Goal: Information Seeking & Learning: Learn about a topic

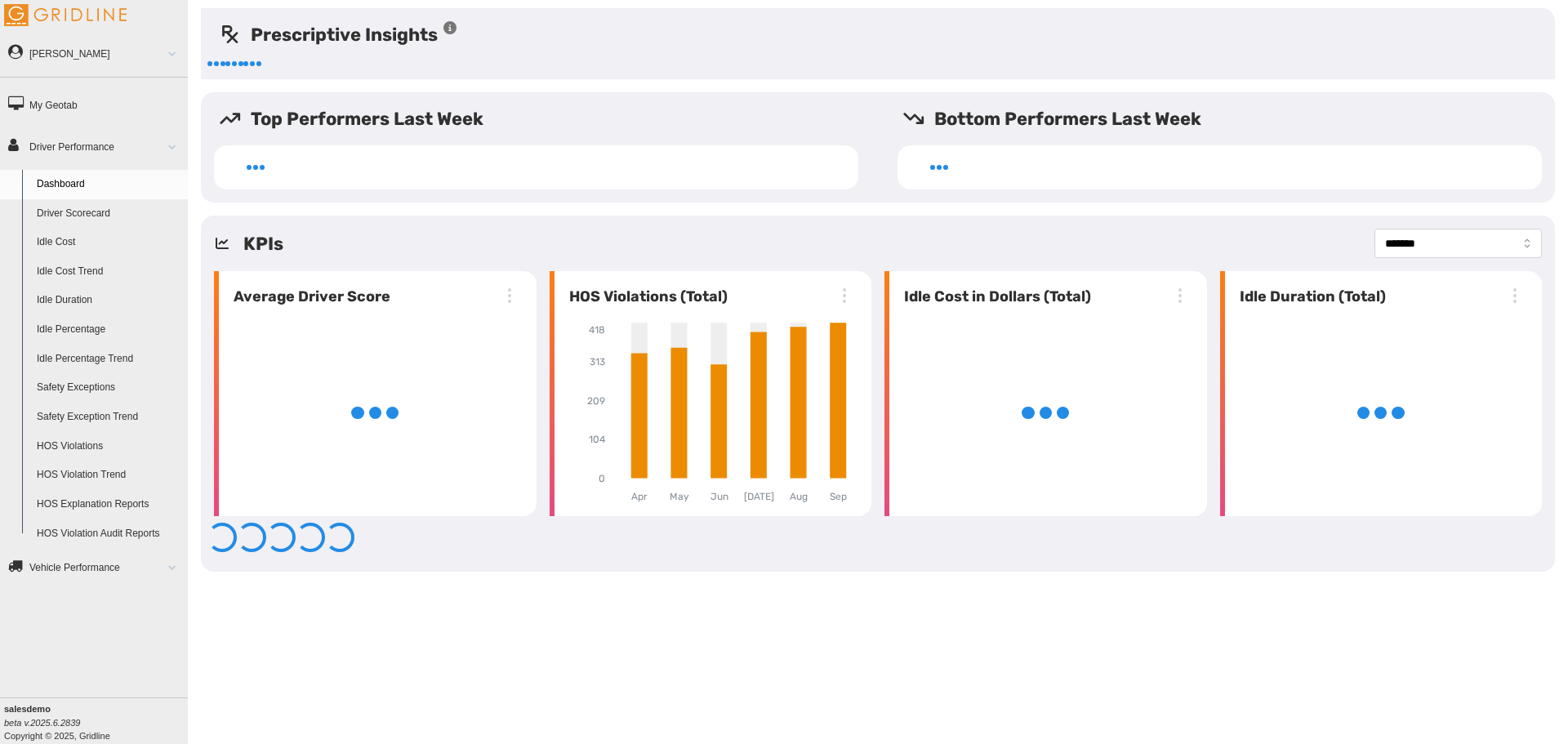
select select "*******"
select select "**********"
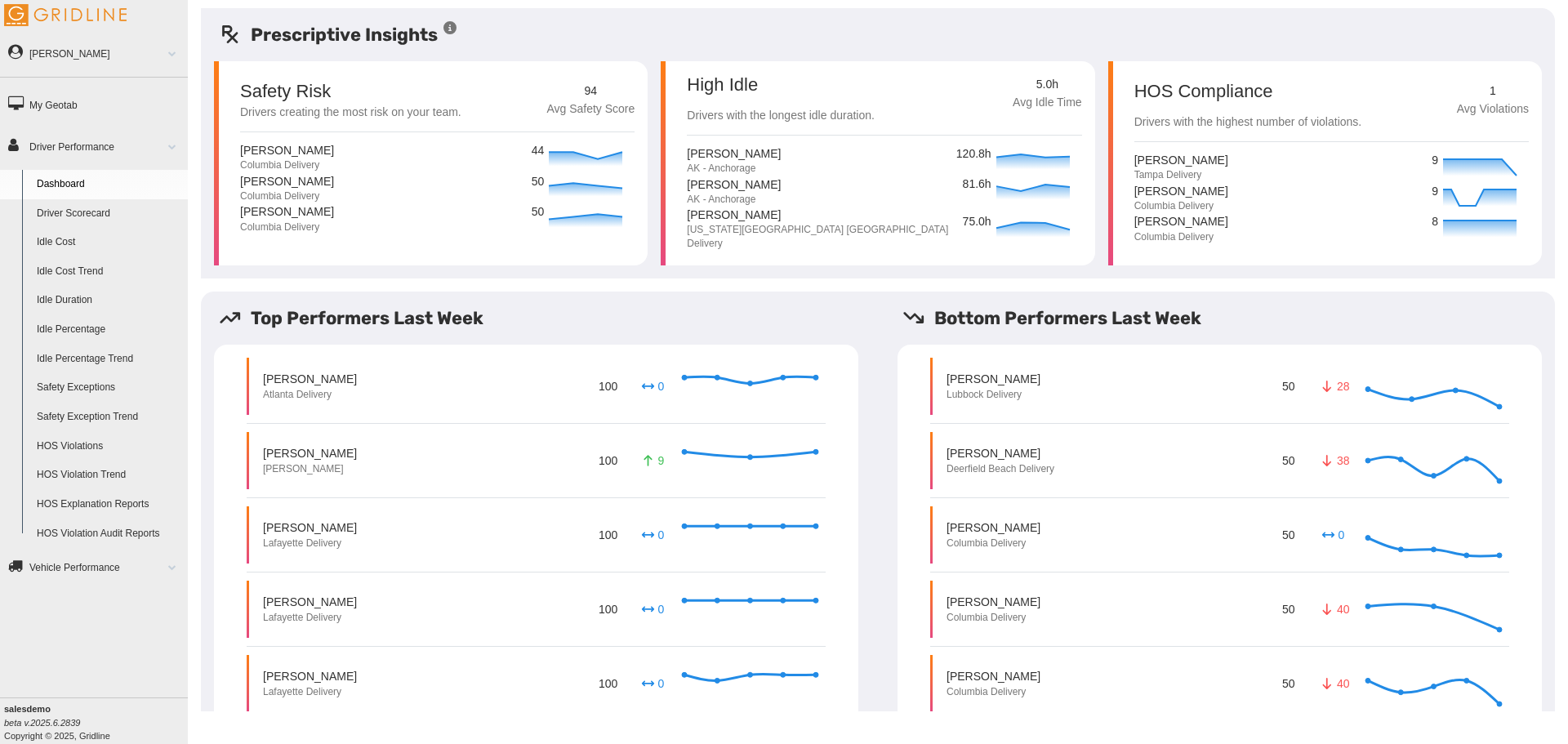
click at [870, 194] on div "Karl Jacoby AK - Anchorage 81.6h" at bounding box center [884, 191] width 394 height 31
click at [85, 325] on link "Idle Percentage" at bounding box center [109, 330] width 159 height 29
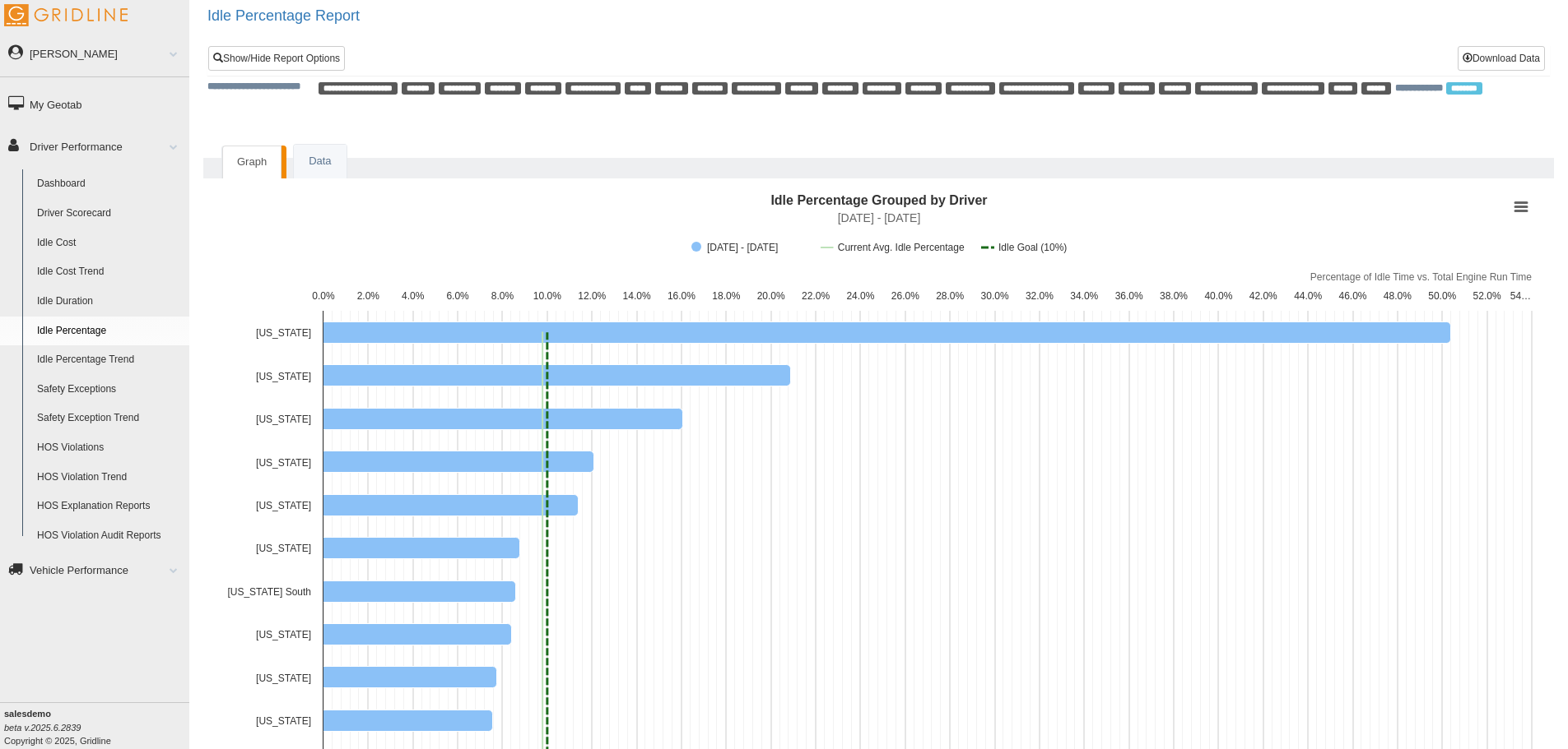
click at [83, 301] on link "Idle Duration" at bounding box center [110, 302] width 160 height 30
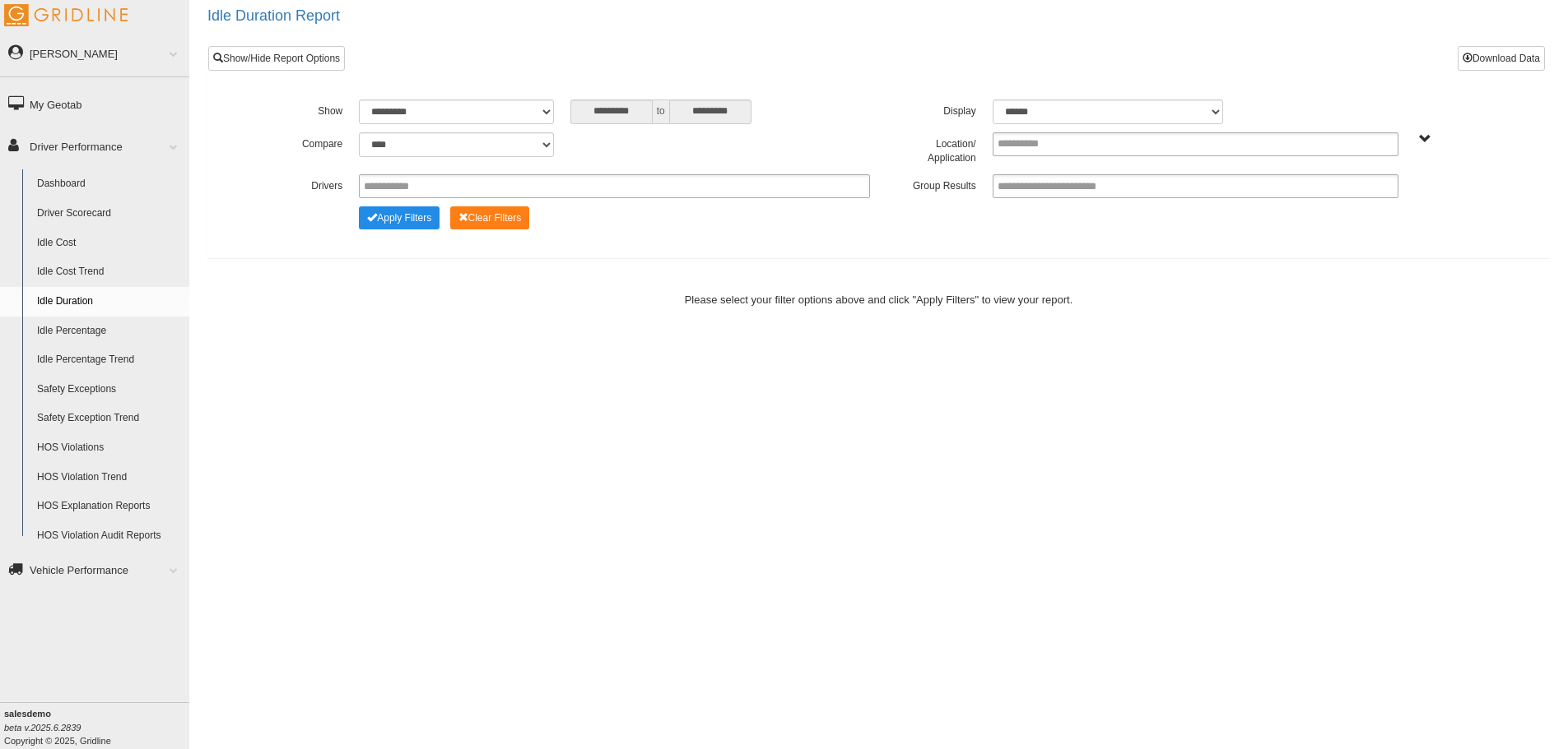
click at [101, 333] on link "Idle Percentage" at bounding box center [110, 332] width 160 height 30
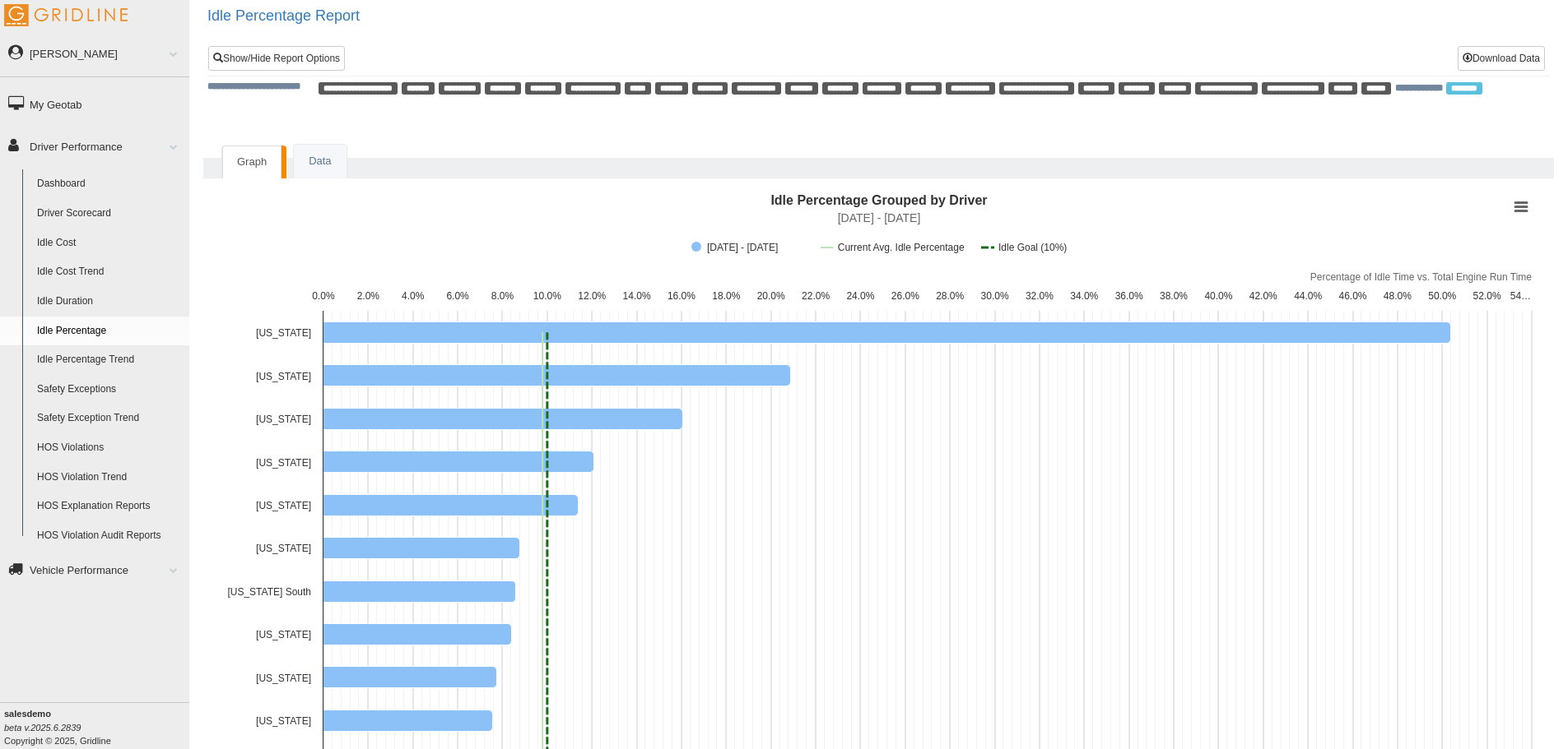
click at [81, 201] on link "Driver Scorecard" at bounding box center [110, 213] width 160 height 30
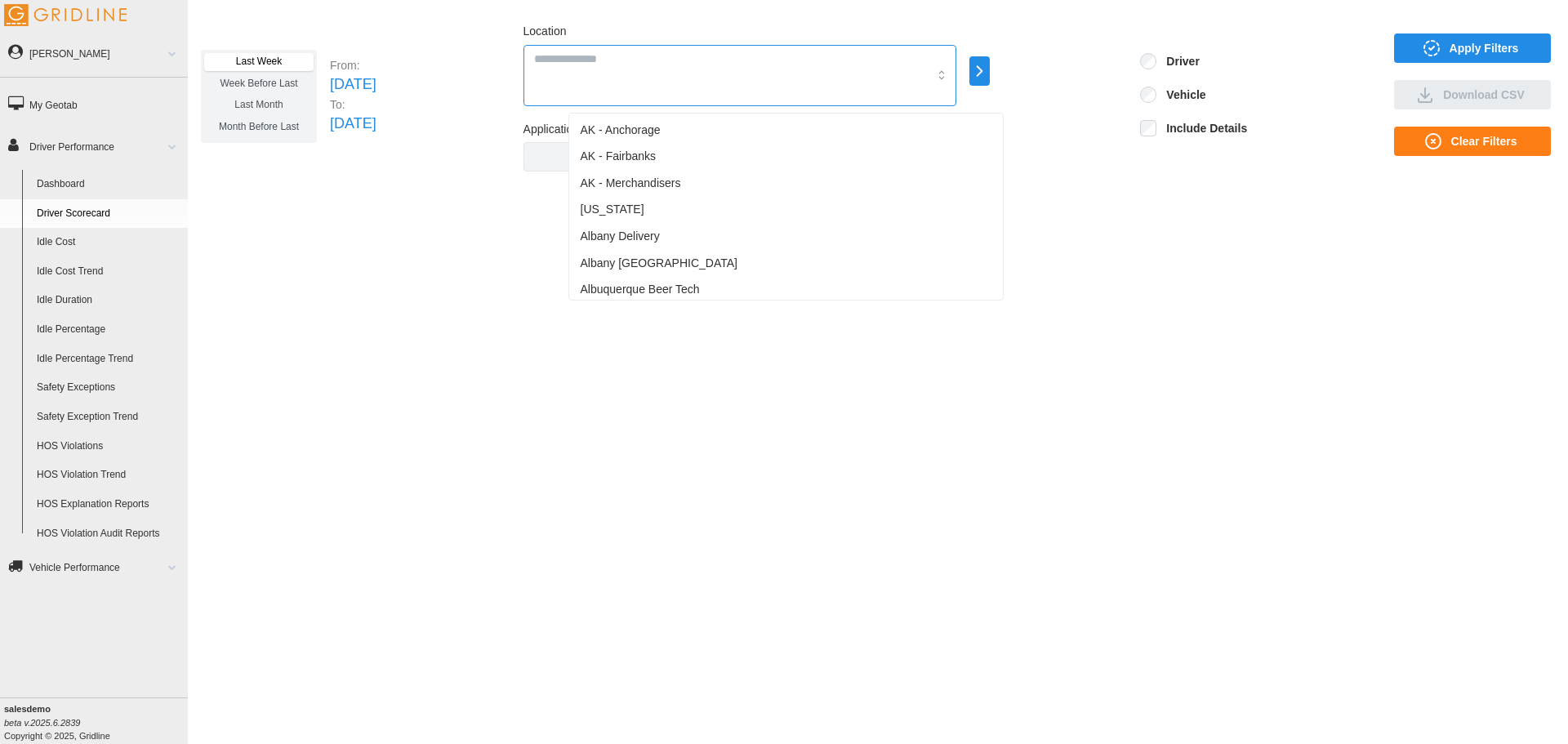
click at [722, 82] on div at bounding box center [740, 76] width 433 height 61
click at [618, 266] on span "Buena Park" at bounding box center [641, 271] width 120 height 17
click at [1476, 38] on span "Apply Filters" at bounding box center [1485, 48] width 70 height 27
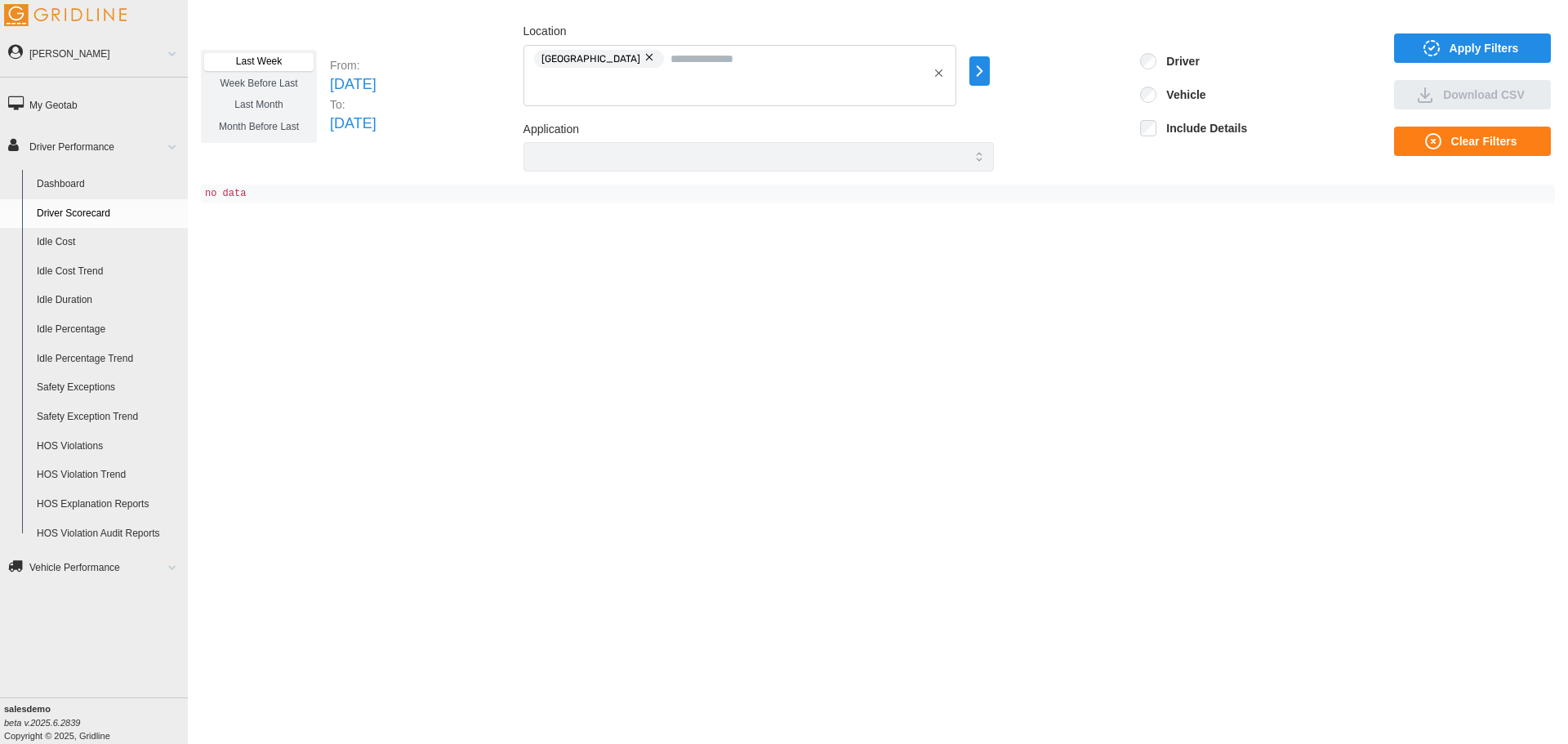
click at [656, 61] on button "button" at bounding box center [651, 57] width 20 height 18
click at [658, 76] on div at bounding box center [740, 76] width 433 height 61
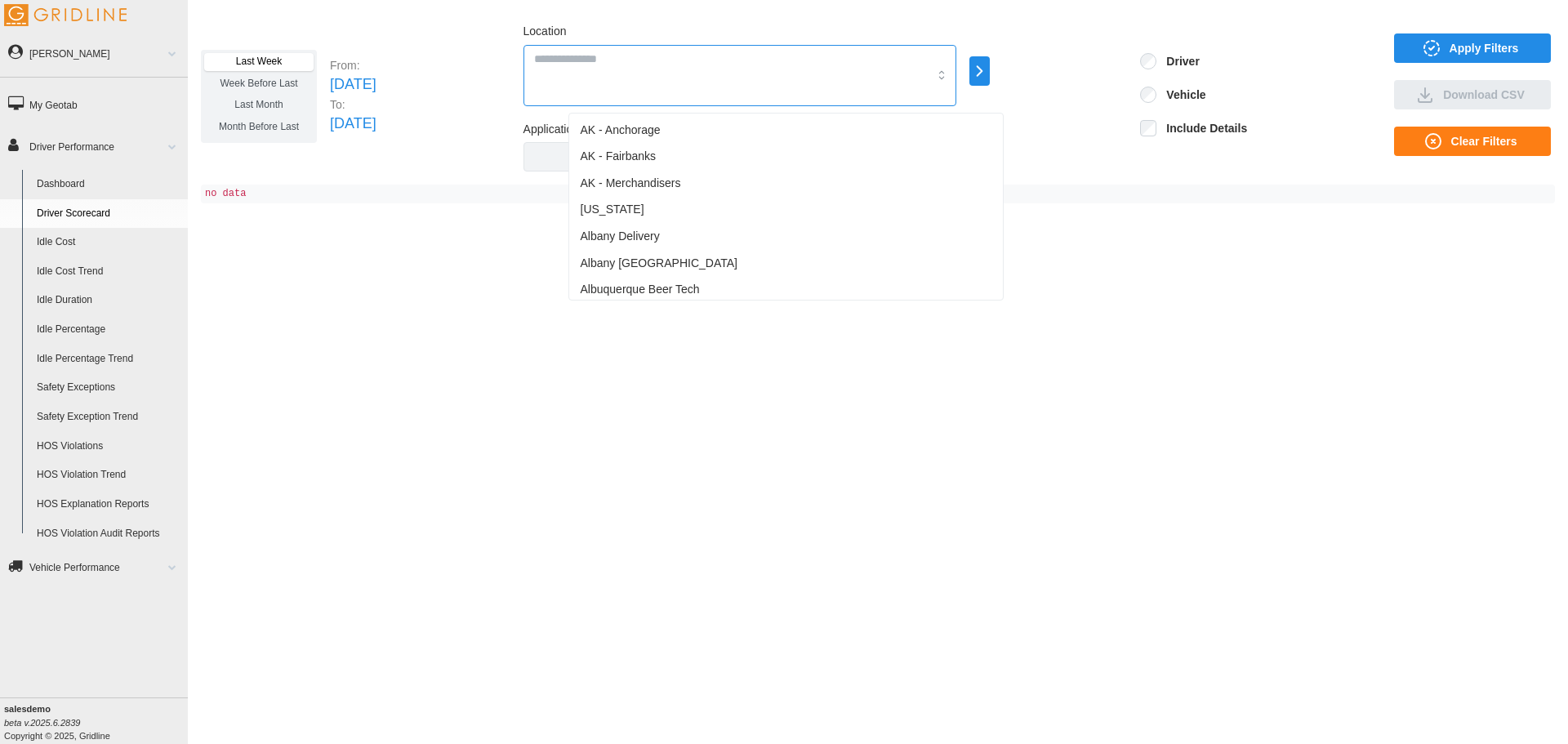
click at [641, 150] on span "AK - Fairbanks" at bounding box center [618, 156] width 76 height 17
click at [1436, 42] on icon "button" at bounding box center [1432, 48] width 20 height 20
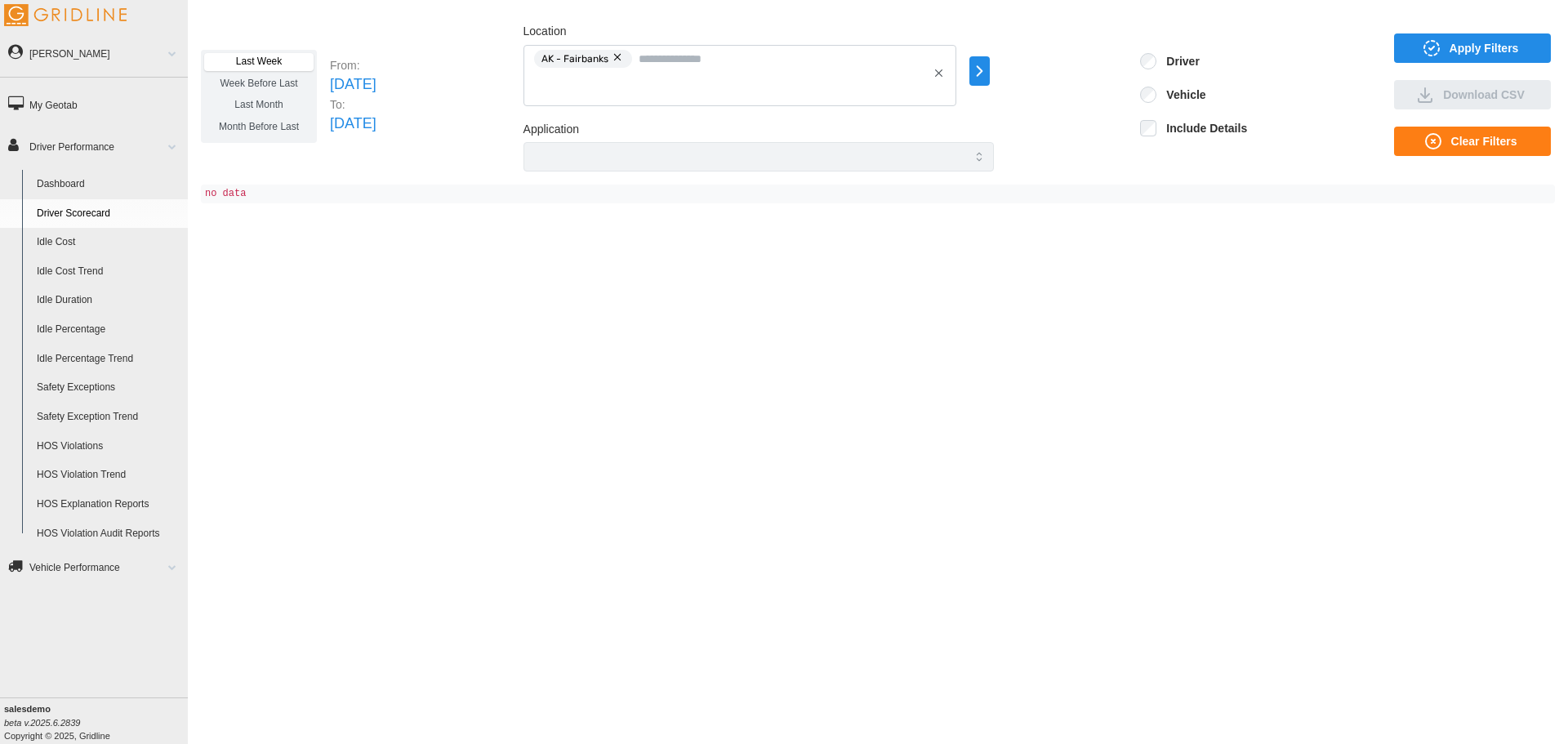
click at [628, 61] on button "button" at bounding box center [618, 57] width 20 height 18
click at [934, 90] on div at bounding box center [740, 76] width 433 height 61
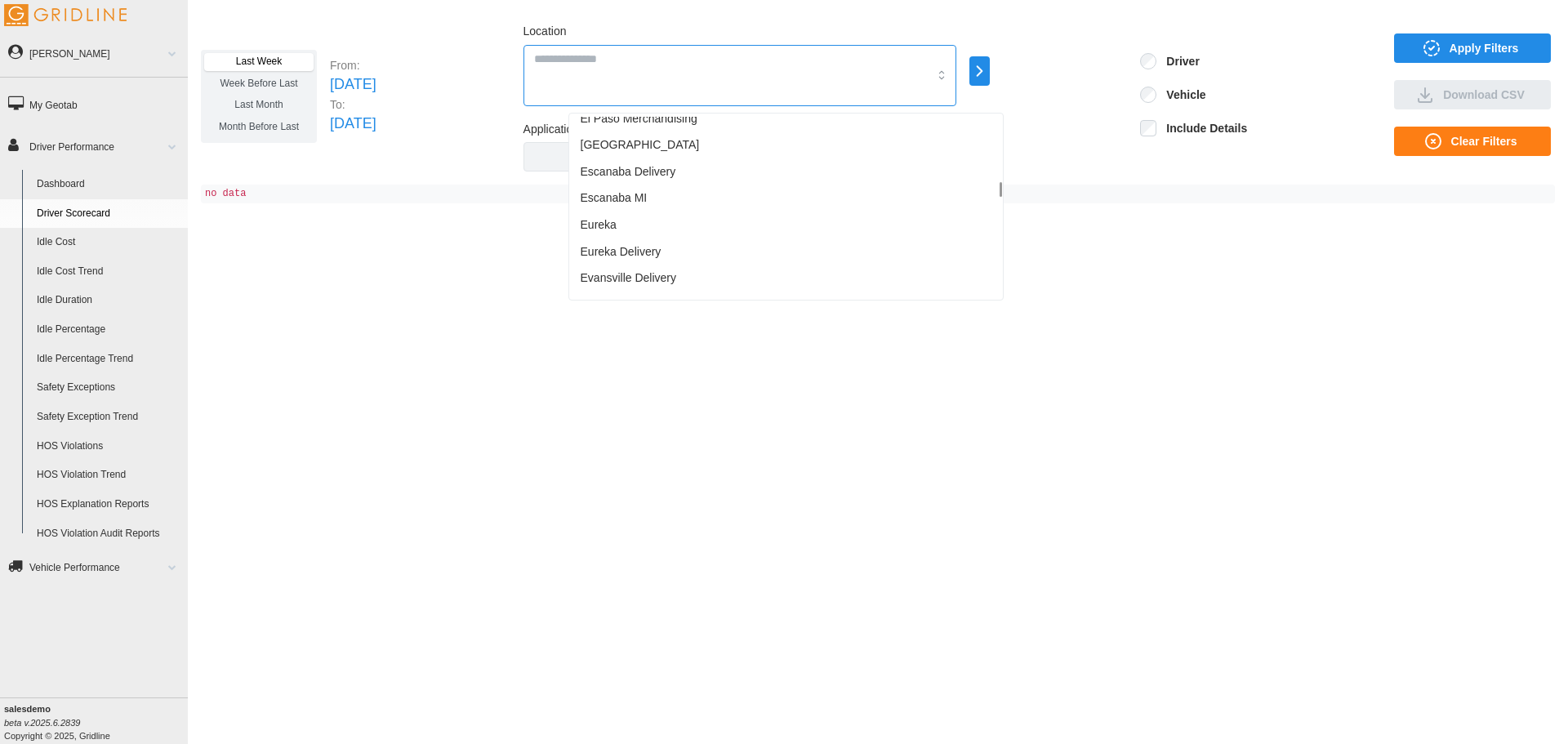
scroll to position [2369, 0]
click at [671, 269] on div "Jacksonville FL" at bounding box center [786, 264] width 427 height 27
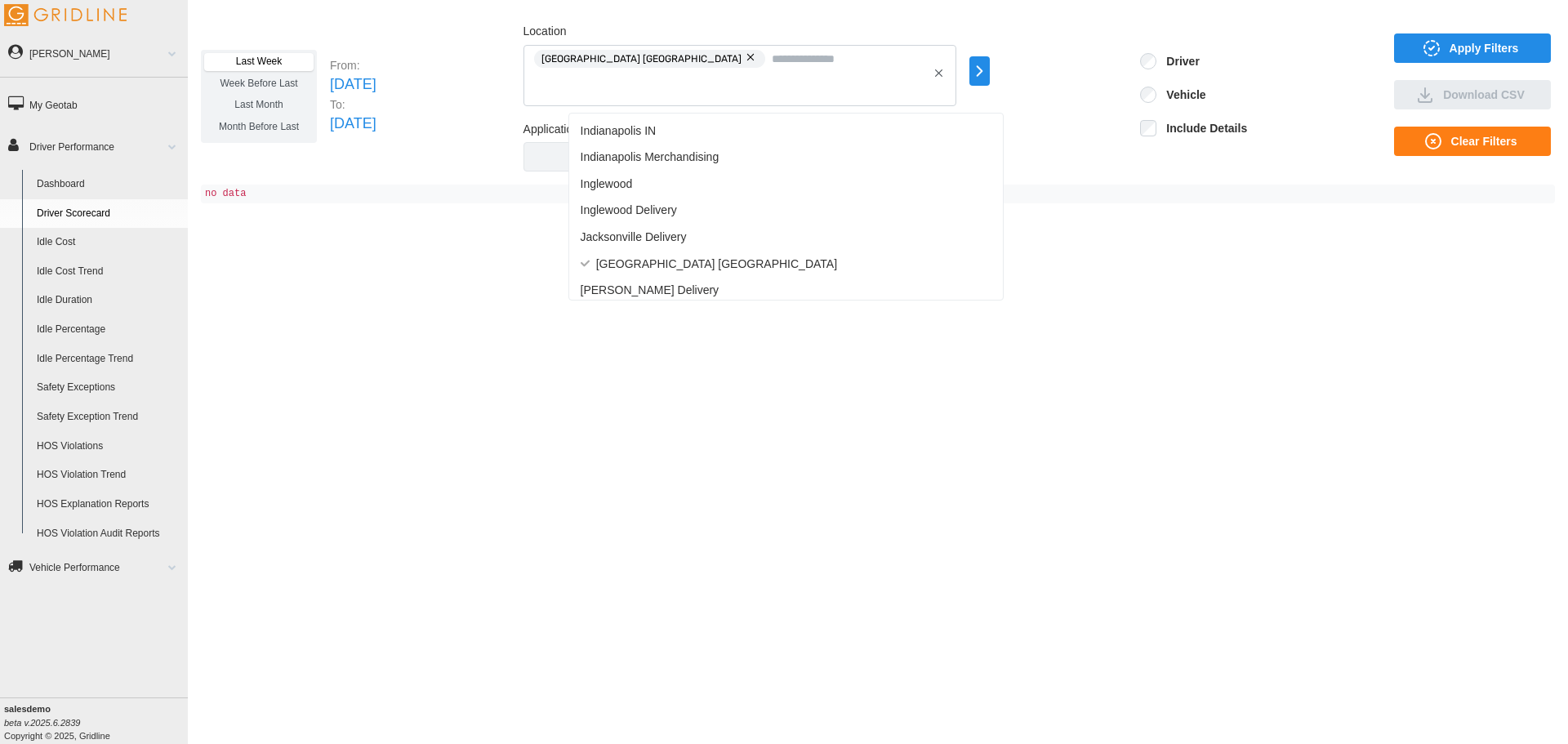
click at [1484, 27] on div "Last Week Week Before Last Last Month Month Before Last From: Sun Sep 28 2025 T…" at bounding box center [878, 96] width 1354 height 150
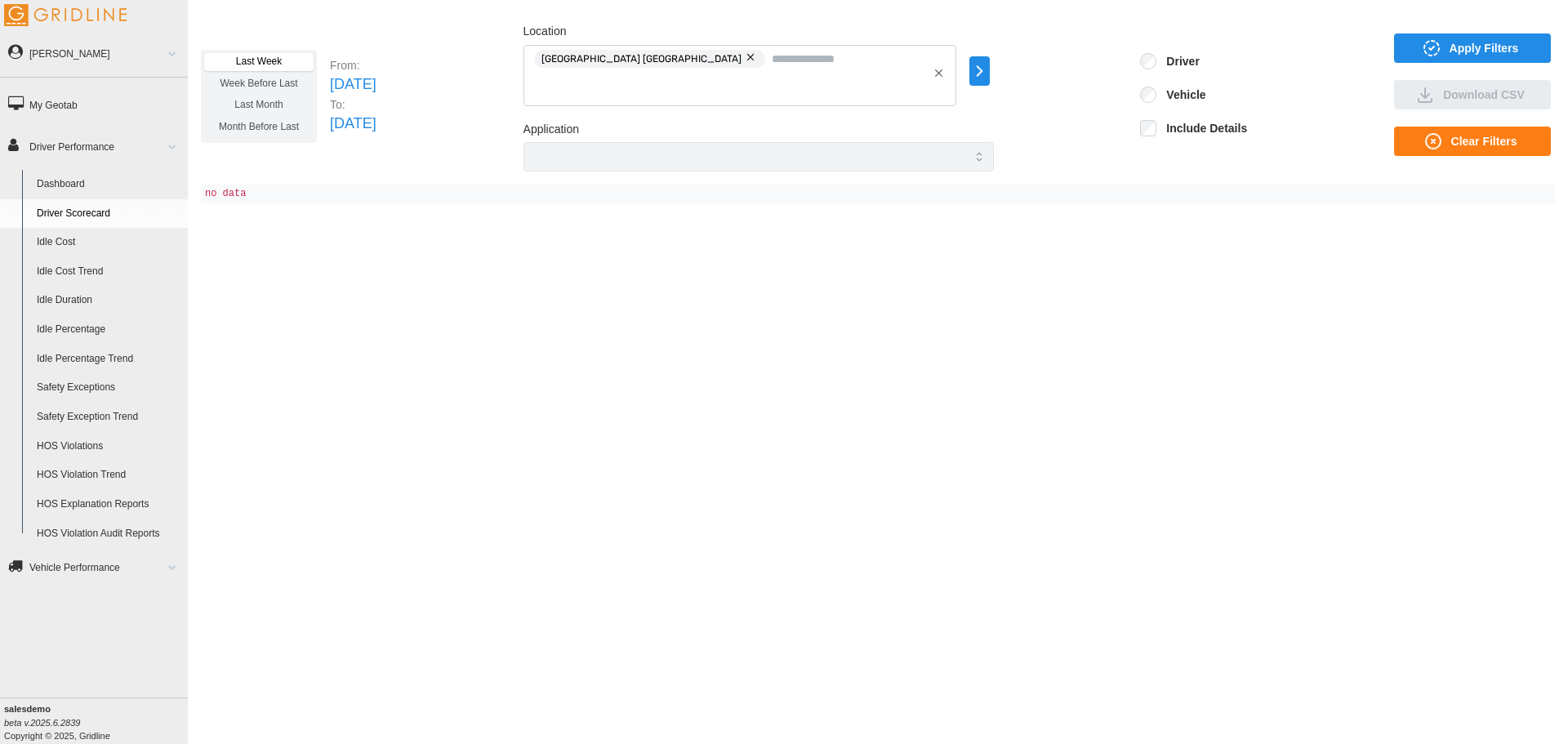
click at [1481, 41] on span "Apply Filters" at bounding box center [1485, 48] width 70 height 27
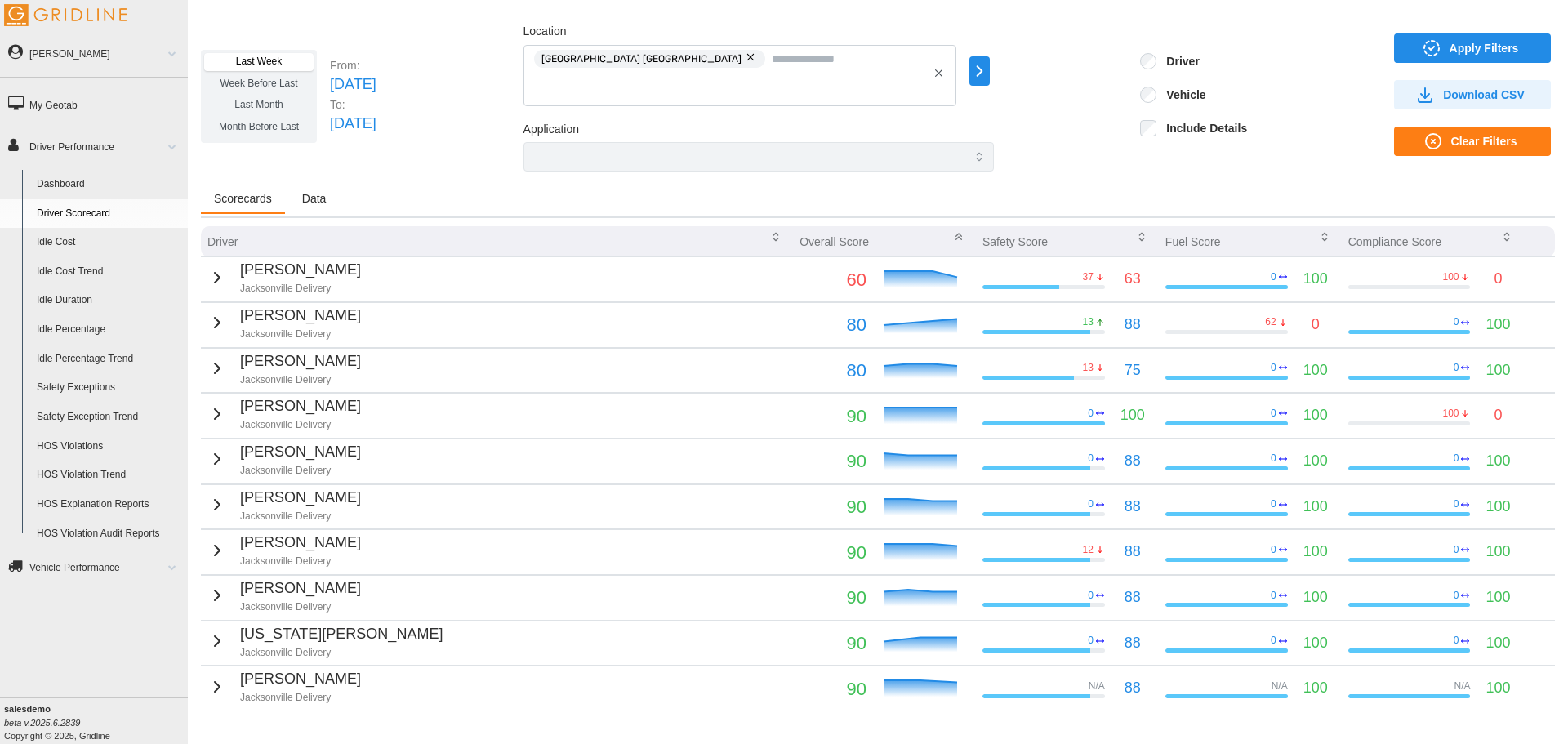
click at [984, 284] on div "37" at bounding box center [1044, 278] width 123 height 14
click at [214, 279] on icon "button" at bounding box center [217, 278] width 20 height 20
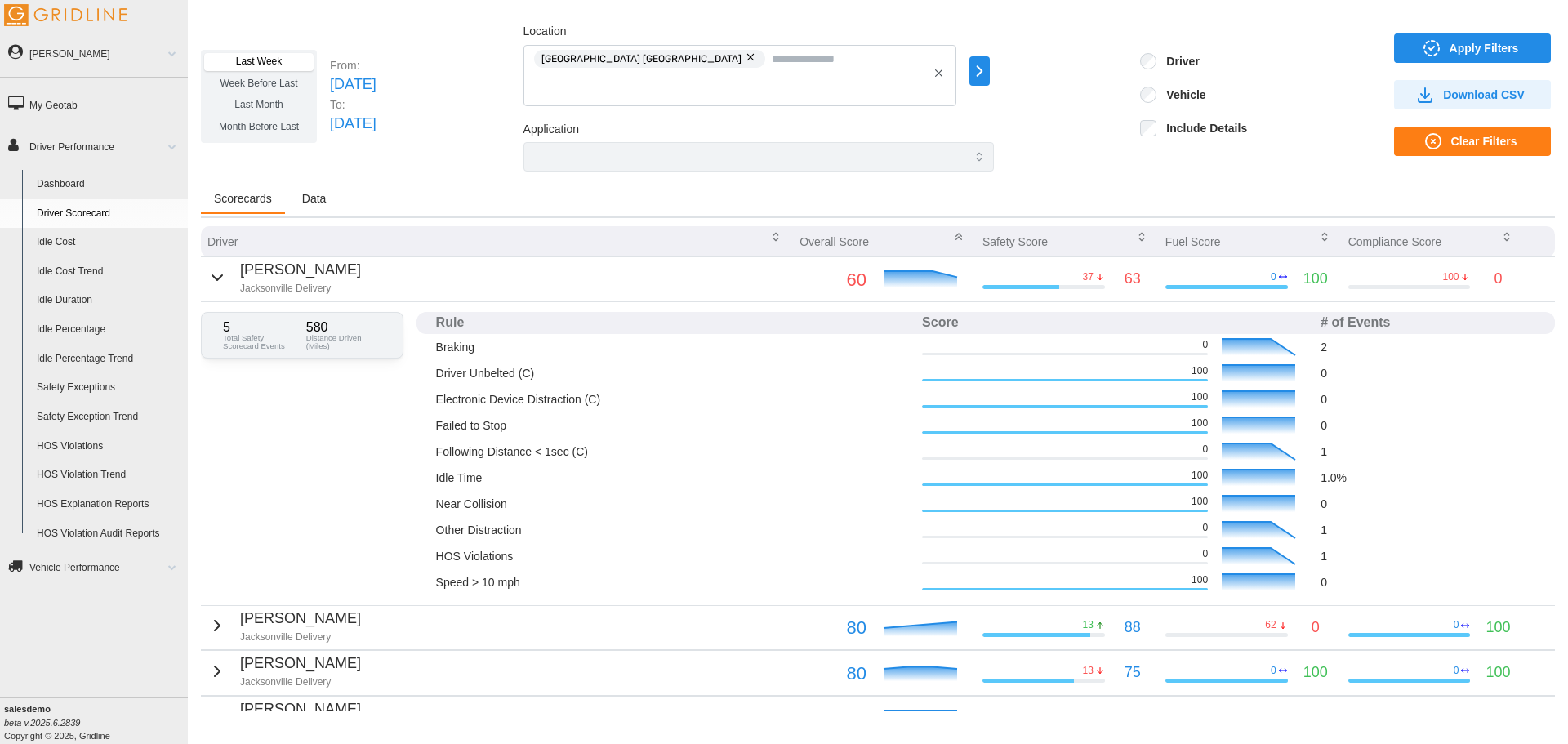
click at [305, 496] on div "5 Total Safety Scorecard Events 580 Distance Driven (Miles) Rule Score # of Eve…" at bounding box center [878, 453] width 1354 height 303
drag, startPoint x: 437, startPoint y: 445, endPoint x: 1316, endPoint y: 453, distance: 879.0
click at [1316, 453] on tr "Following Distance < 1sec (C) 0 1" at bounding box center [986, 452] width 1139 height 27
drag, startPoint x: 435, startPoint y: 529, endPoint x: 1318, endPoint y: 553, distance: 883.3
click at [1318, 553] on tbody "Braking 0 2 Driver Unbelted (C) 100 0 Electronic Device Distraction (C) 100 0 F…" at bounding box center [986, 465] width 1139 height 261
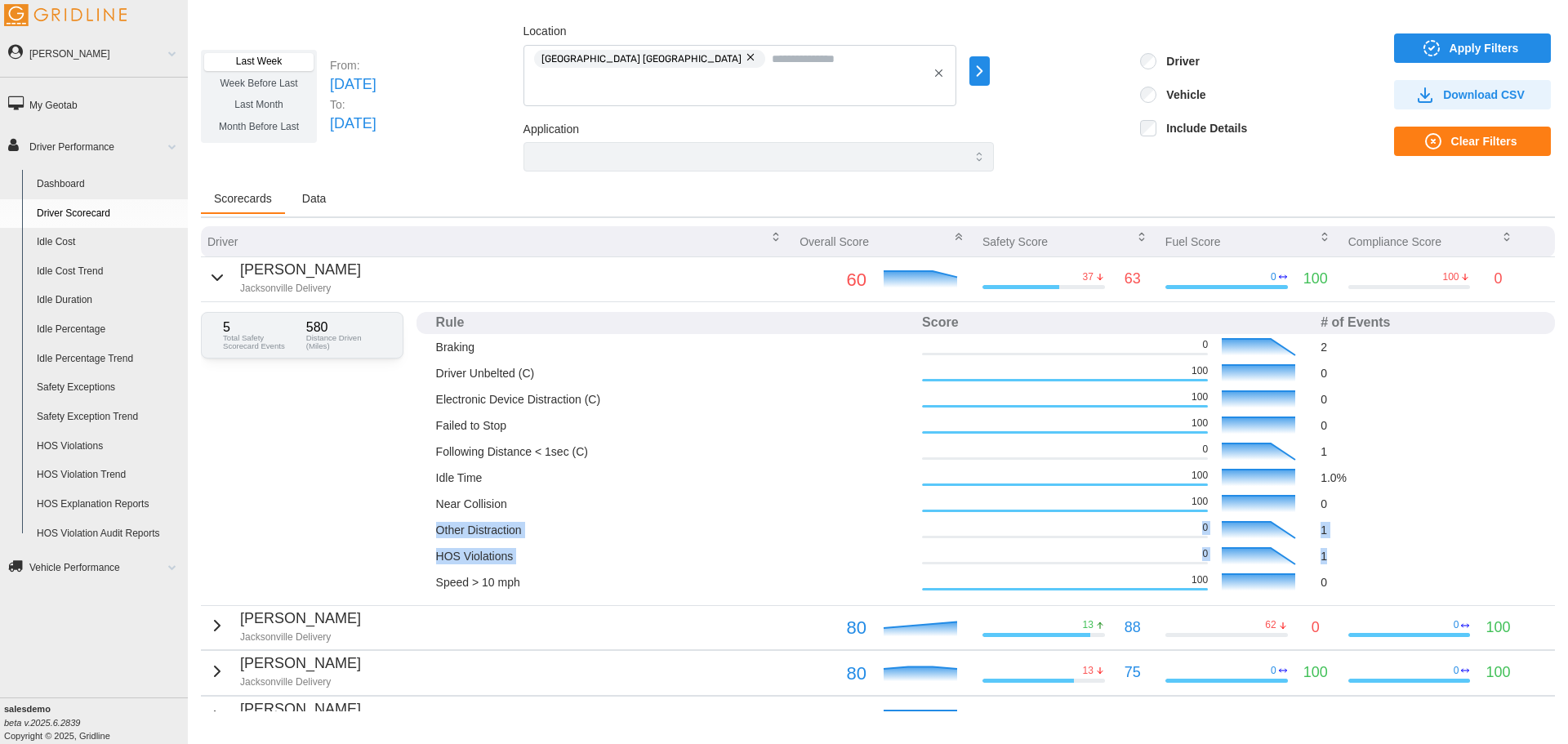
click at [1321, 553] on p "1" at bounding box center [1428, 557] width 215 height 17
drag, startPoint x: 459, startPoint y: 348, endPoint x: 752, endPoint y: 376, distance: 294.3
click at [752, 376] on tbody "Braking 0 2 Driver Unbelted (C) 100 0 Electronic Device Distraction (C) 100 0 F…" at bounding box center [986, 465] width 1139 height 261
click at [752, 376] on p "Driver Unbelted (C)" at bounding box center [673, 373] width 473 height 17
drag, startPoint x: 1310, startPoint y: 479, endPoint x: 1336, endPoint y: 469, distance: 27.9
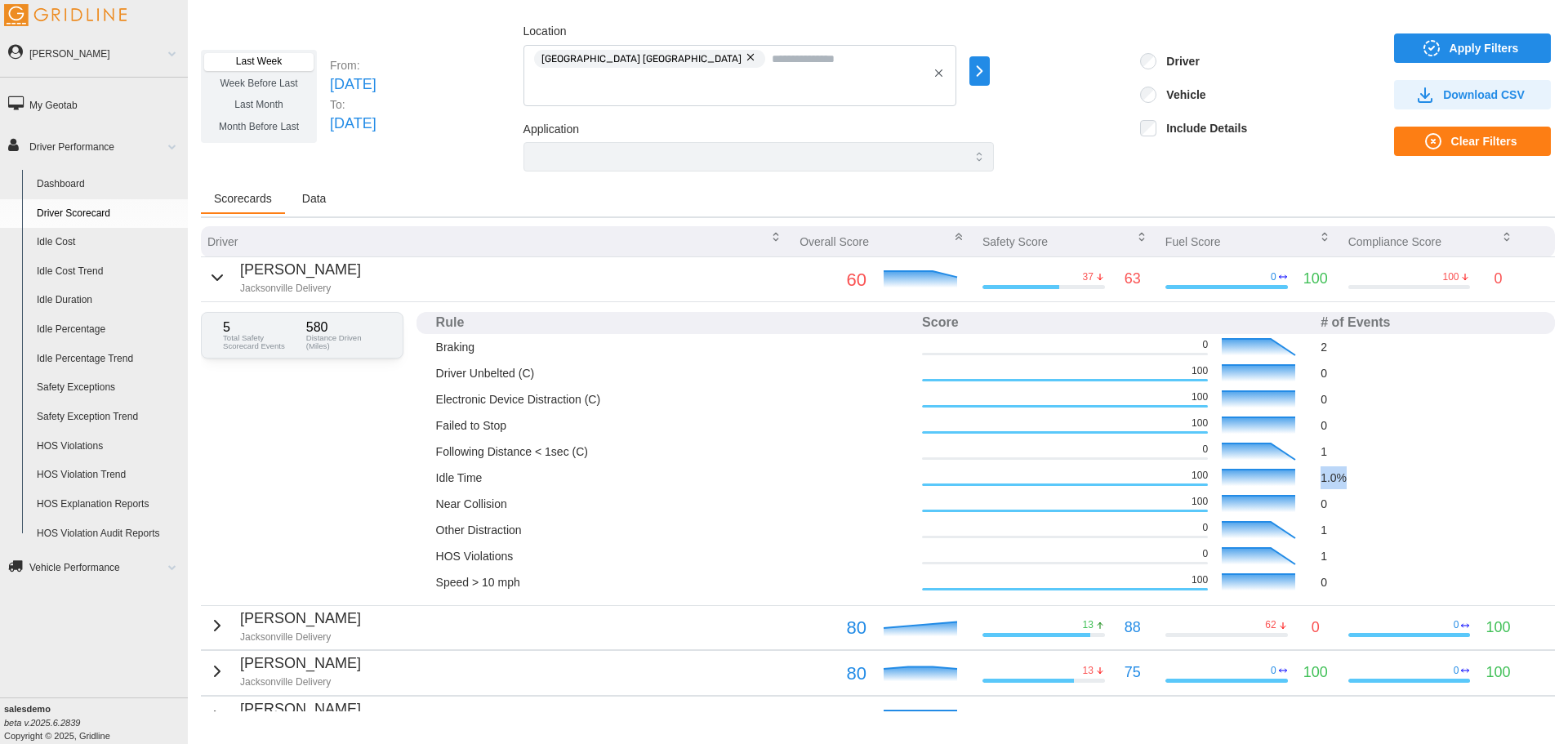
click at [1336, 469] on td "1.0 %" at bounding box center [1429, 478] width 228 height 27
click at [1336, 469] on p "1.0 %" at bounding box center [1428, 477] width 215 height 23
click at [219, 282] on icon "button" at bounding box center [217, 278] width 20 height 20
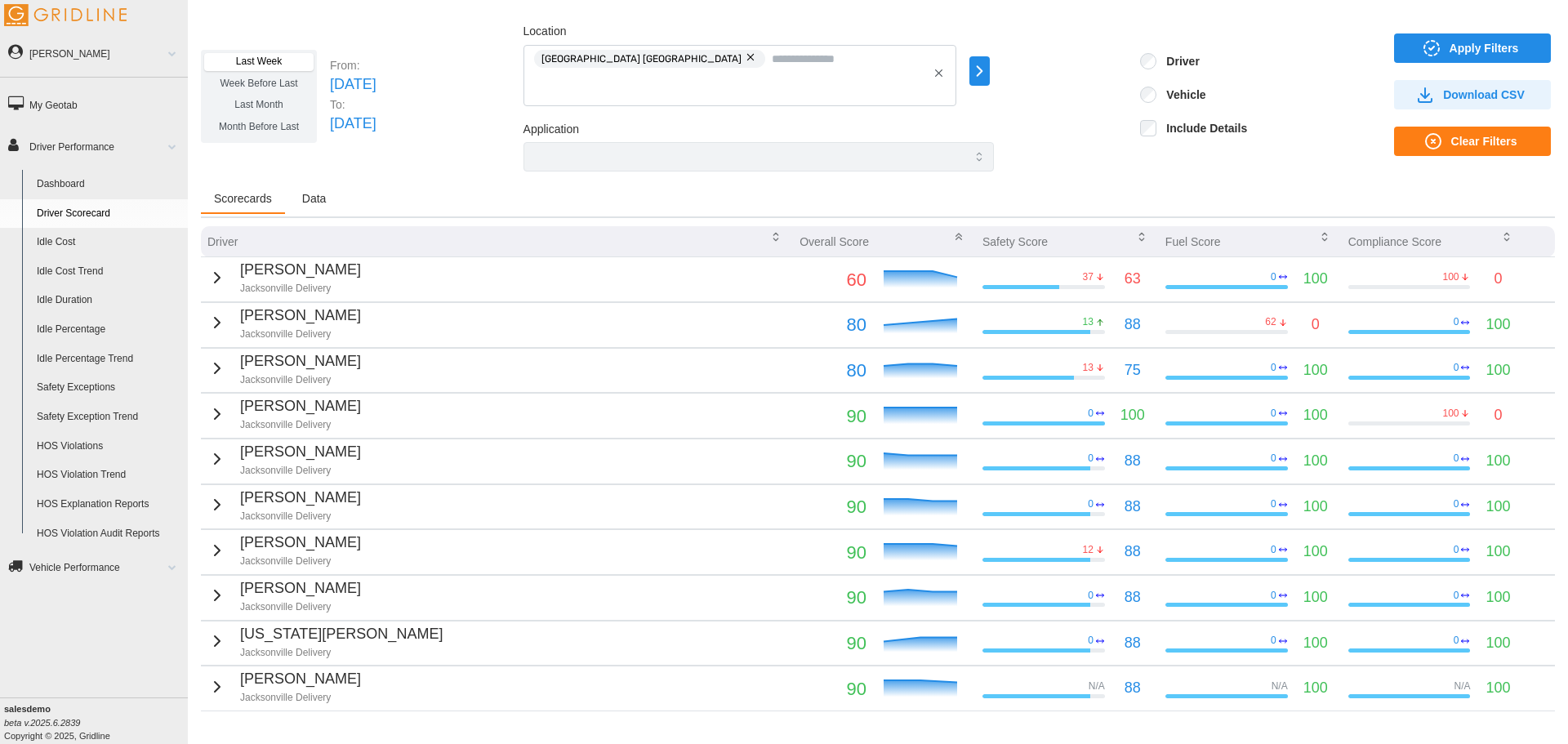
click at [216, 320] on icon "button" at bounding box center [217, 323] width 20 height 20
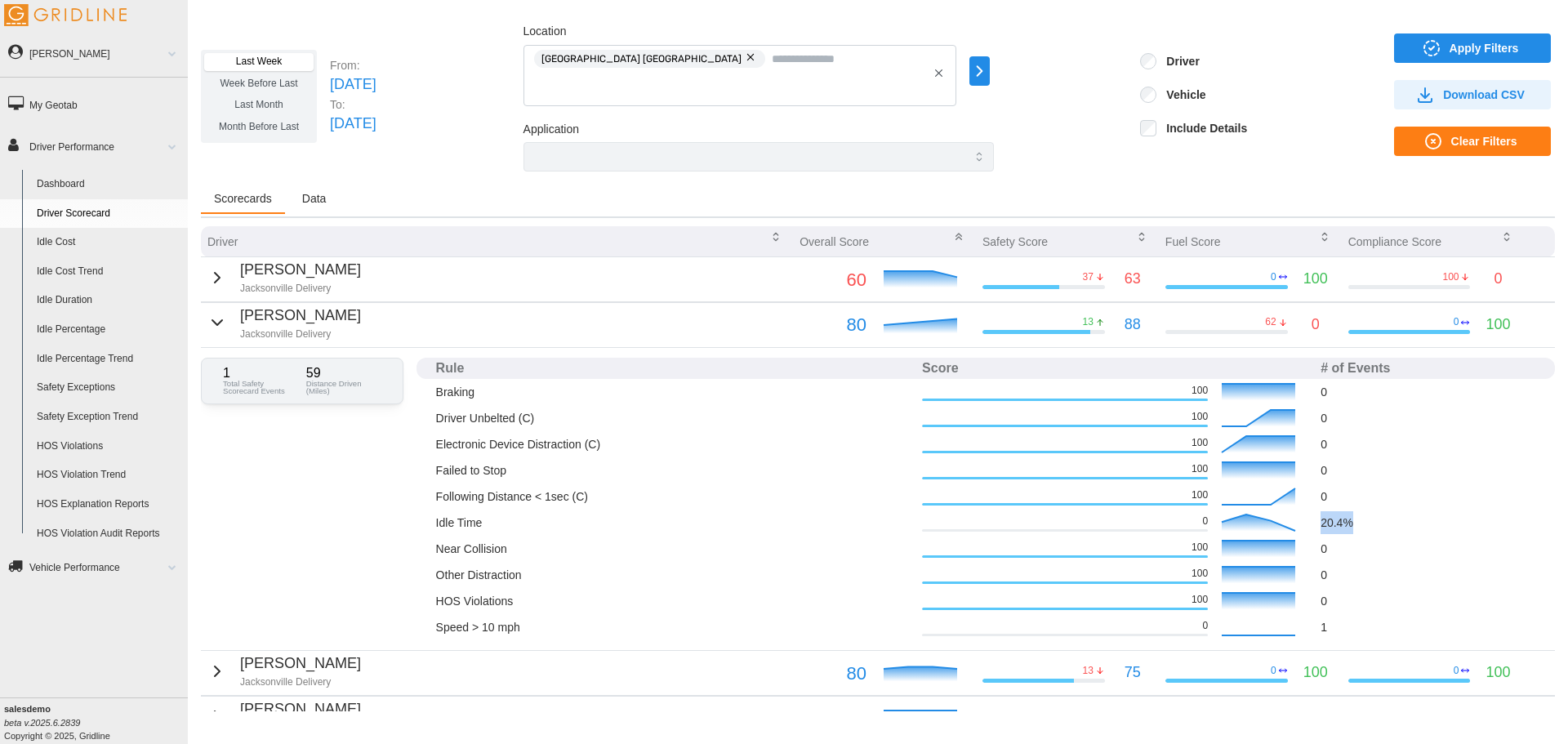
drag, startPoint x: 1314, startPoint y: 522, endPoint x: 1348, endPoint y: 523, distance: 34.0
click at [1348, 523] on p "20.4 %" at bounding box center [1428, 522] width 215 height 23
click at [216, 324] on icon "button" at bounding box center [217, 323] width 20 height 20
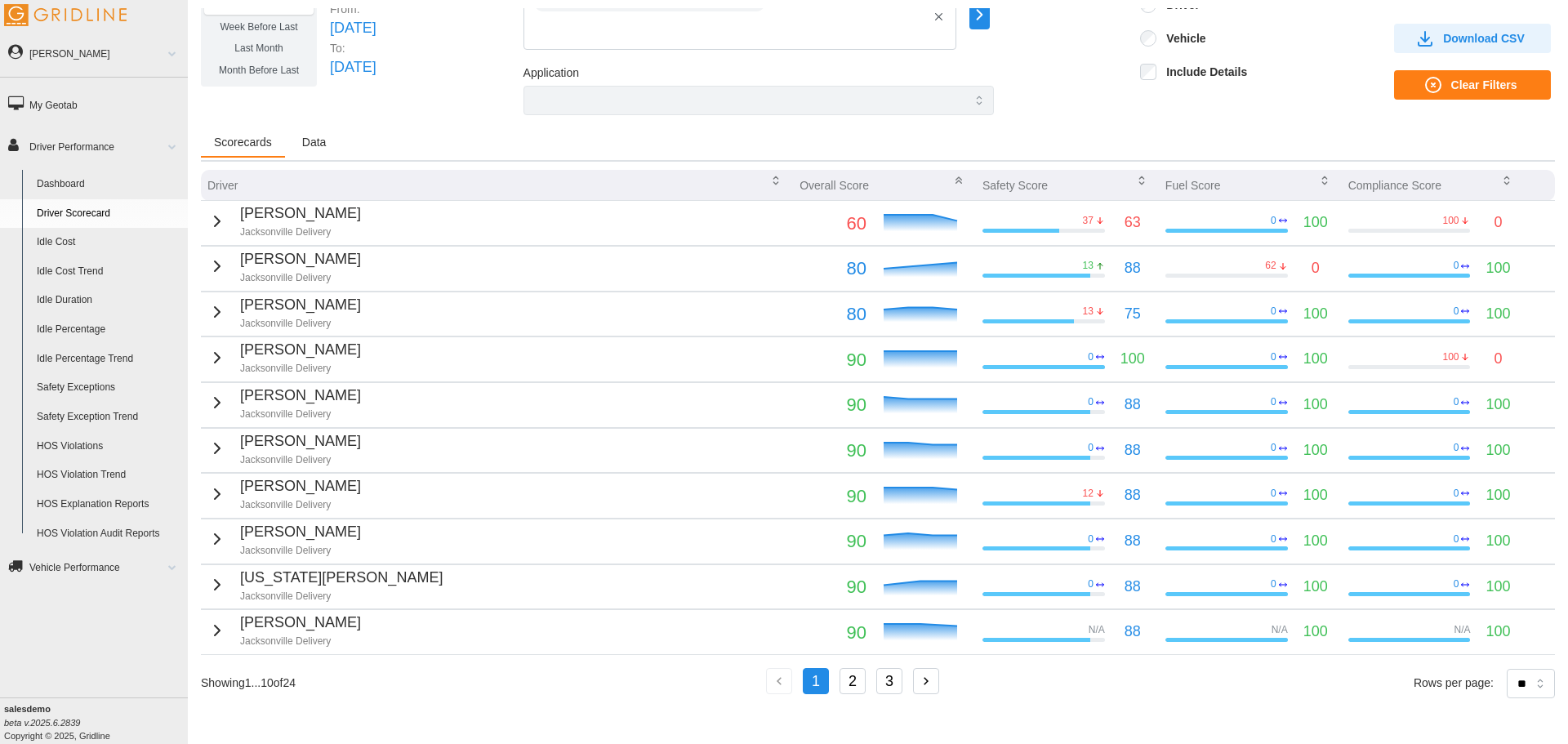
scroll to position [0, 0]
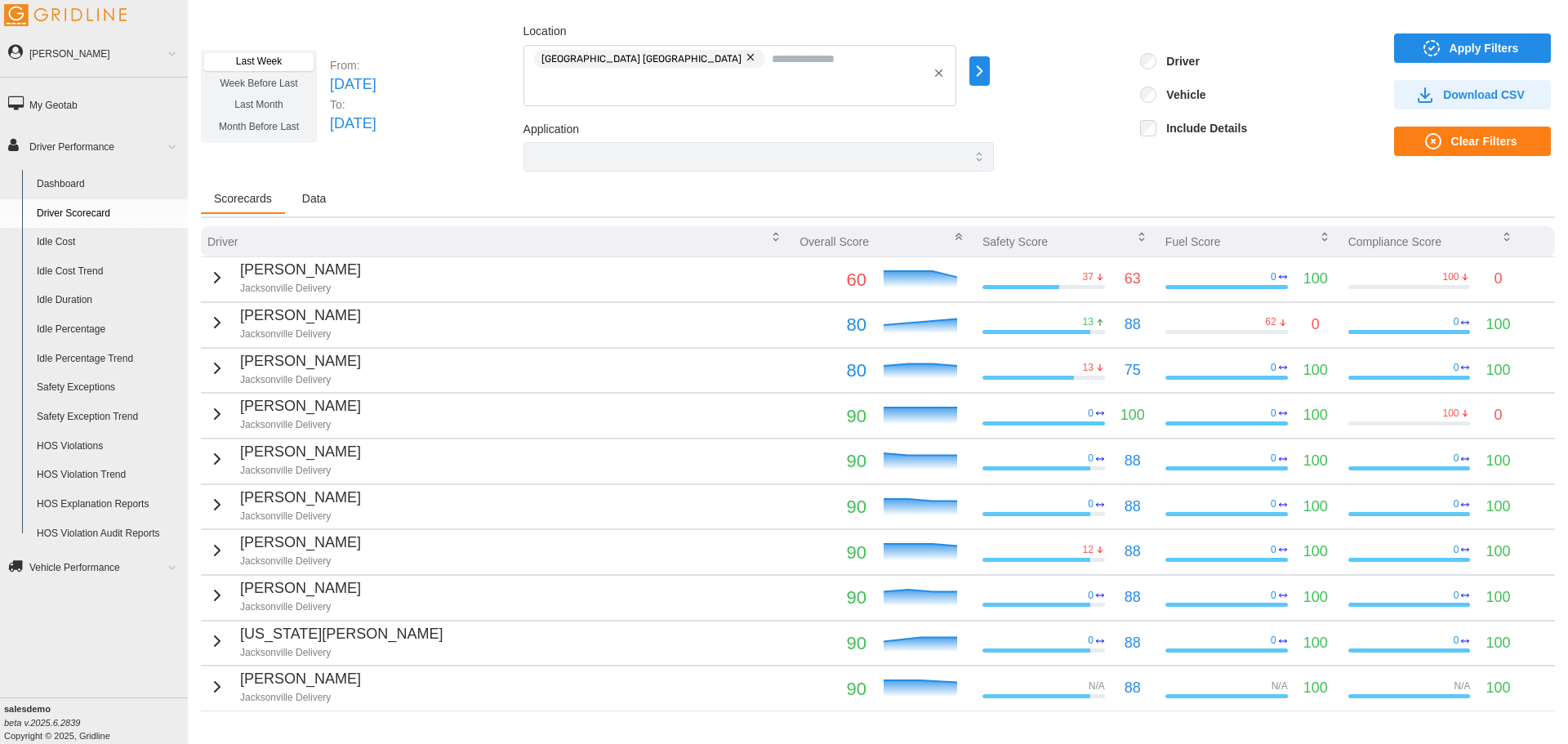
click at [67, 295] on link "Idle Duration" at bounding box center [109, 300] width 159 height 29
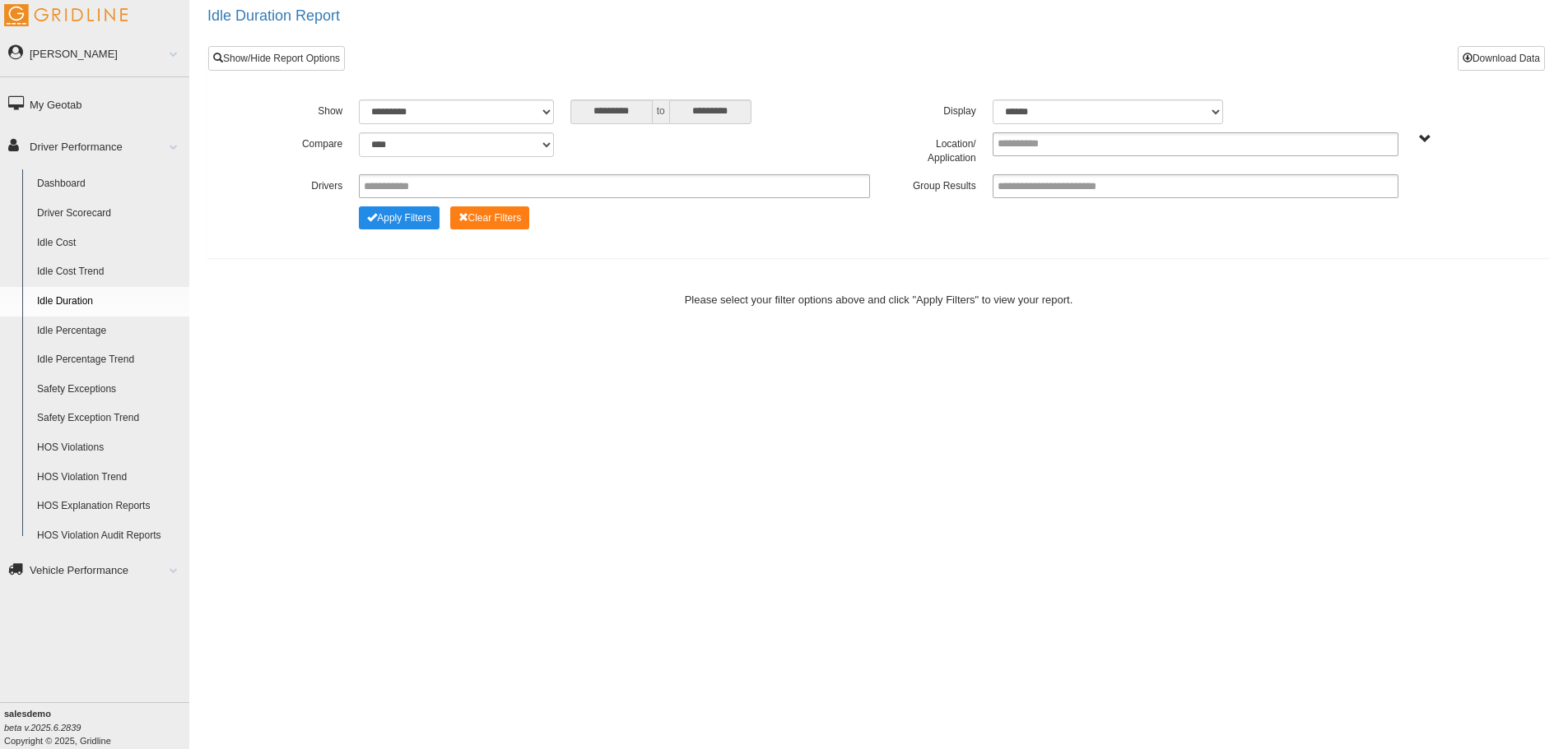
drag, startPoint x: 682, startPoint y: 304, endPoint x: 1113, endPoint y: 288, distance: 431.3
click at [1113, 288] on div "Please select your filter options above and click "Apply Filters" to view your …" at bounding box center [878, 299] width 1379 height 32
click at [65, 362] on link "Idle Percentage Trend" at bounding box center [110, 361] width 160 height 30
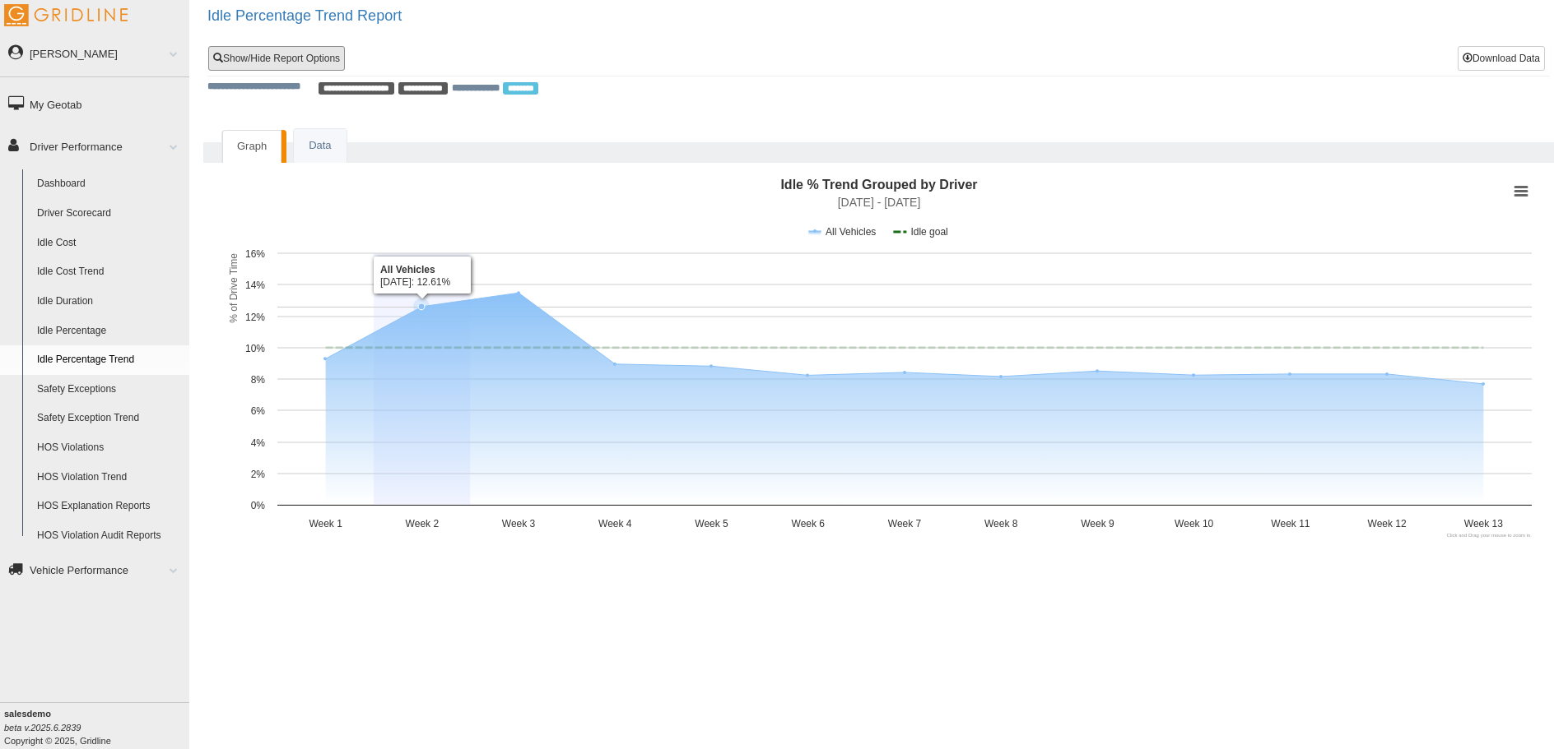
click at [327, 60] on link "Show/Hide Report Options" at bounding box center [277, 58] width 136 height 25
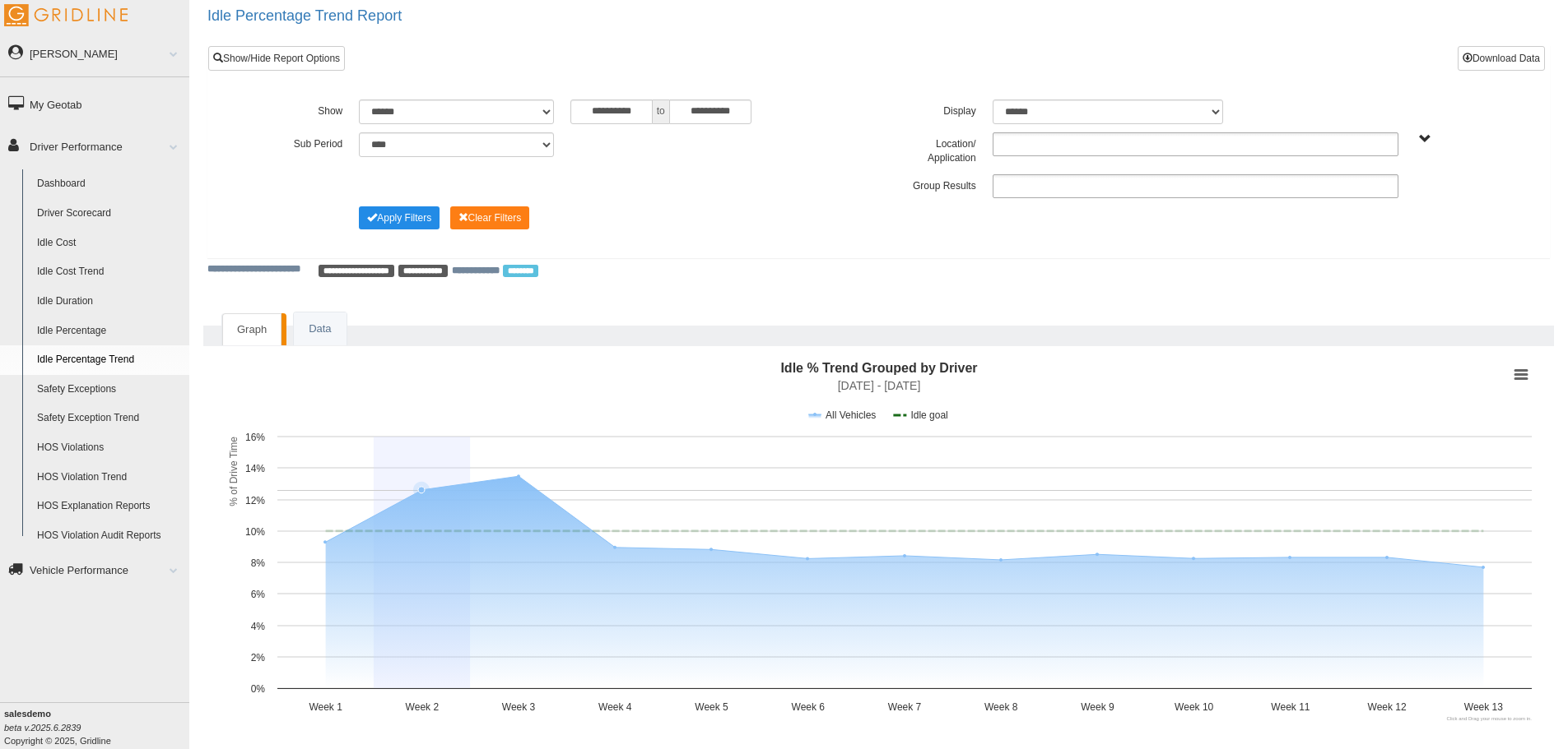
click at [1425, 135] on span "All Vehicles" at bounding box center [1425, 139] width 12 height 12
click at [1387, 207] on button "All Vehicles" at bounding box center [1375, 198] width 70 height 18
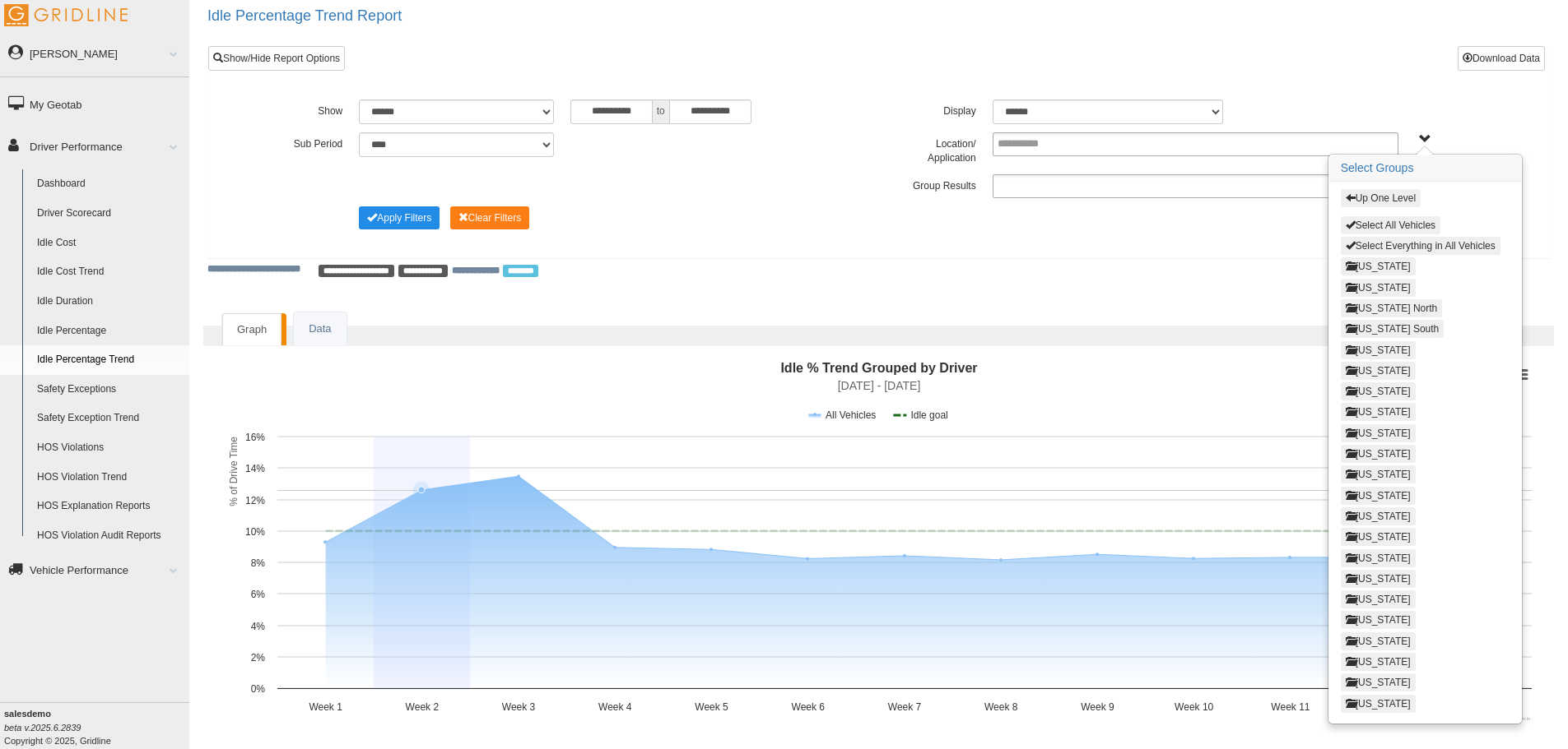
click at [1377, 247] on button "Select Everything in All Vehicles" at bounding box center [1421, 246] width 160 height 18
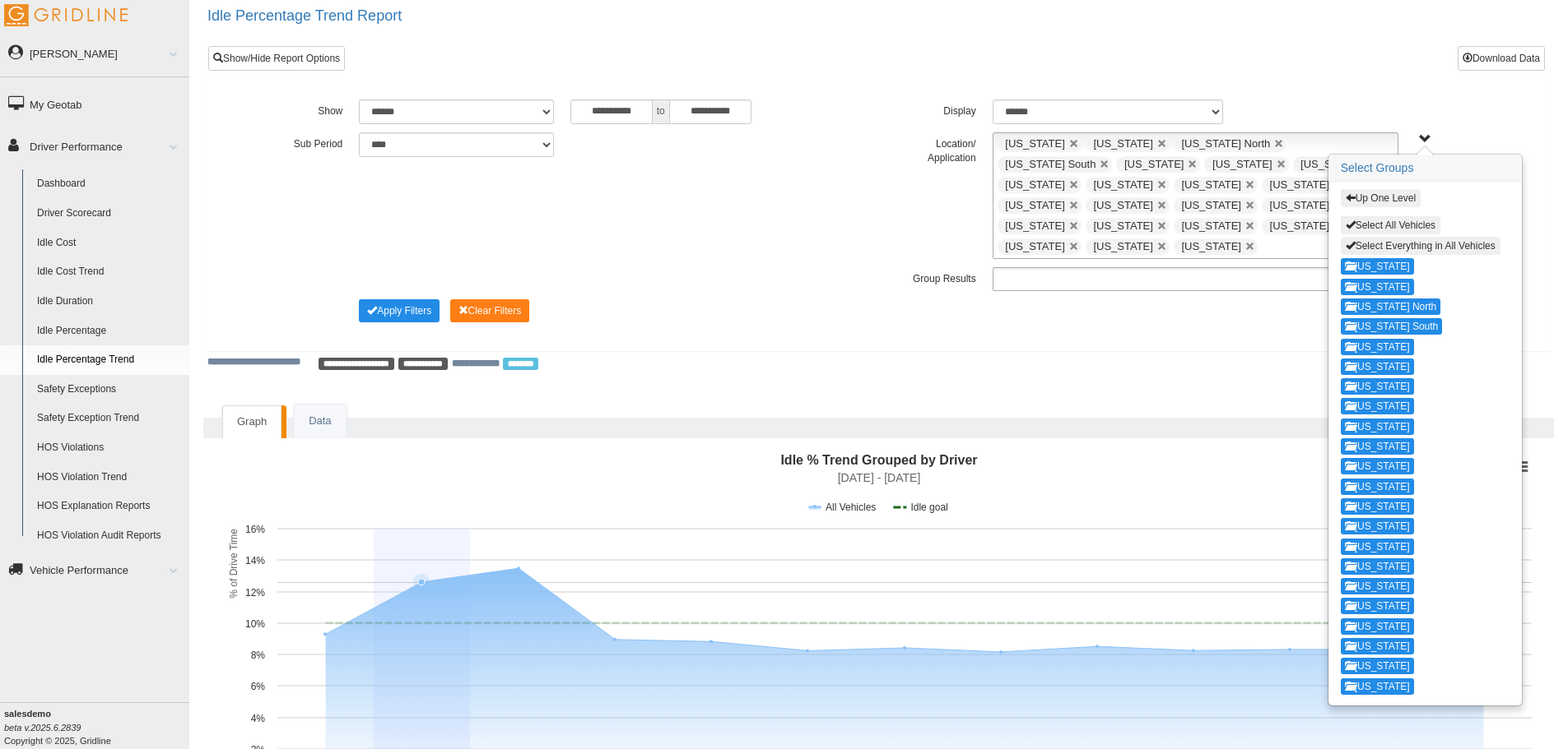
click at [1107, 268] on ul at bounding box center [1195, 280] width 405 height 24
click at [1082, 291] on li "Location" at bounding box center [1195, 301] width 404 height 21
click at [394, 299] on button "Apply Filters" at bounding box center [399, 310] width 81 height 23
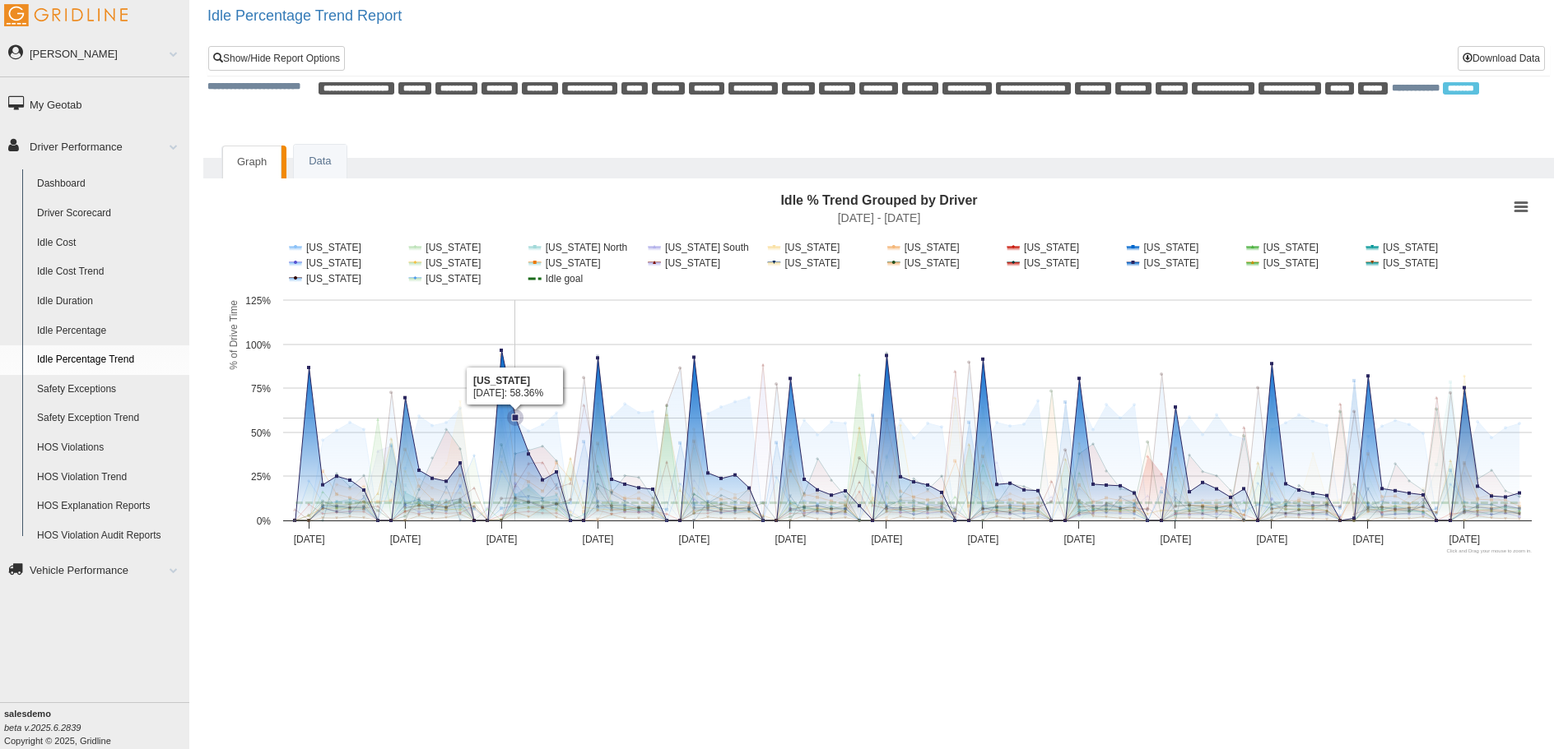
click at [431, 91] on span "*******" at bounding box center [414, 88] width 33 height 12
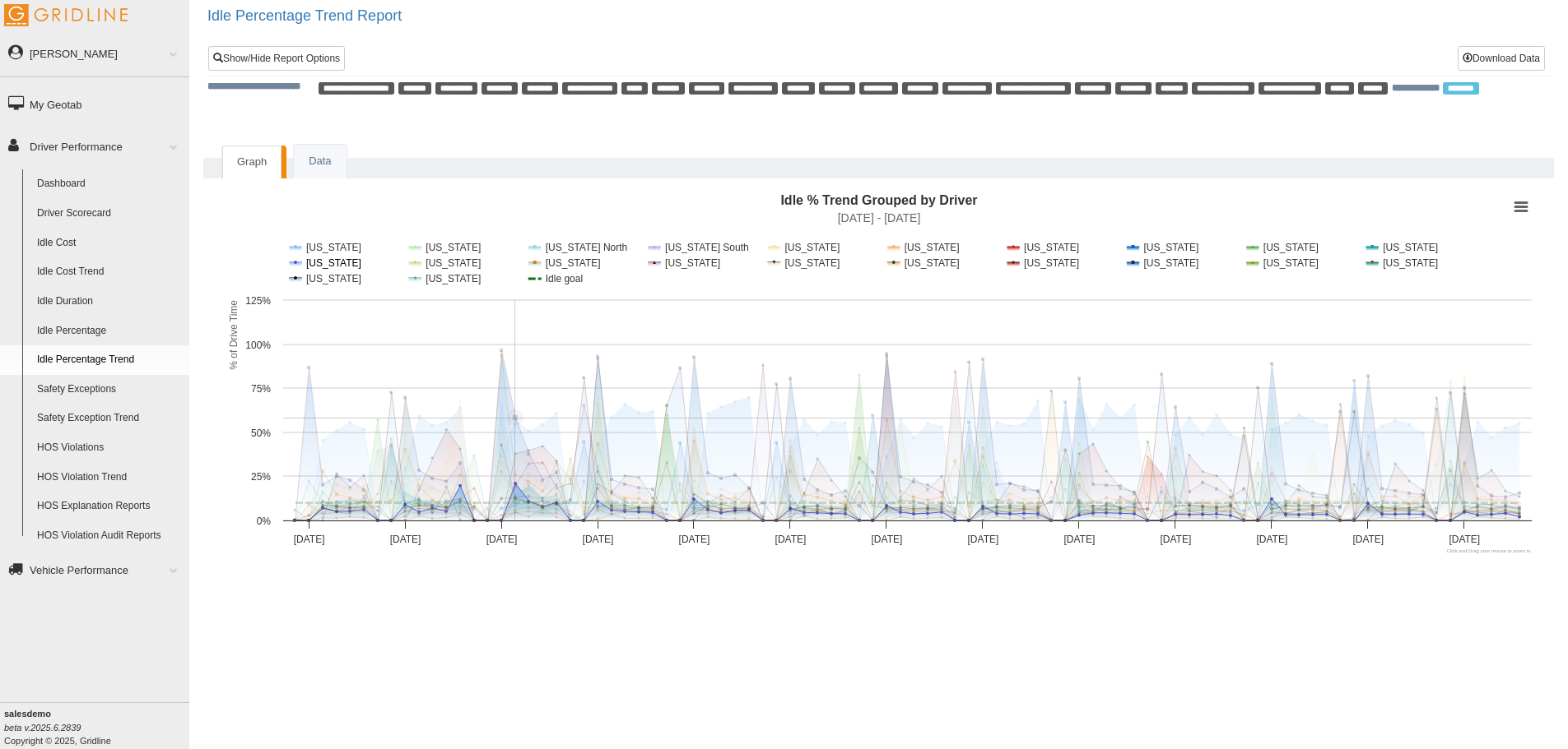
click at [324, 259] on button "Show Kentucky" at bounding box center [318, 264] width 57 height 12
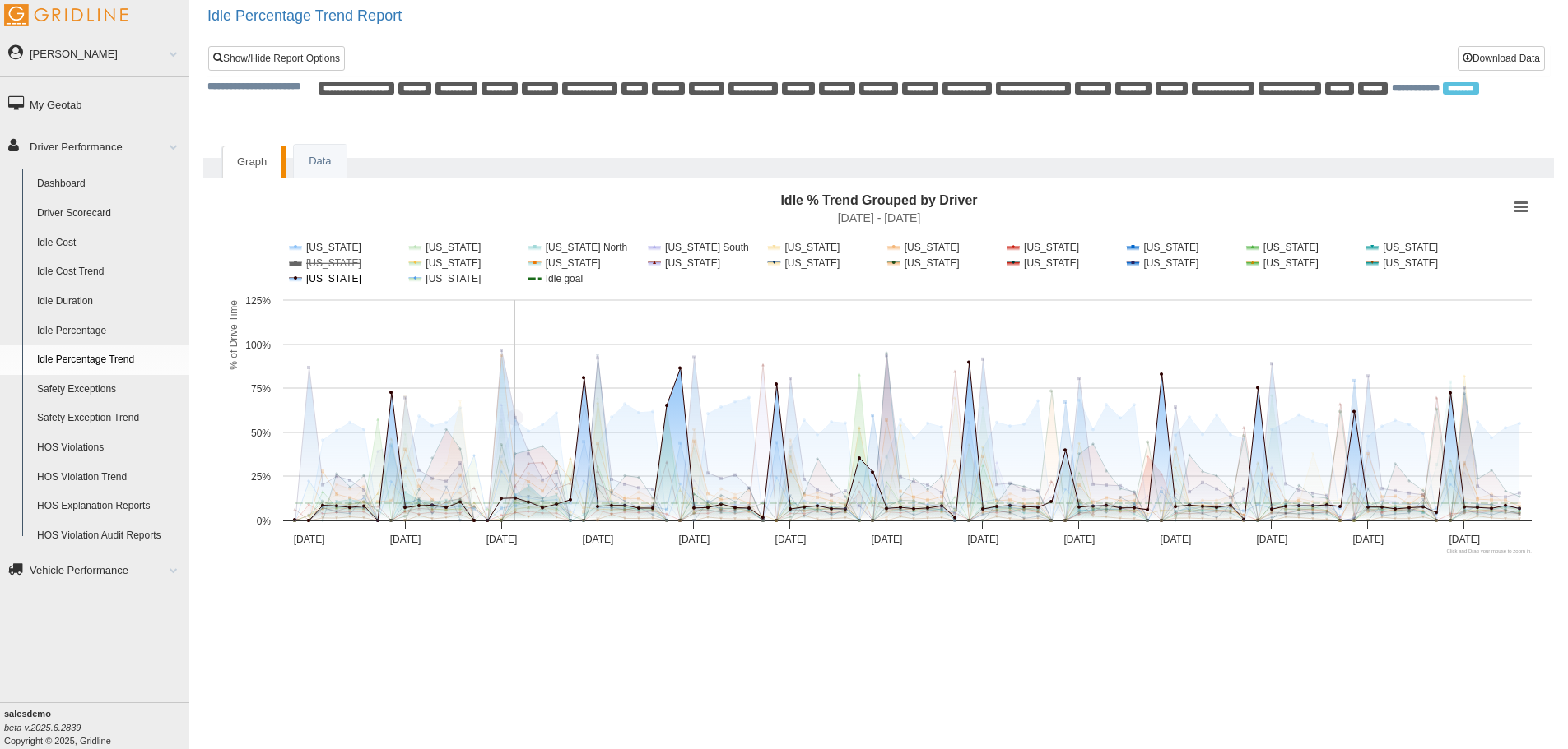
click at [317, 277] on button "Show Texas" at bounding box center [310, 279] width 43 height 12
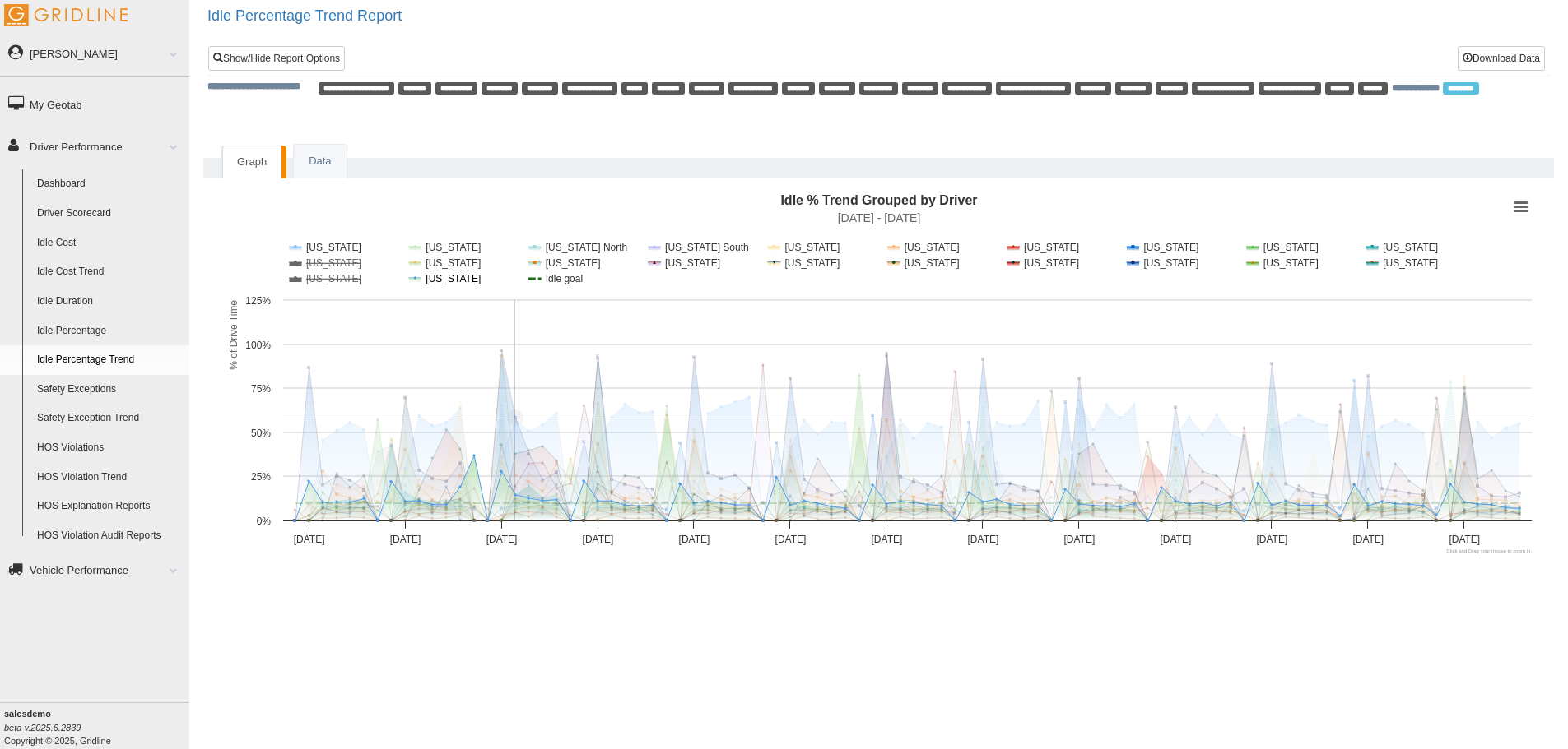
click at [446, 283] on button "Show Virginia" at bounding box center [434, 279] width 50 height 12
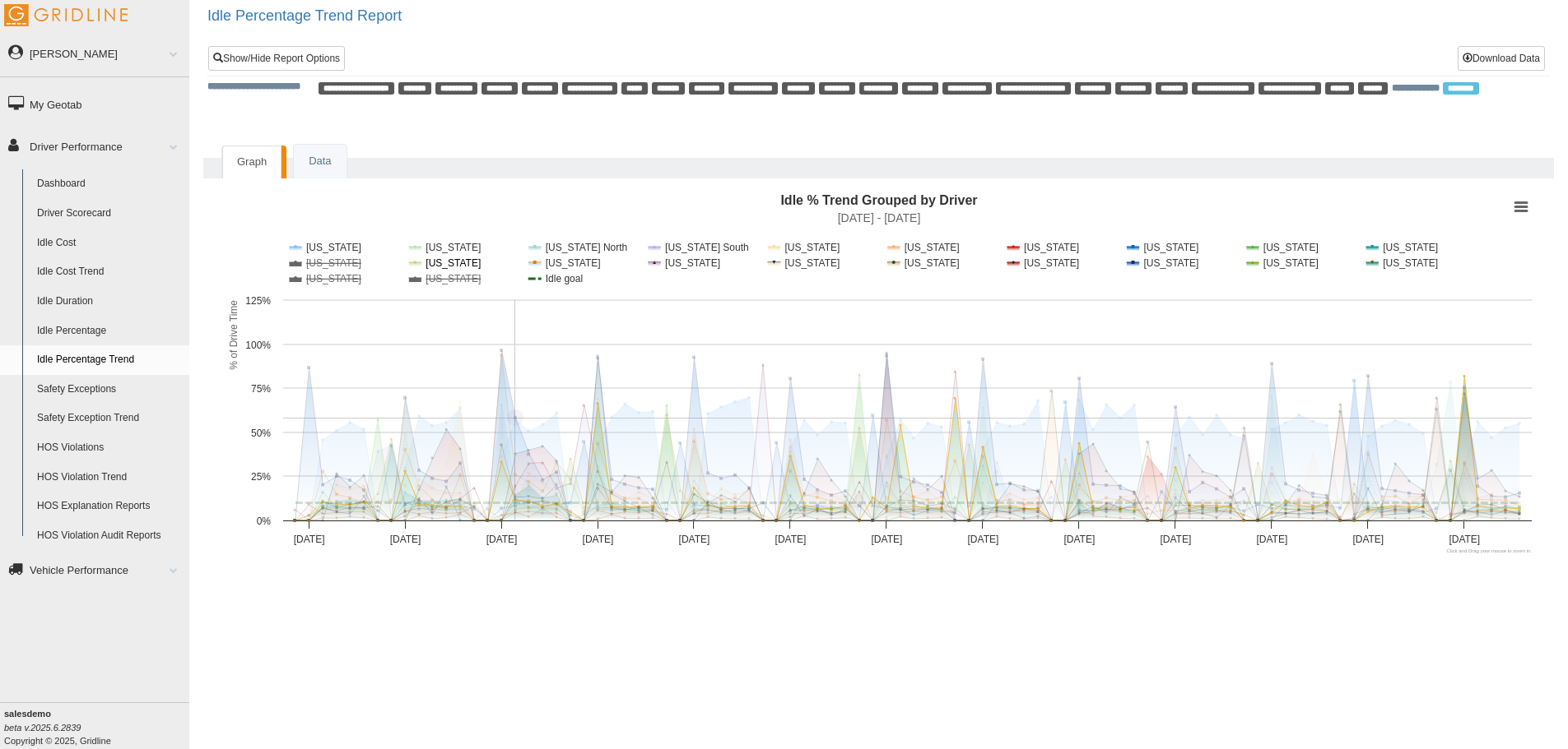
click at [449, 262] on button "Show Louisiana" at bounding box center [439, 264] width 59 height 12
click at [449, 248] on button "Show Arizona" at bounding box center [435, 248] width 51 height 12
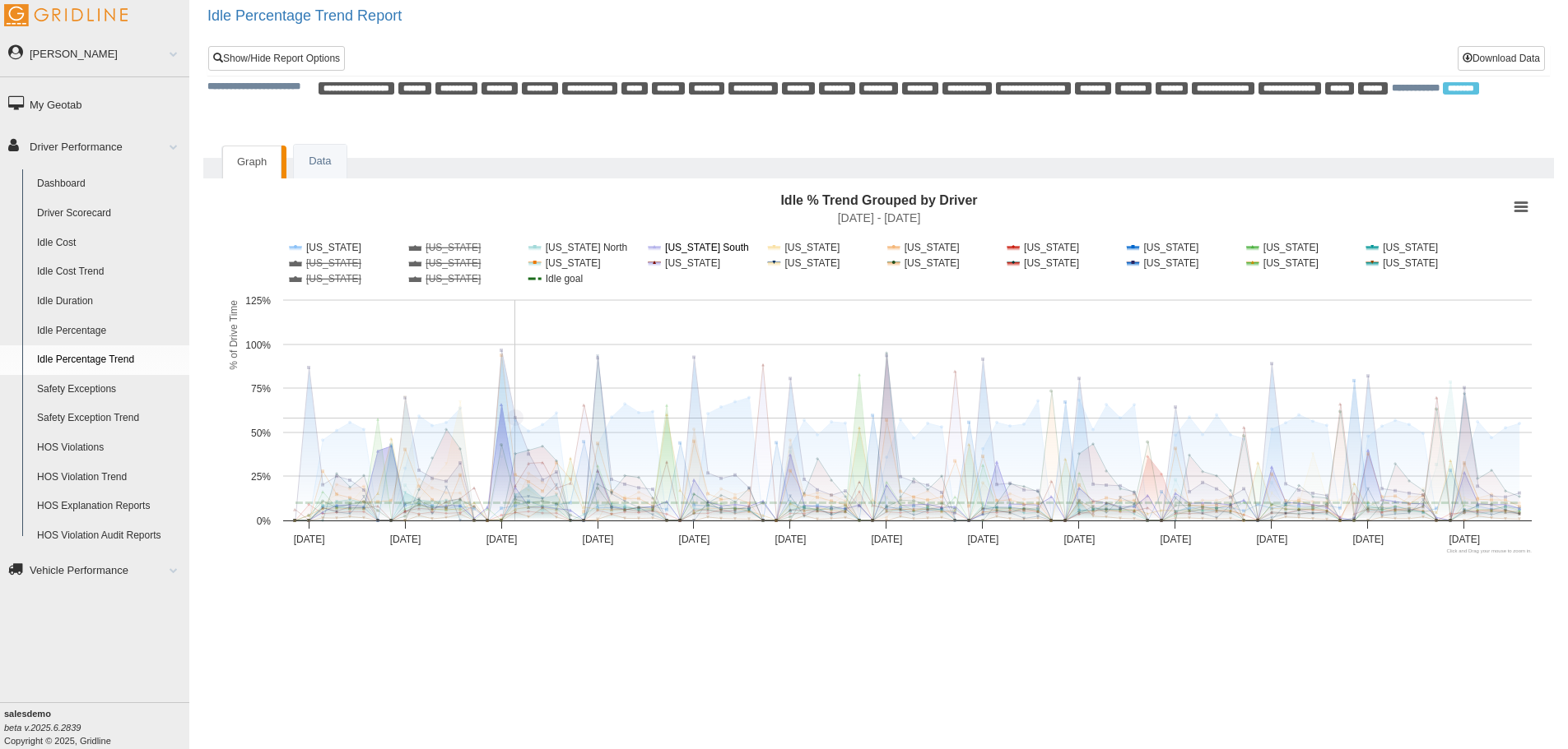
click at [679, 249] on button "Show California South" at bounding box center [692, 248] width 87 height 12
click at [803, 249] on button "Show Colorado" at bounding box center [797, 248] width 57 height 12
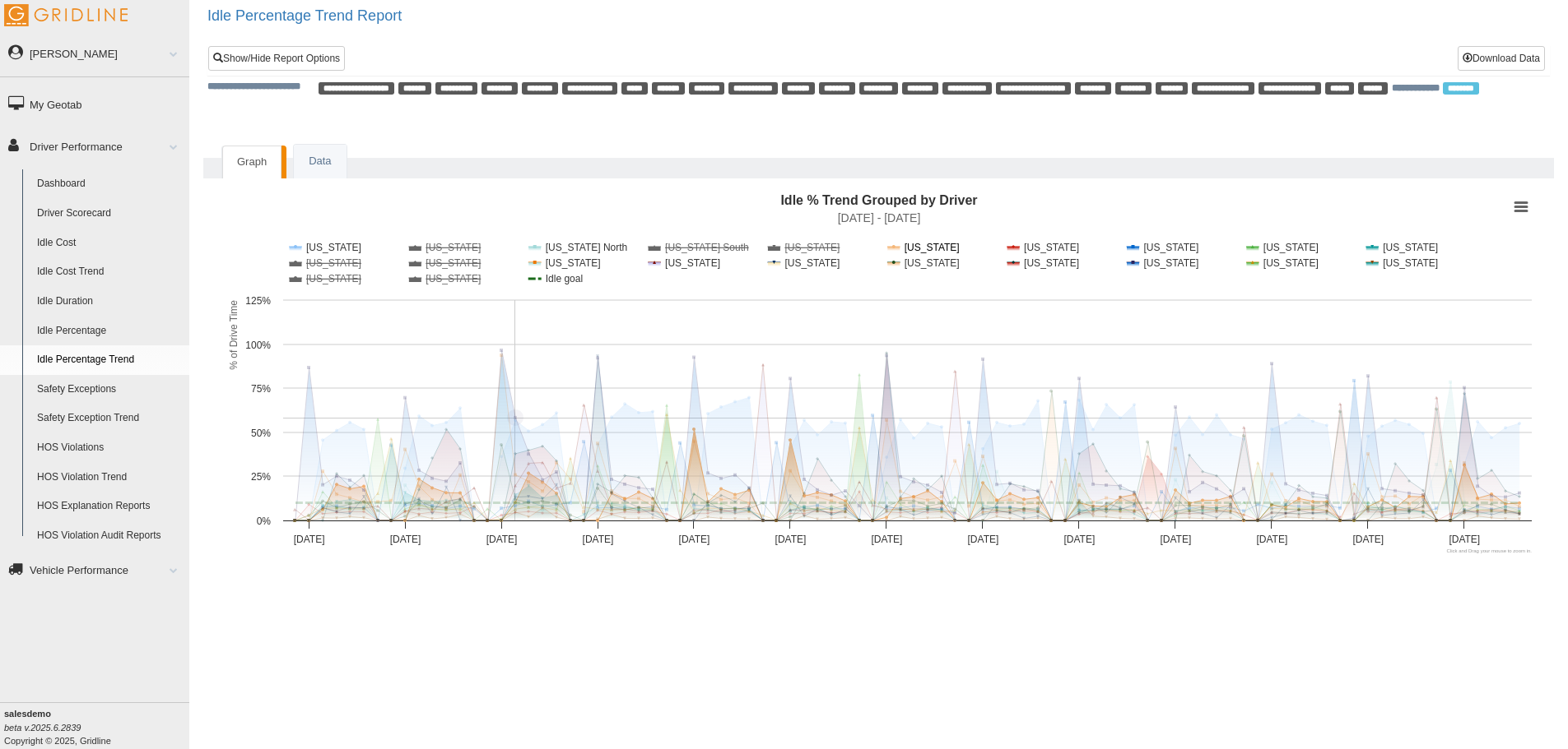
click at [936, 248] on button "Show District of Columbia" at bounding box center [938, 248] width 103 height 12
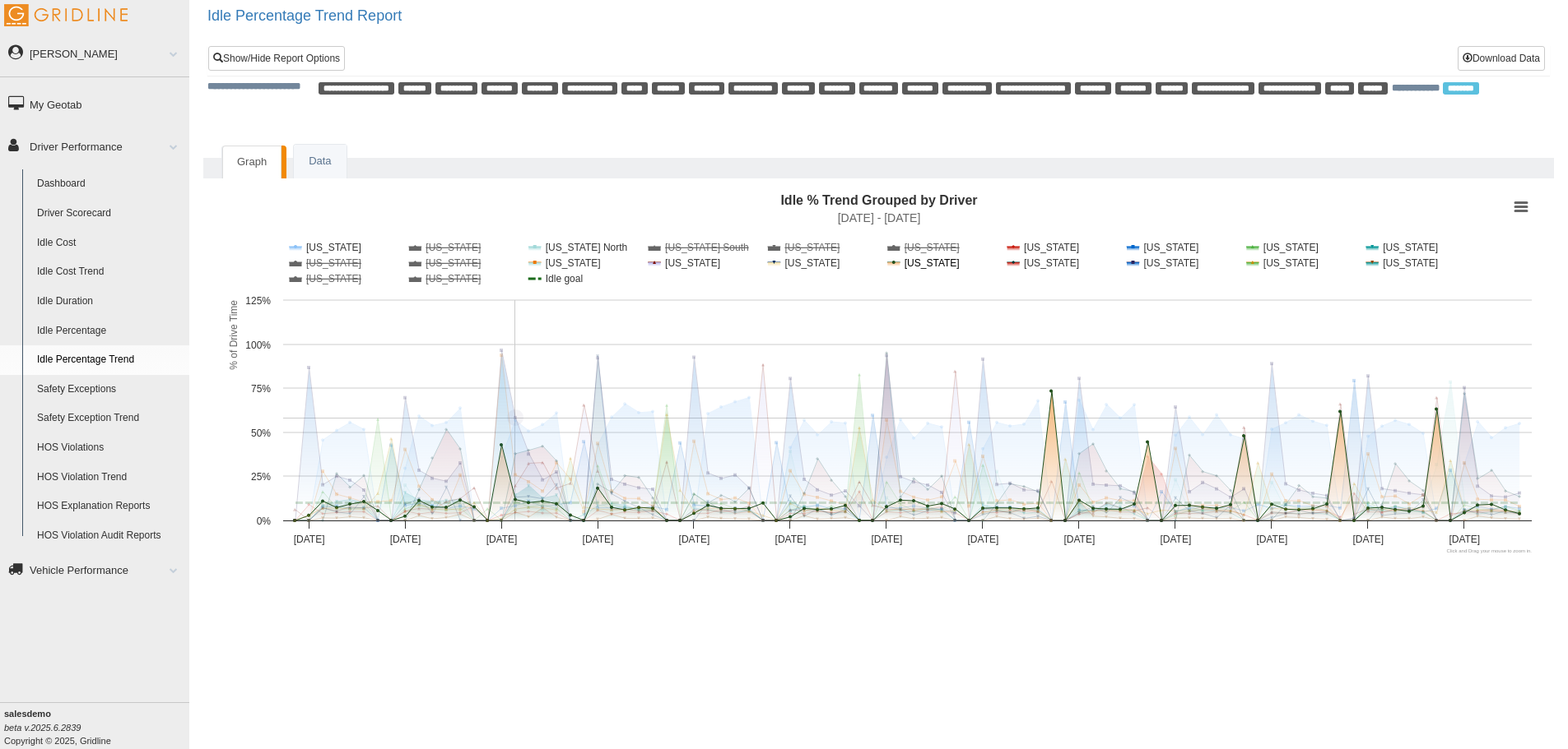
click at [937, 266] on button "Show New Mexico" at bounding box center [922, 264] width 71 height 12
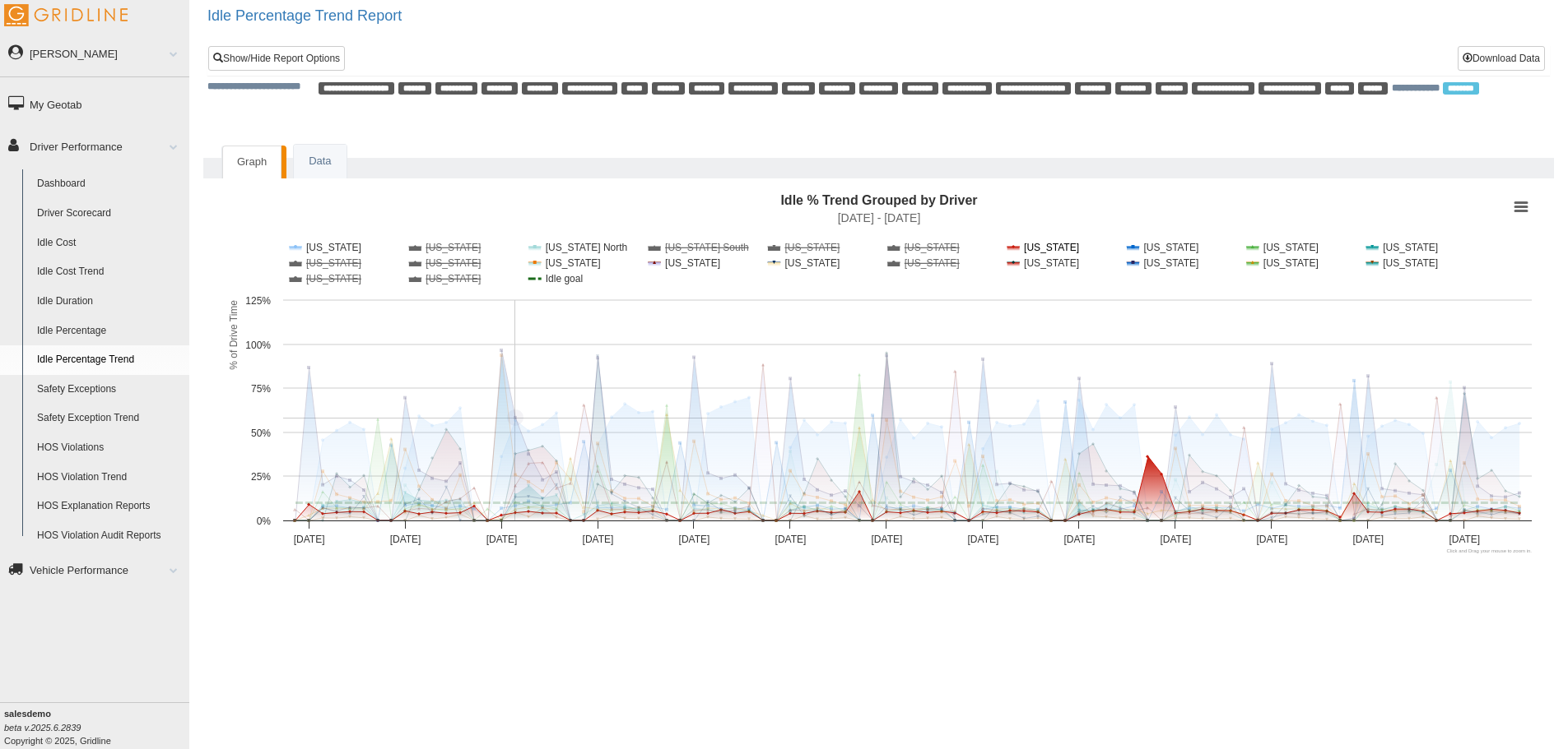
click at [1025, 245] on button "Show Florida" at bounding box center [1031, 248] width 47 height 12
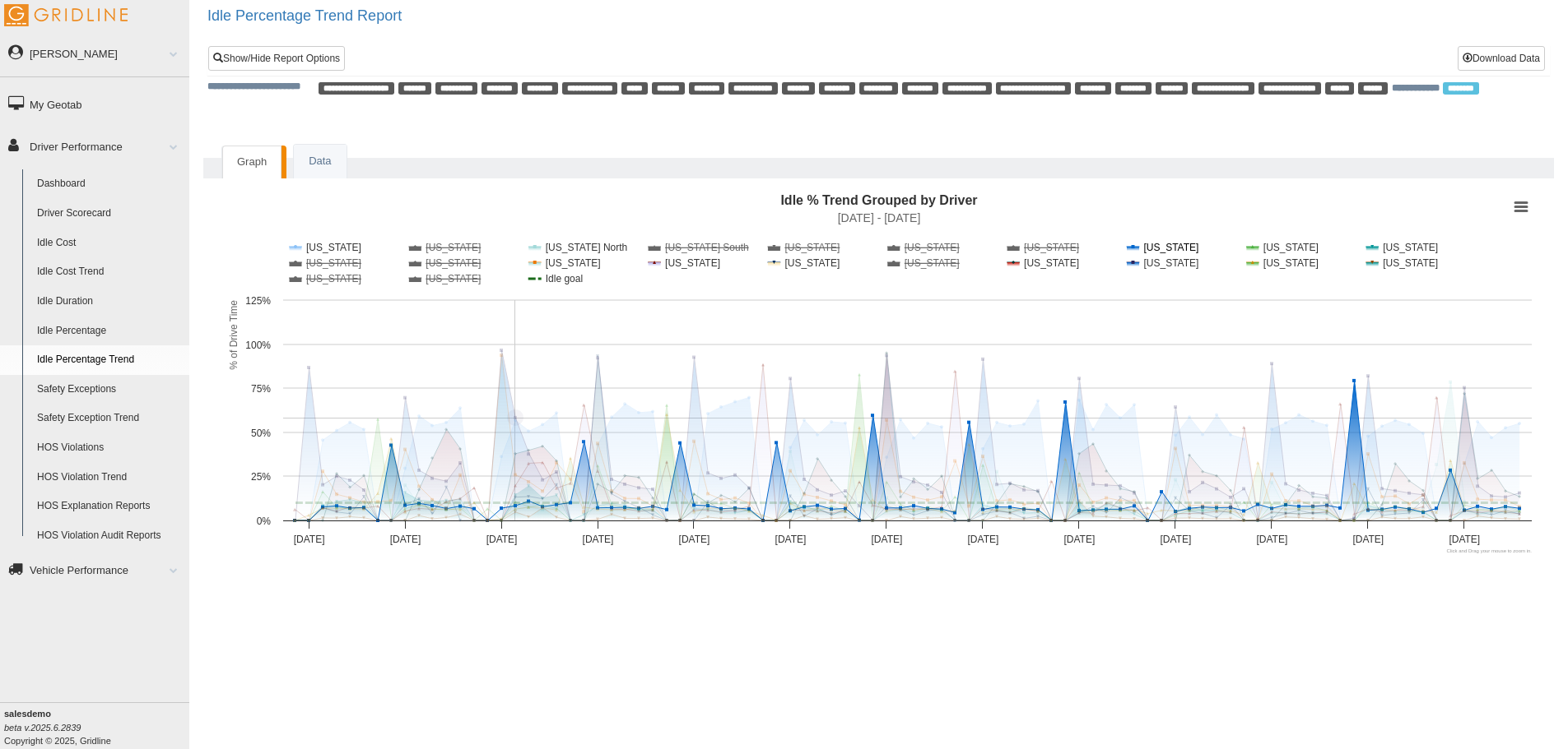
click at [1166, 247] on button "Show Georgia" at bounding box center [1153, 248] width 52 height 12
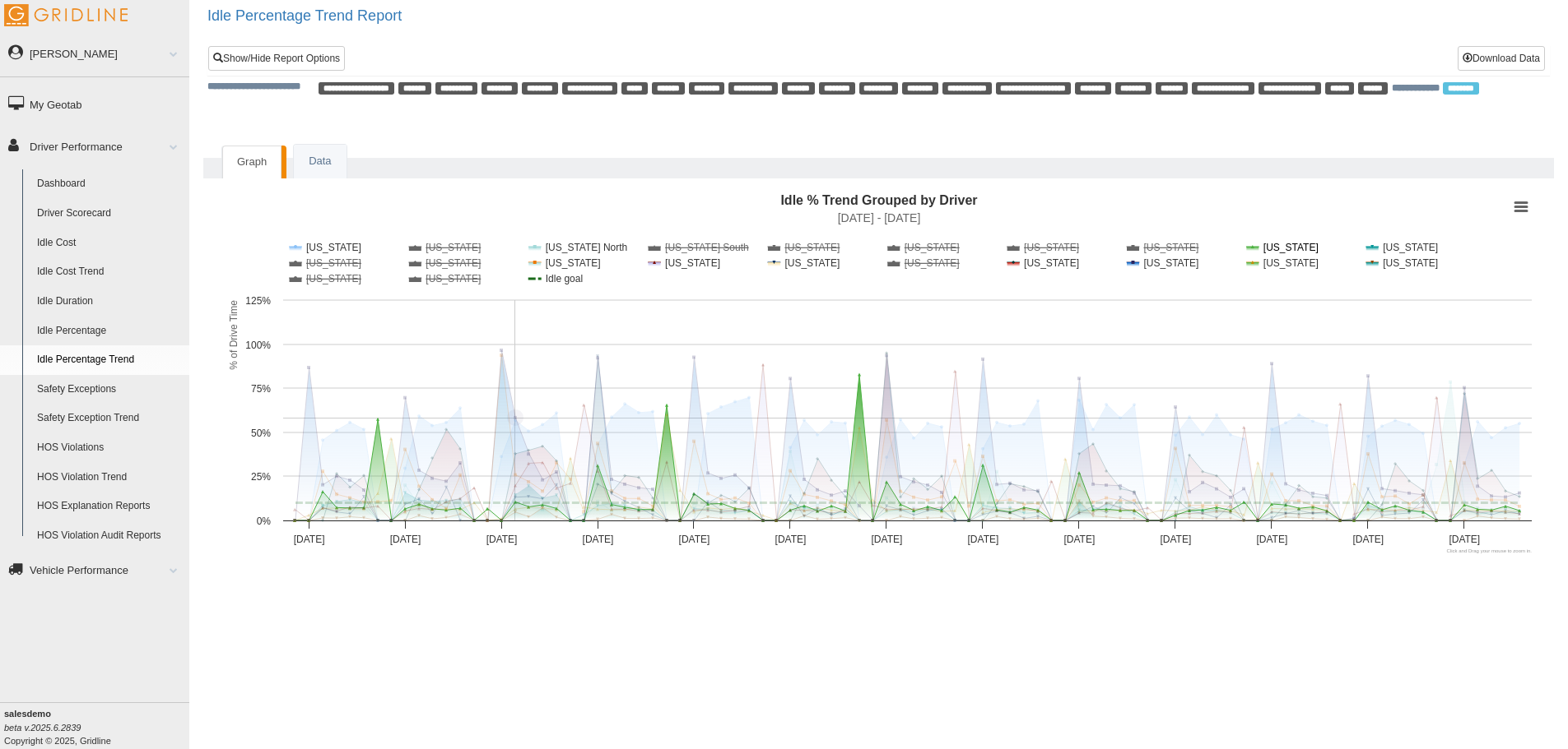
click at [1265, 246] on button "Show Hawaii" at bounding box center [1268, 248] width 46 height 12
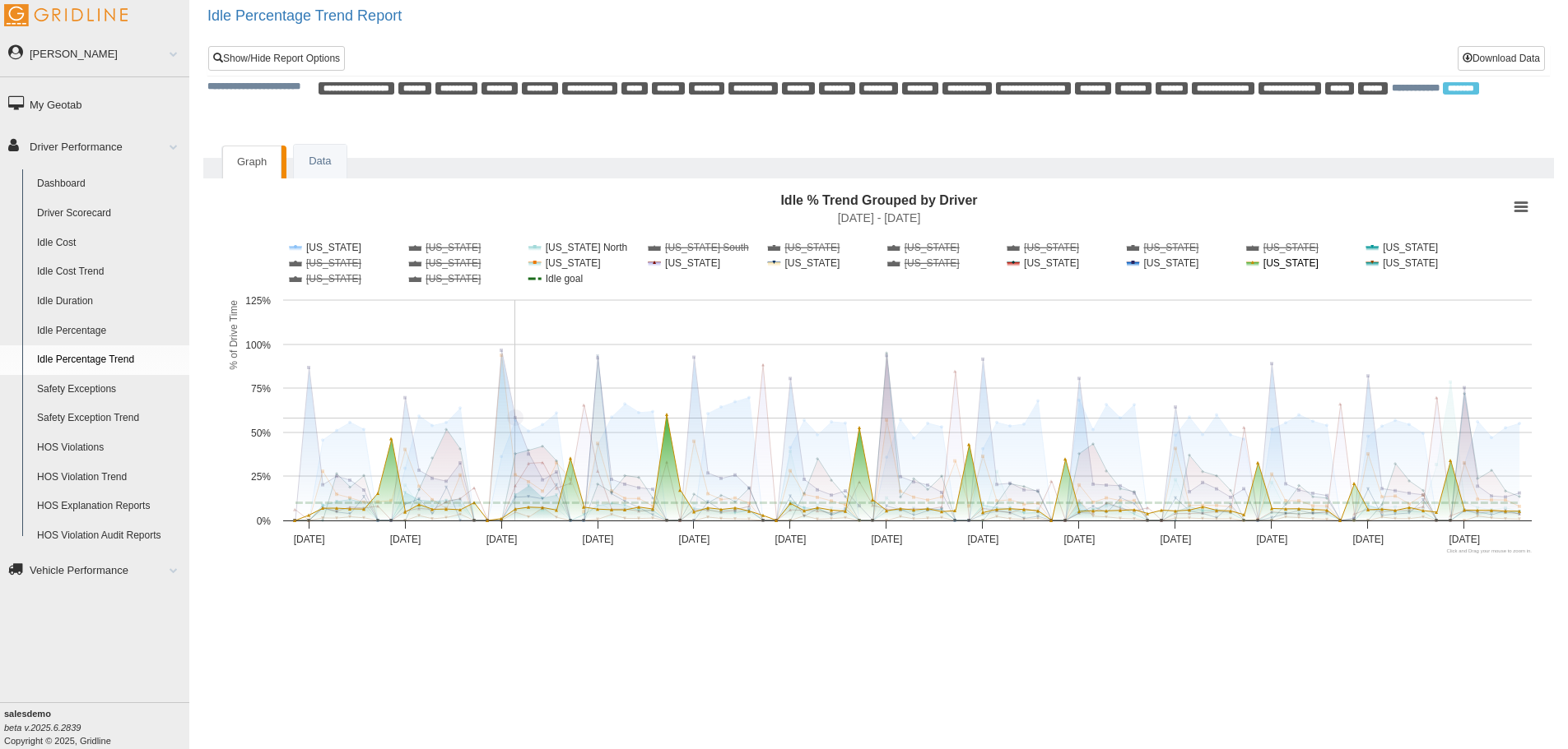
click at [1274, 262] on button "Show South Carolina" at bounding box center [1286, 264] width 82 height 12
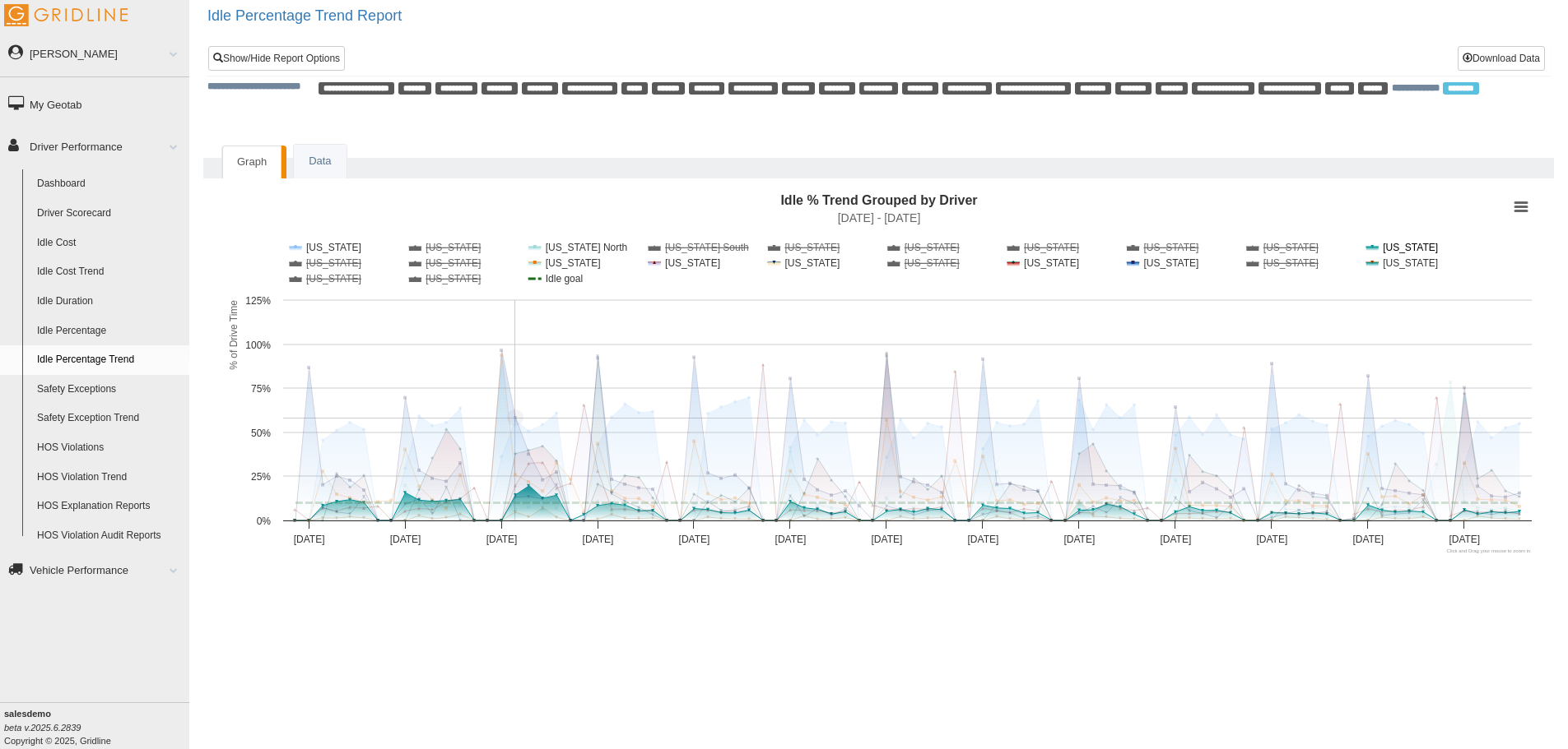
click at [1398, 248] on button "Show Indiana" at bounding box center [1391, 248] width 49 height 12
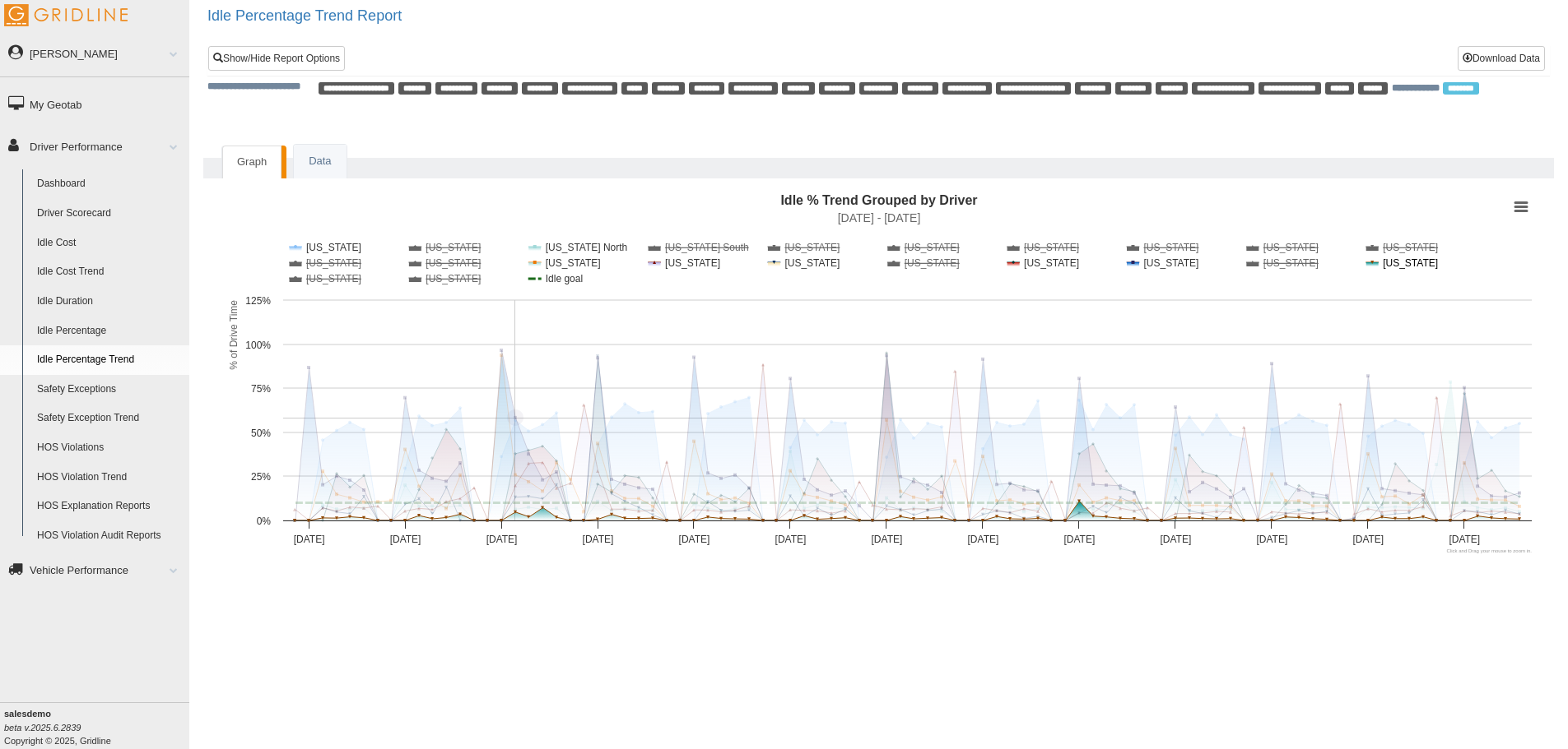
click at [1399, 263] on button "Show South Dakota" at bounding box center [1405, 264] width 77 height 12
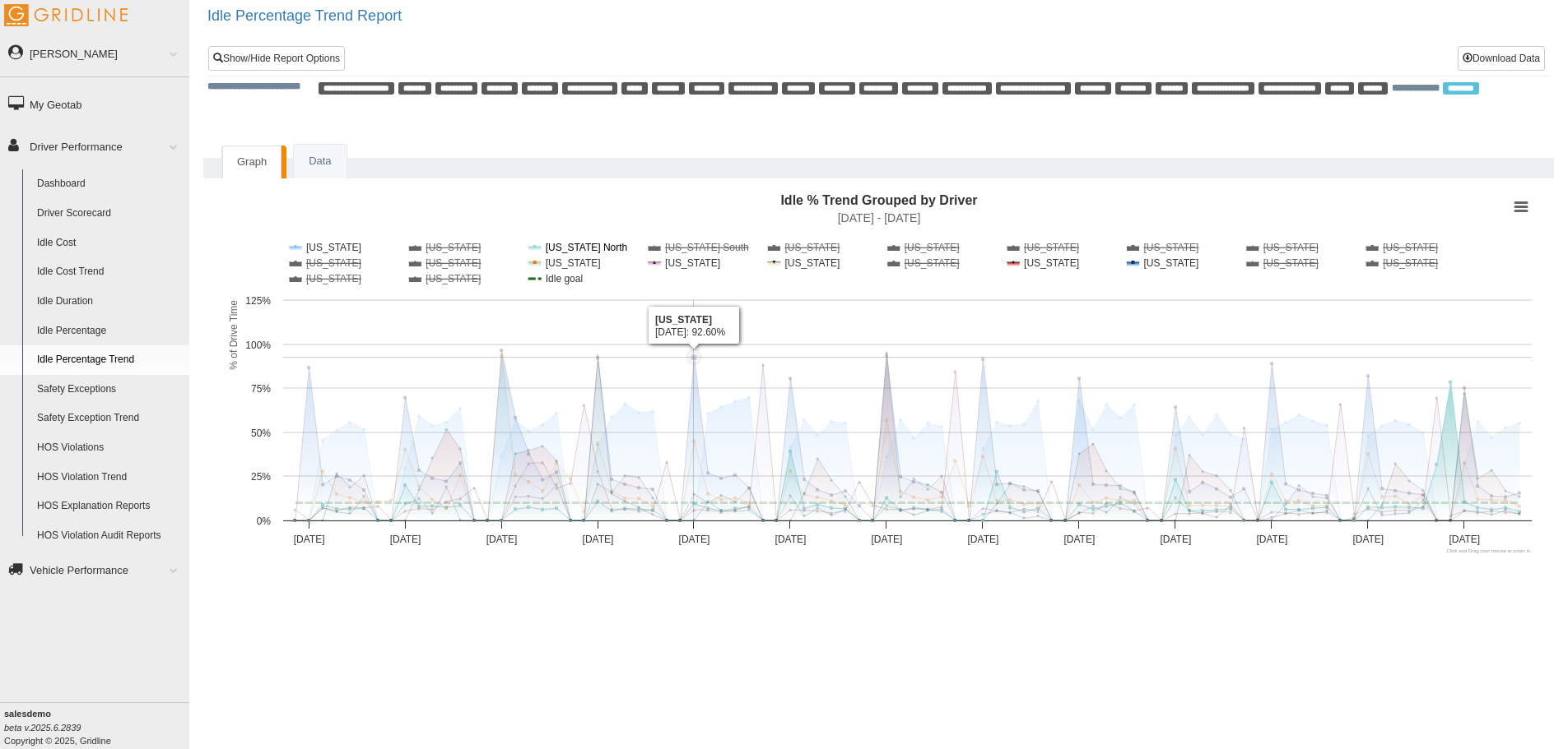
click at [557, 245] on button "Show California North" at bounding box center [570, 248] width 86 height 12
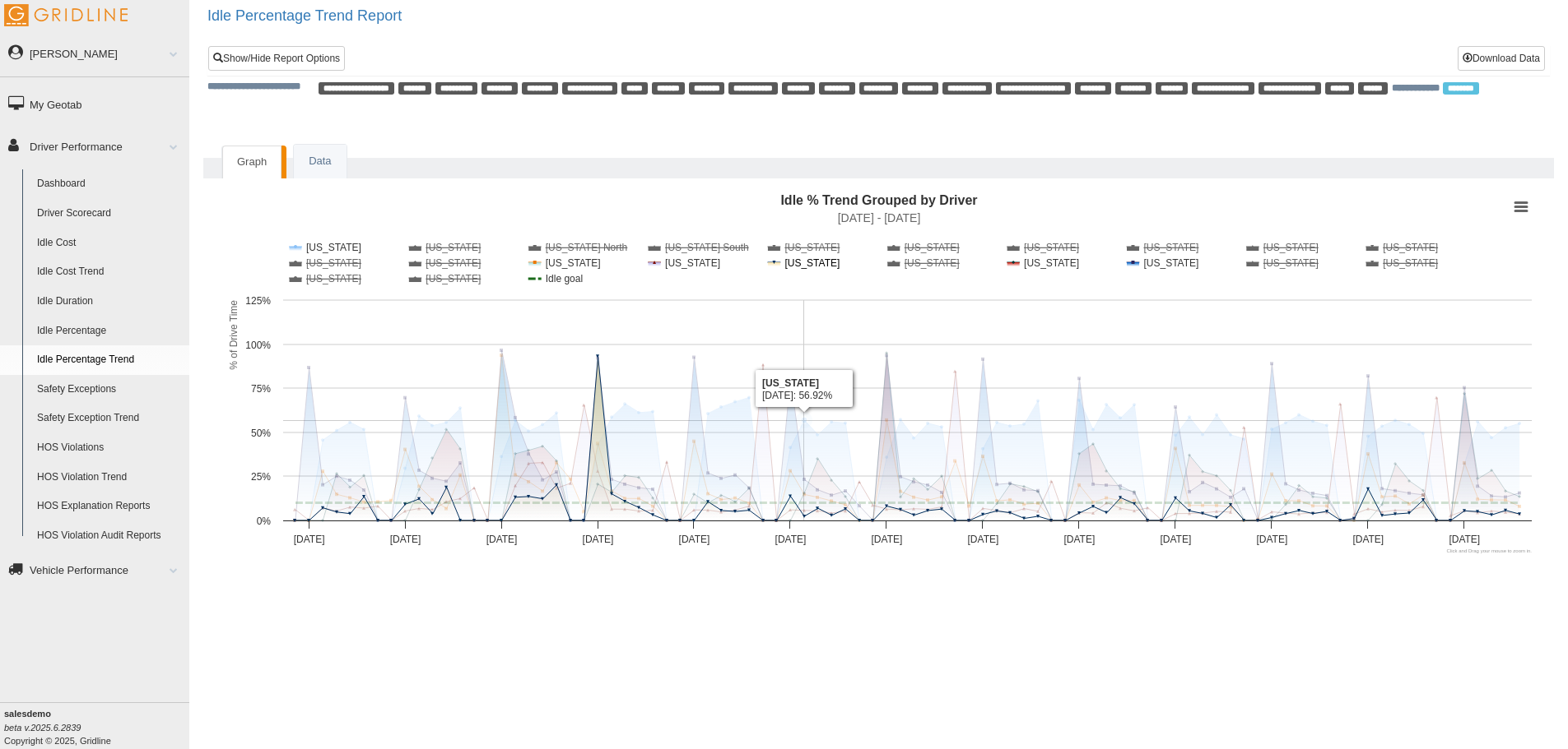
click at [817, 265] on button "Show Nebraska" at bounding box center [798, 264] width 59 height 12
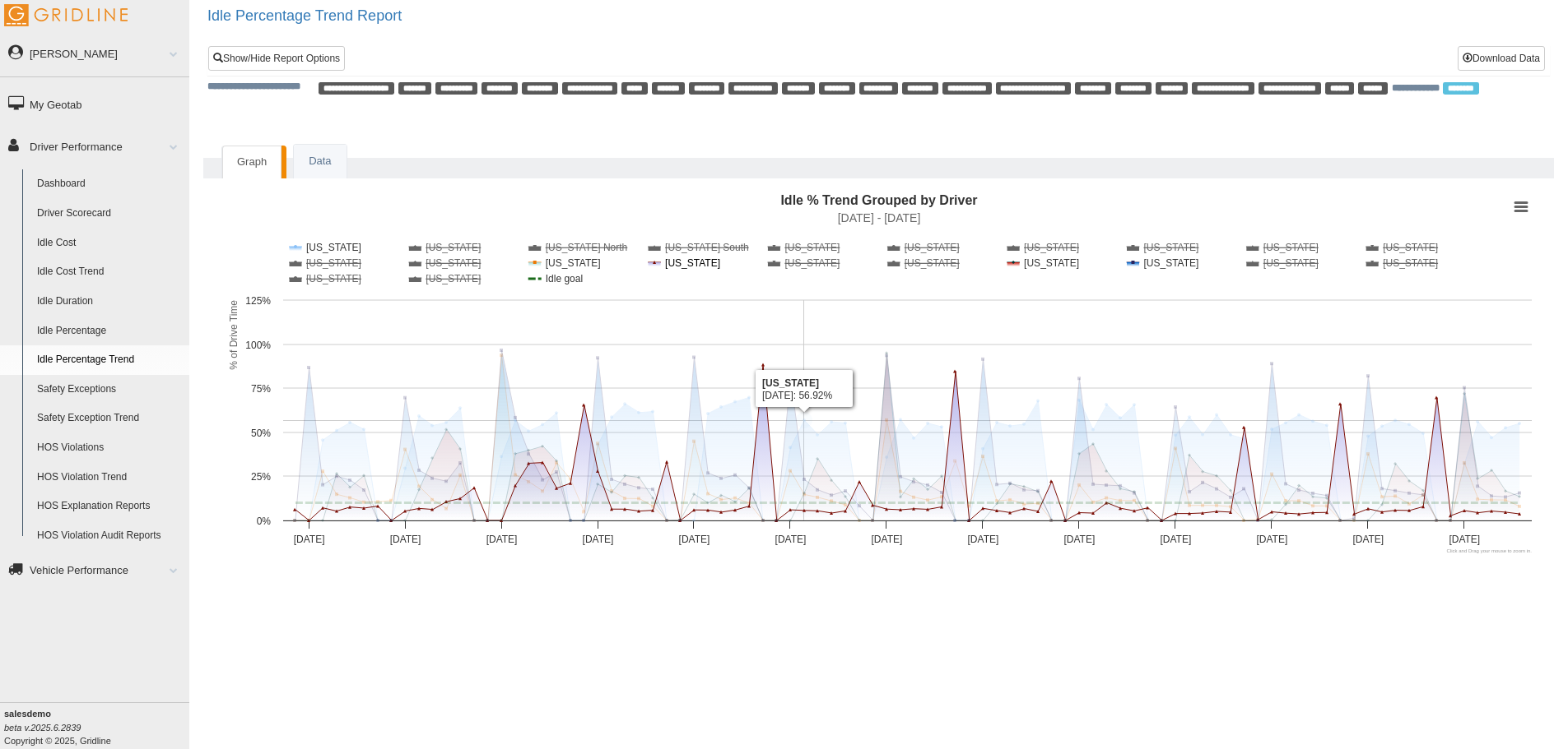
click at [680, 263] on button "Show Michigan" at bounding box center [676, 264] width 56 height 12
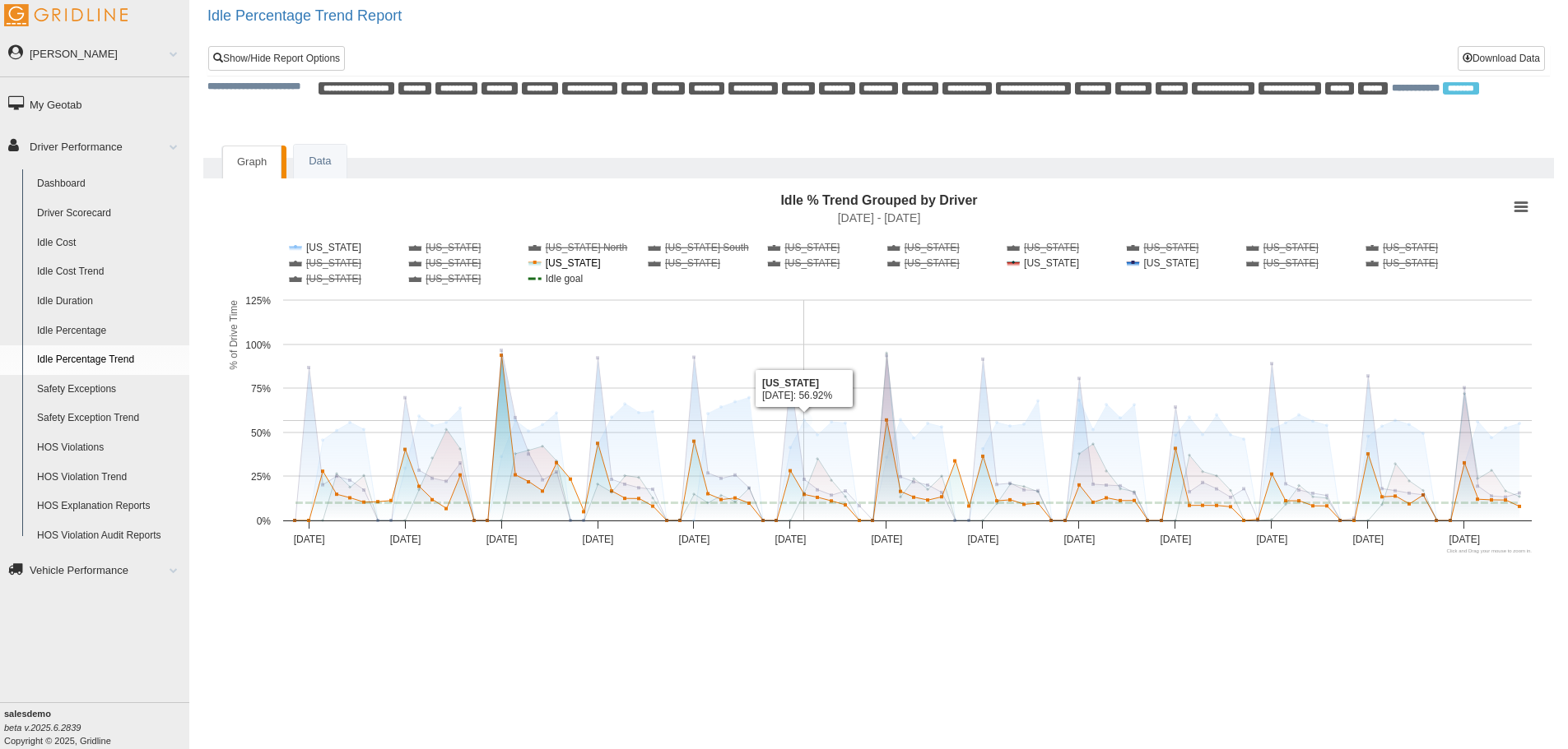
click at [565, 261] on button "Show Maryland" at bounding box center [557, 264] width 57 height 12
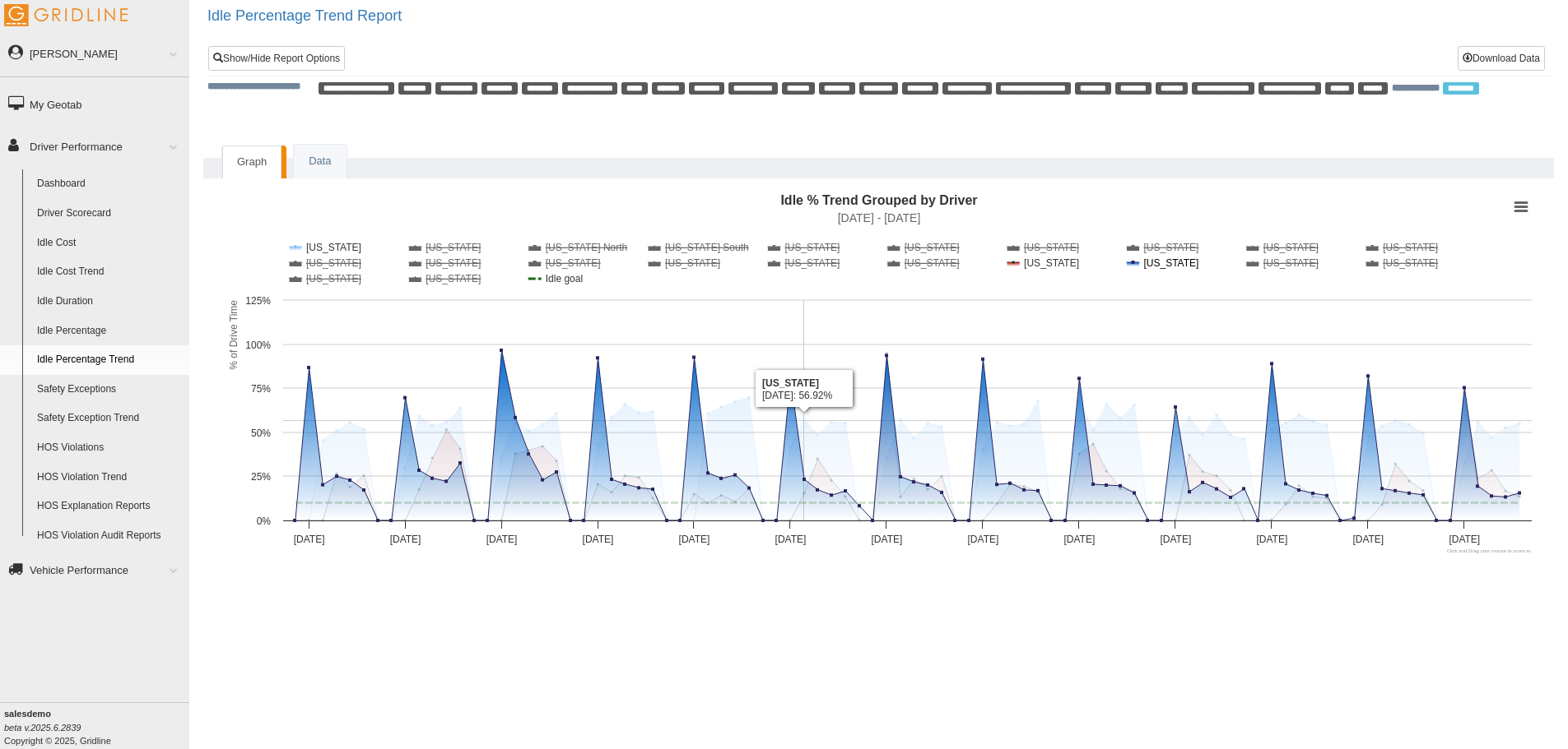
click at [1163, 266] on button "Show Oklahoma" at bounding box center [1158, 264] width 62 height 12
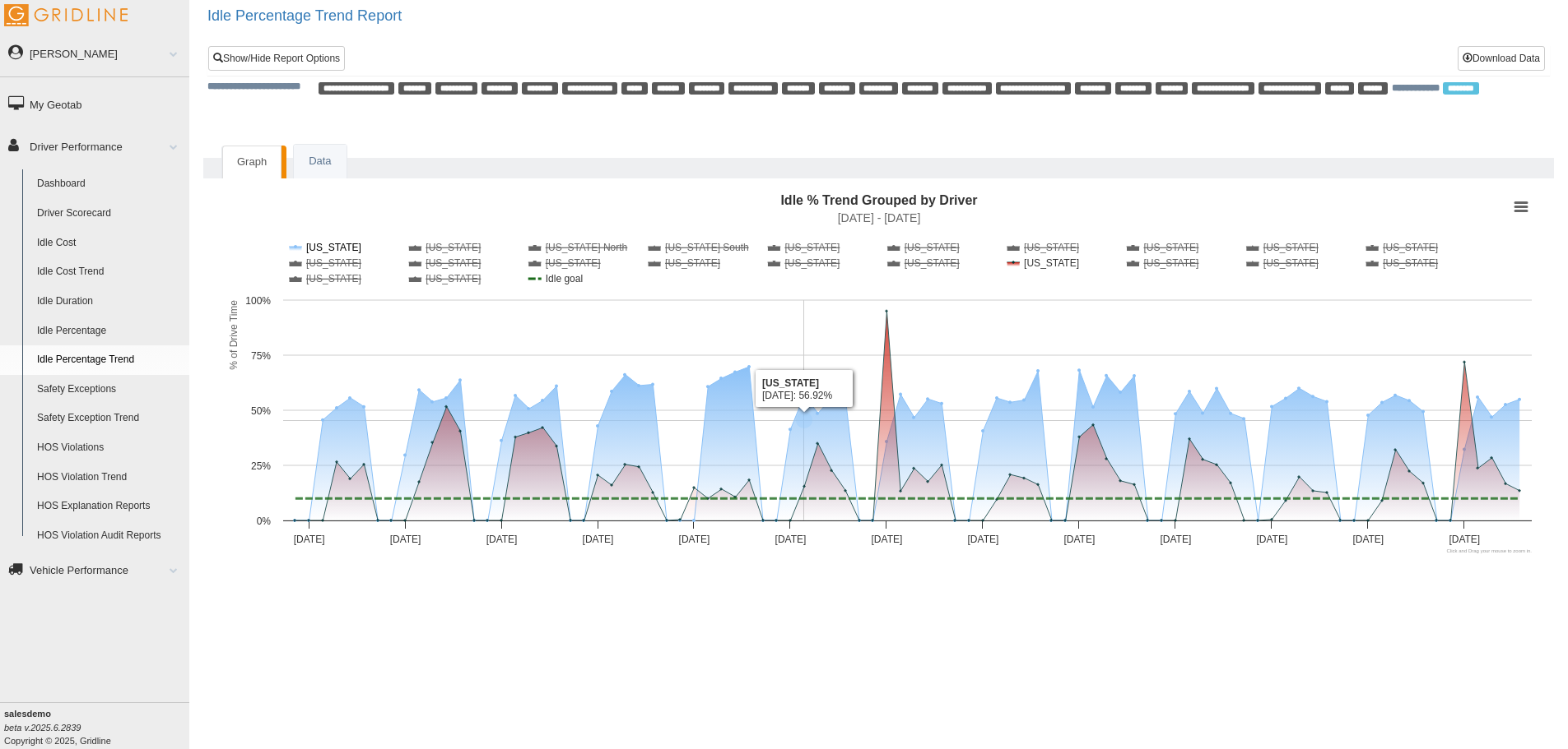
click at [329, 245] on button "Show Alaska" at bounding box center [312, 248] width 46 height 12
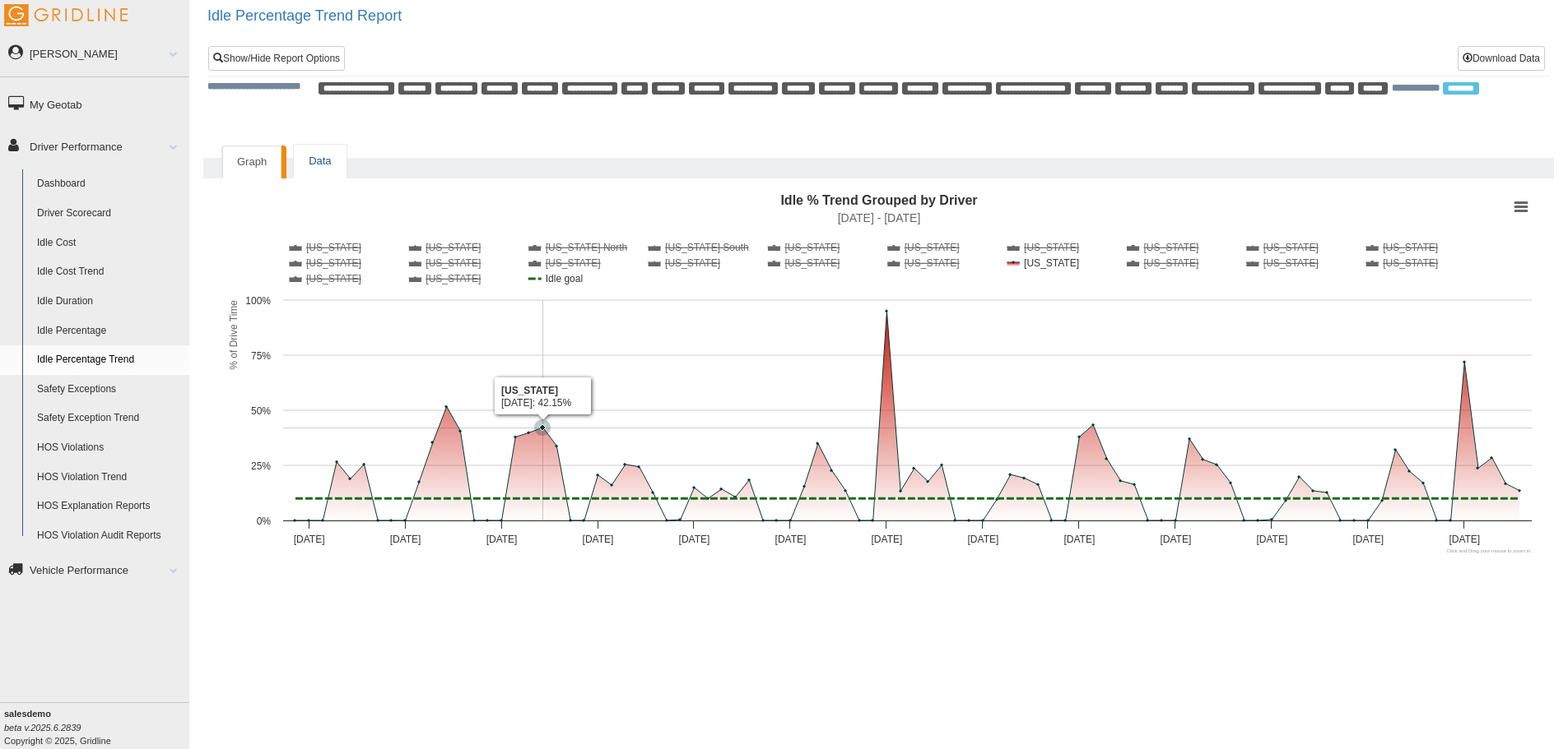
click at [327, 165] on link "Data" at bounding box center [319, 162] width 51 height 34
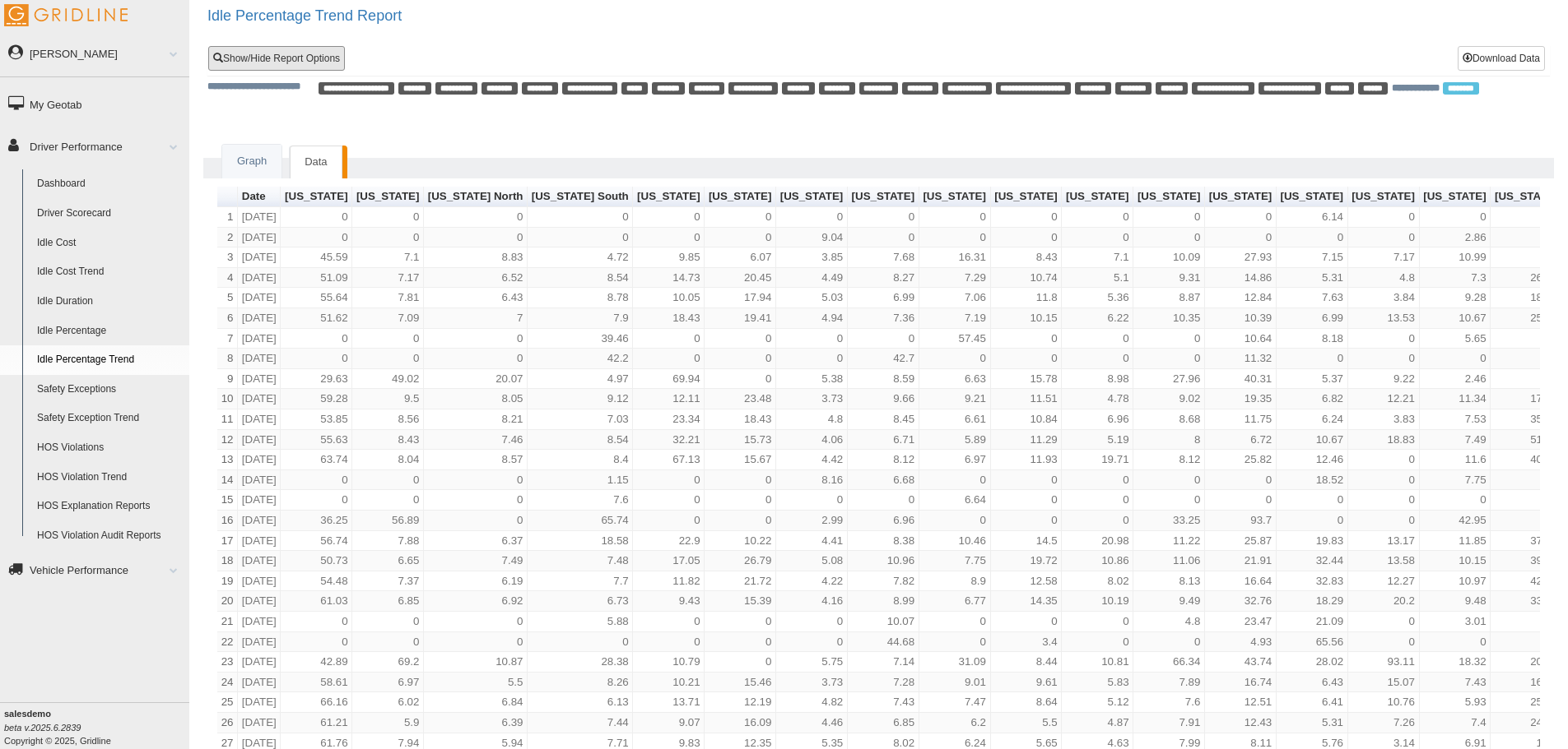
click at [274, 66] on link "Show/Hide Report Options" at bounding box center [277, 58] width 136 height 25
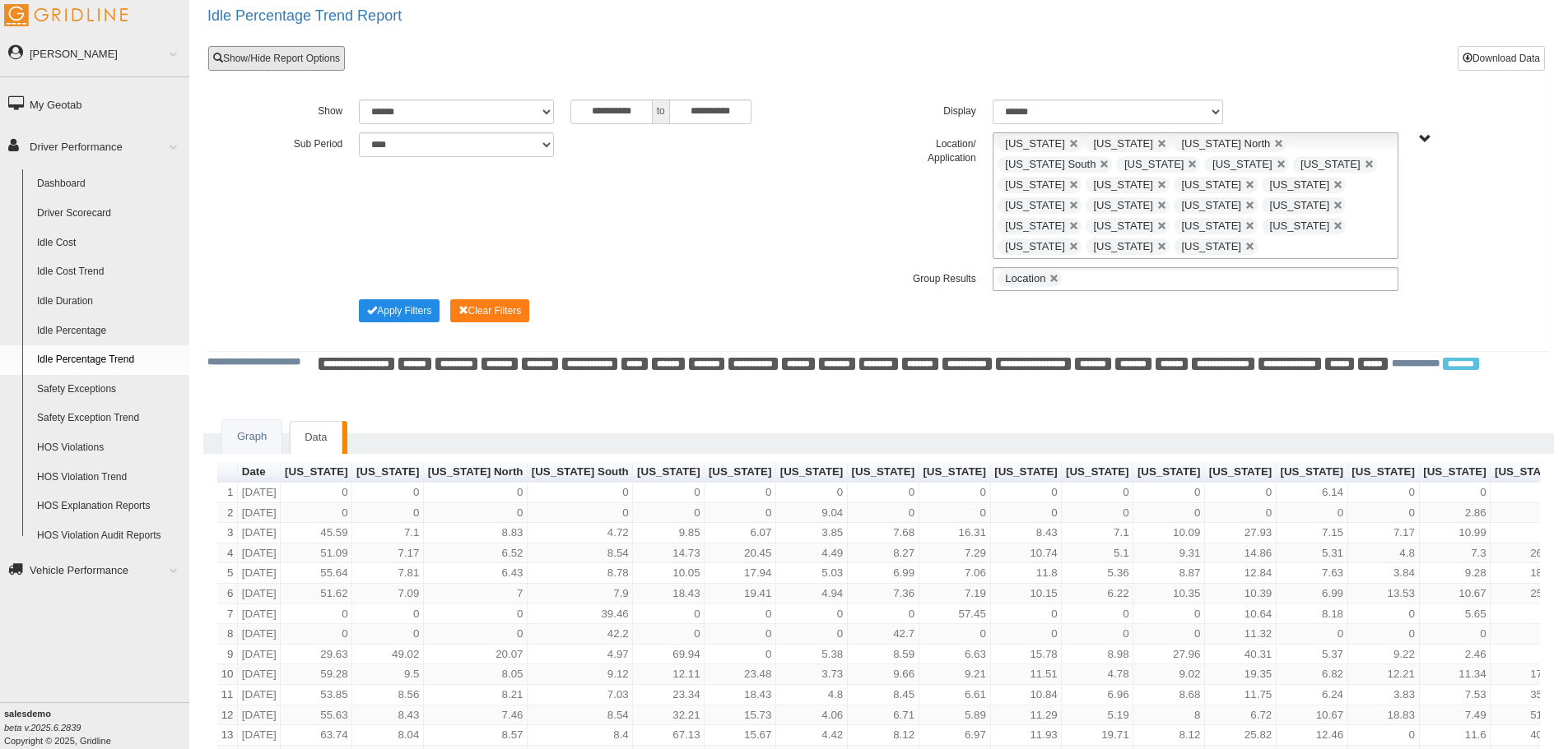
click at [1054, 274] on link at bounding box center [1054, 279] width 10 height 10
type input "**********"
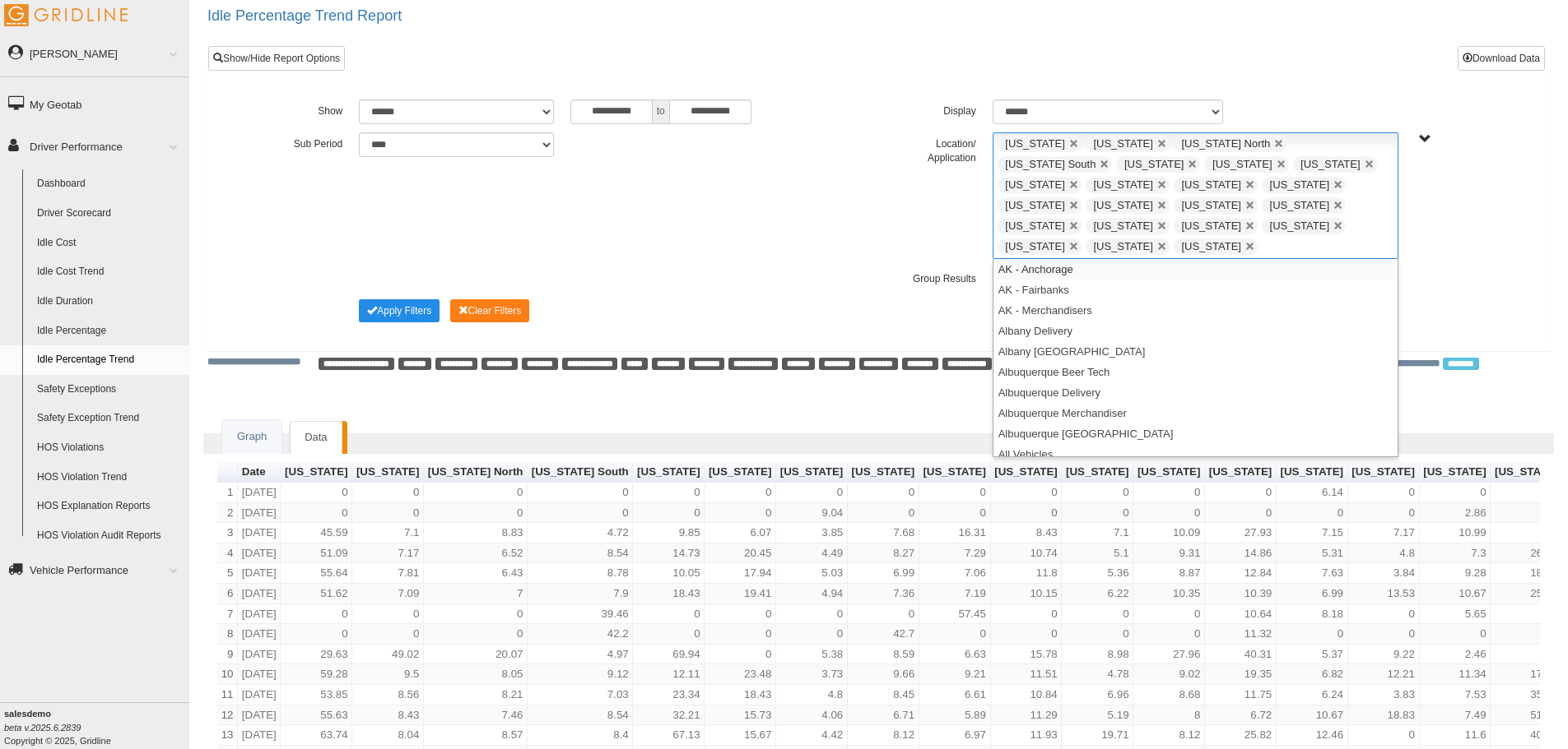
drag, startPoint x: 1317, startPoint y: 224, endPoint x: 1076, endPoint y: 162, distance: 248.8
click at [1077, 162] on ul "Alaska Arizona California North California South Colorado District of Columbia …" at bounding box center [1195, 196] width 405 height 126
click at [1327, 237] on ul "Alaska Arizona California North California South Colorado District of Columbia …" at bounding box center [1195, 196] width 405 height 126
click at [1331, 228] on ul "Alaska Arizona California North California South Colorado District of Columbia …" at bounding box center [1195, 196] width 405 height 126
click at [1256, 242] on link at bounding box center [1251, 247] width 10 height 10
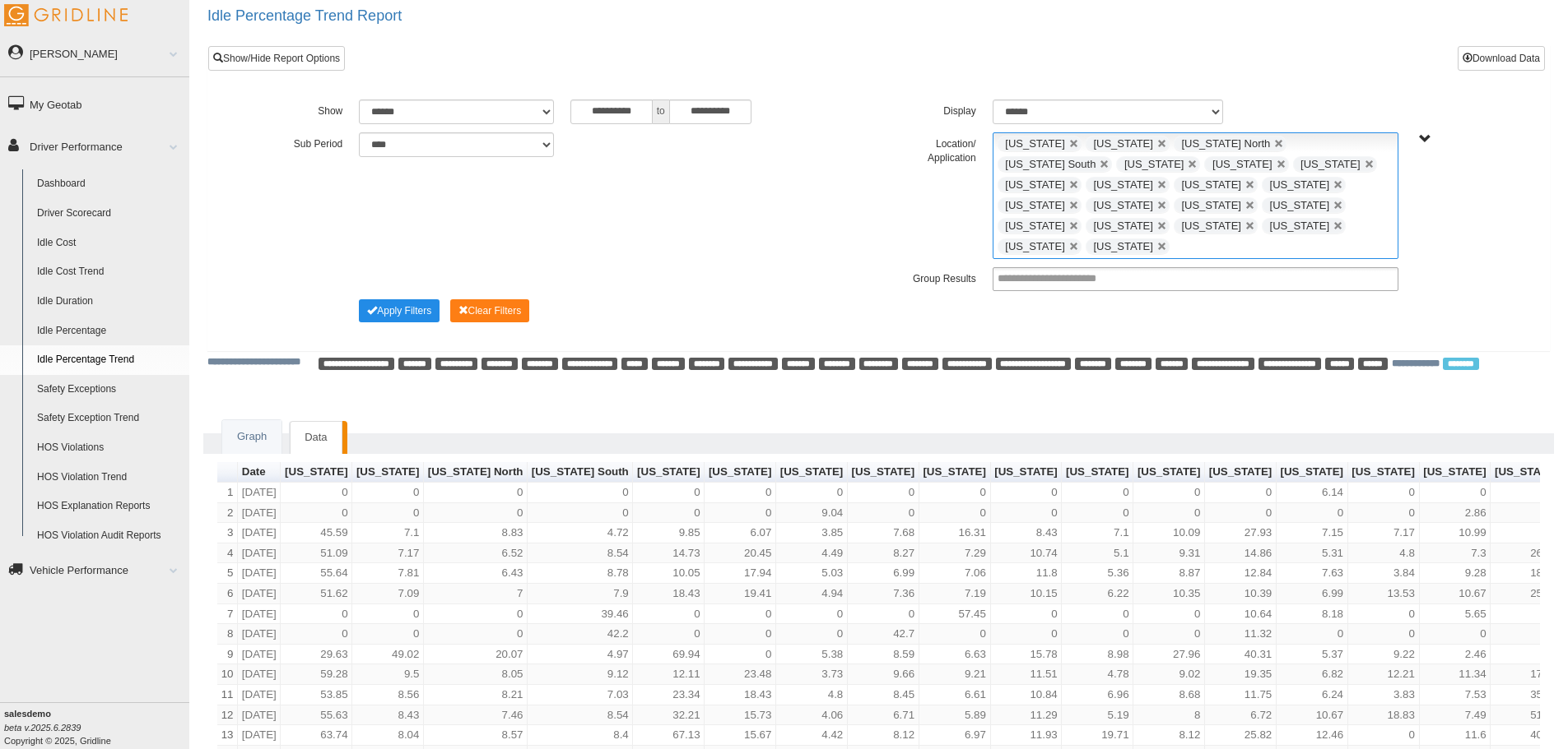
click at [1168, 242] on link at bounding box center [1163, 247] width 10 height 10
click at [106, 352] on link "Idle Percentage Trend" at bounding box center [110, 361] width 160 height 30
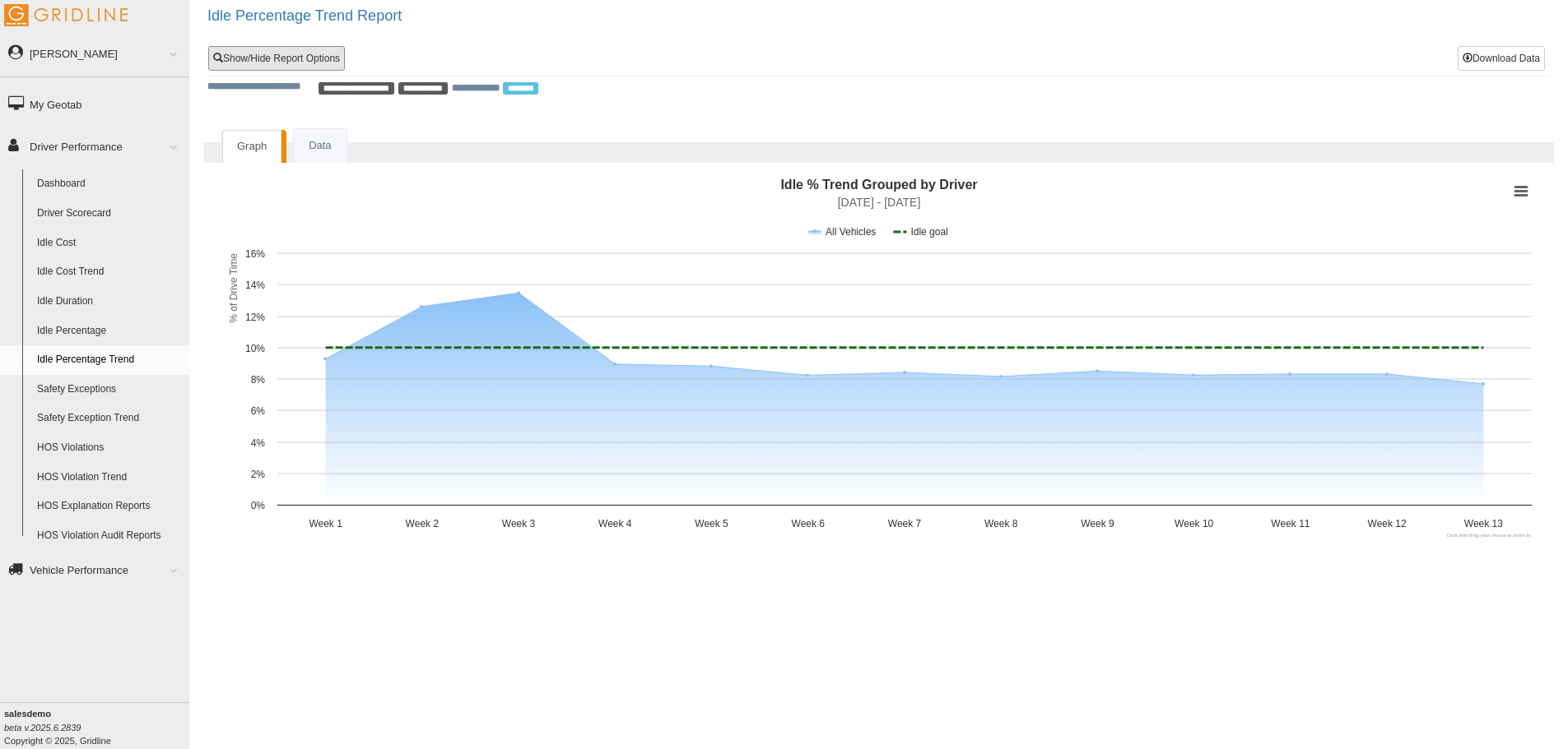
click at [303, 61] on link "Show/Hide Report Options" at bounding box center [277, 58] width 136 height 25
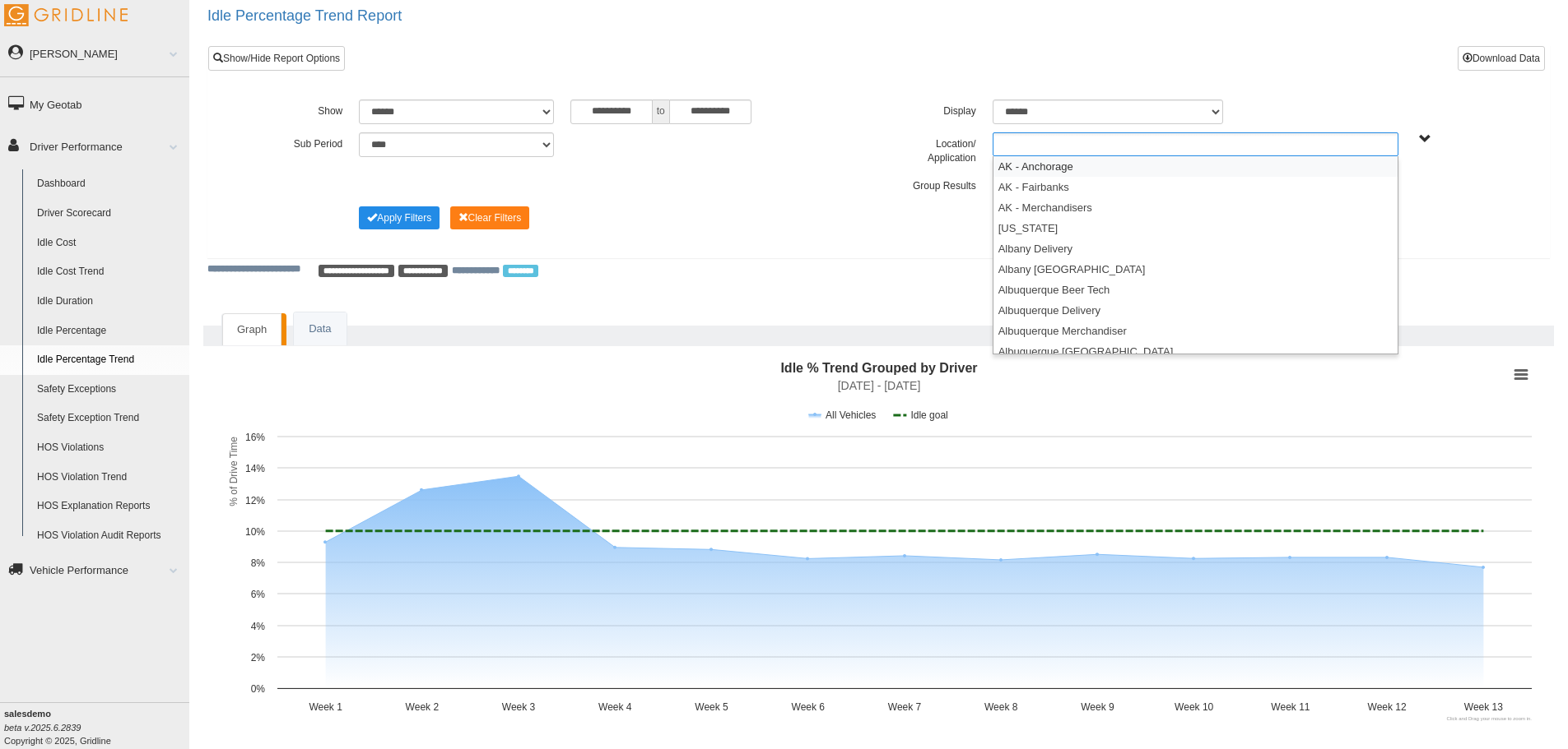
click at [1261, 145] on ul at bounding box center [1195, 144] width 405 height 24
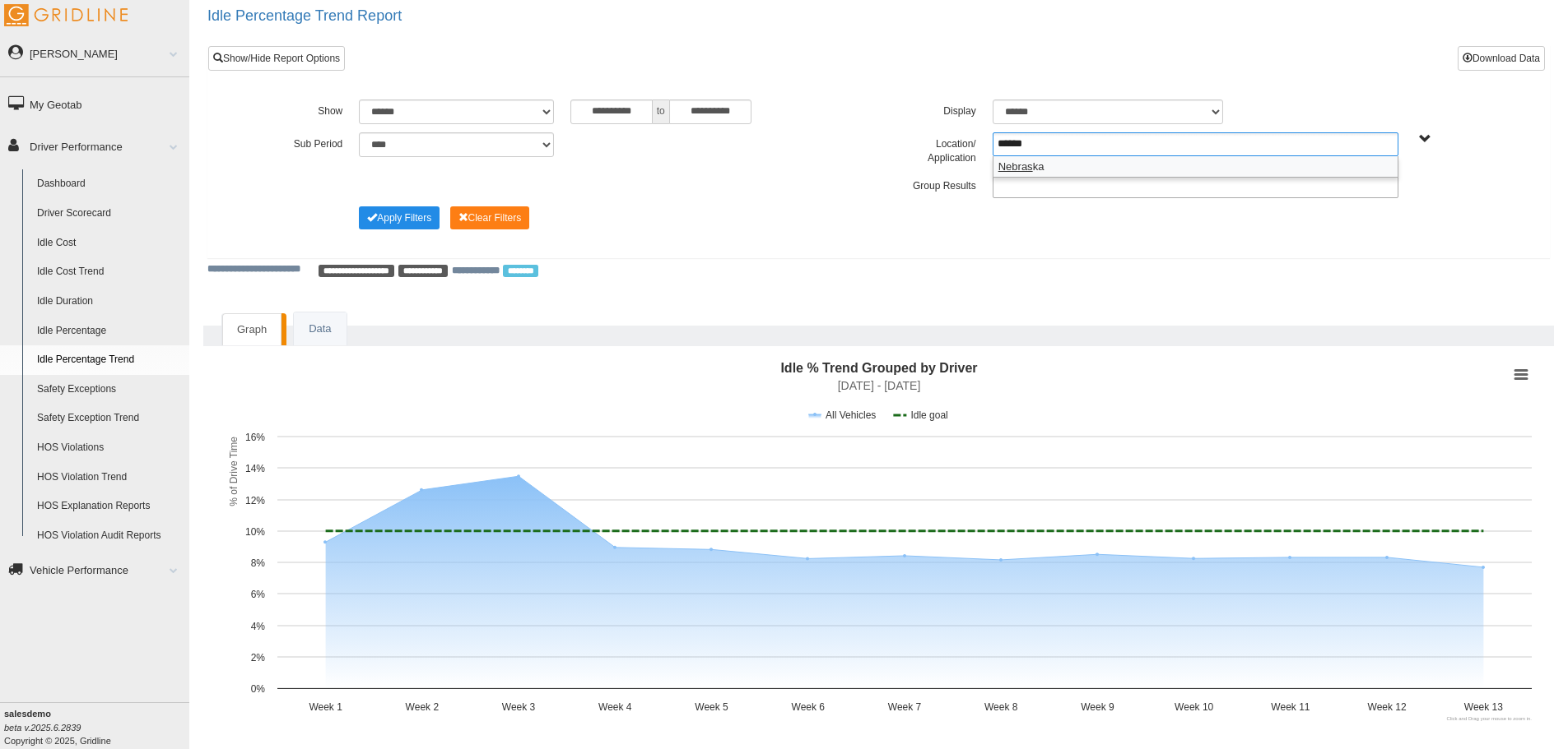
type input "******"
click at [1020, 165] on em "Nebras" at bounding box center [1015, 166] width 35 height 12
click at [405, 216] on button "Apply Filters" at bounding box center [399, 217] width 81 height 23
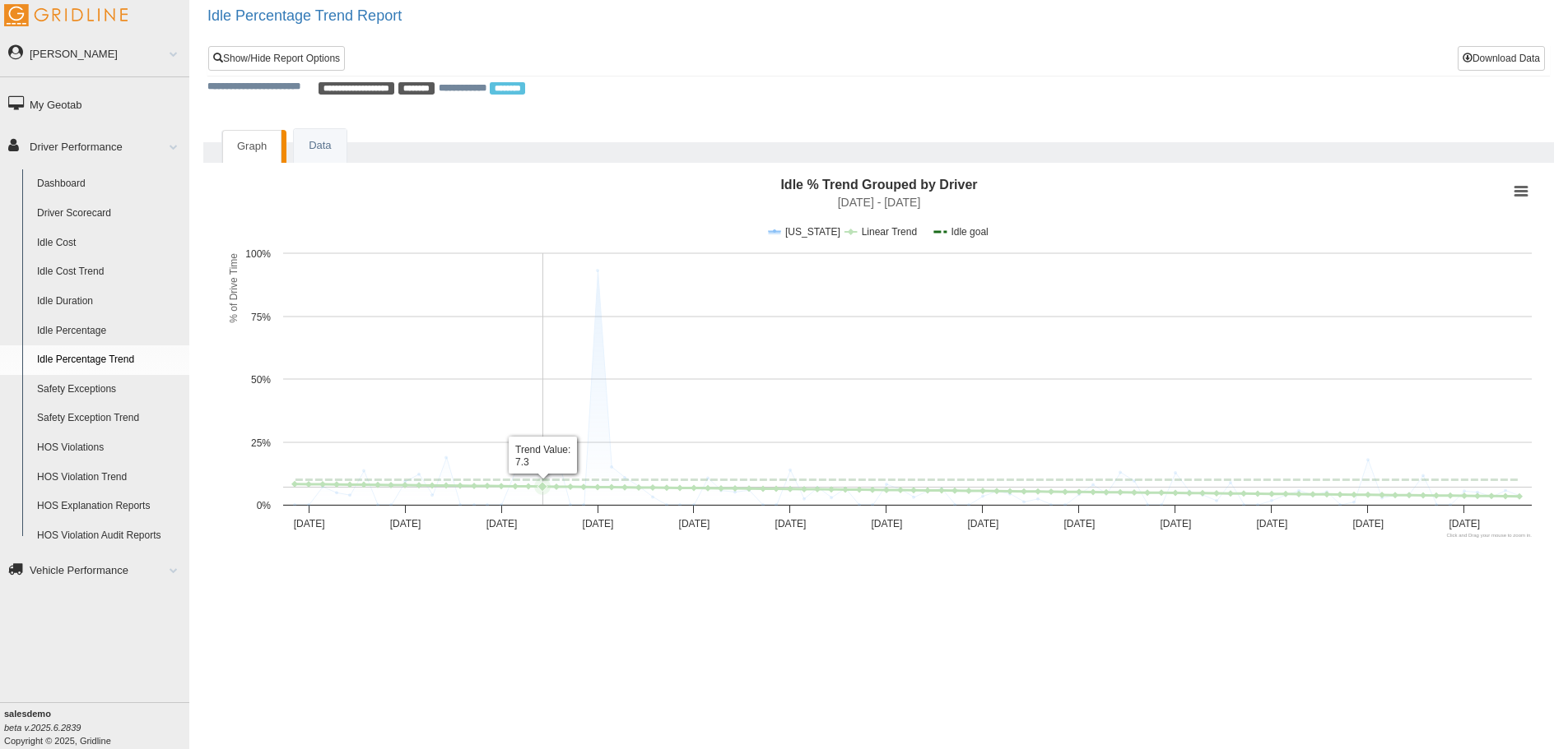
click at [497, 604] on div "**********" at bounding box center [878, 374] width 1379 height 749
click at [93, 329] on link "Idle Percentage" at bounding box center [110, 332] width 160 height 30
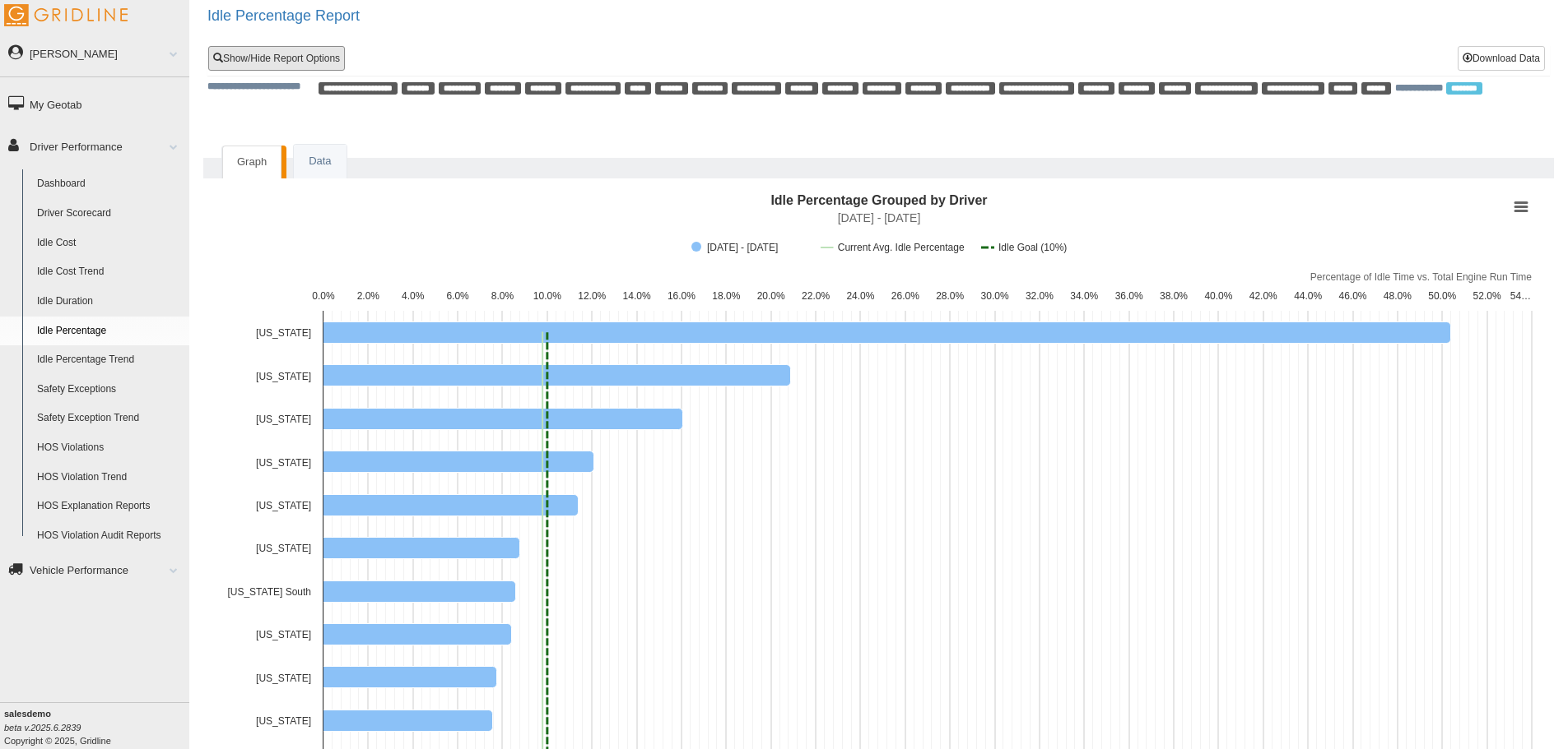
click at [332, 58] on link "Show/Hide Report Options" at bounding box center [277, 58] width 136 height 25
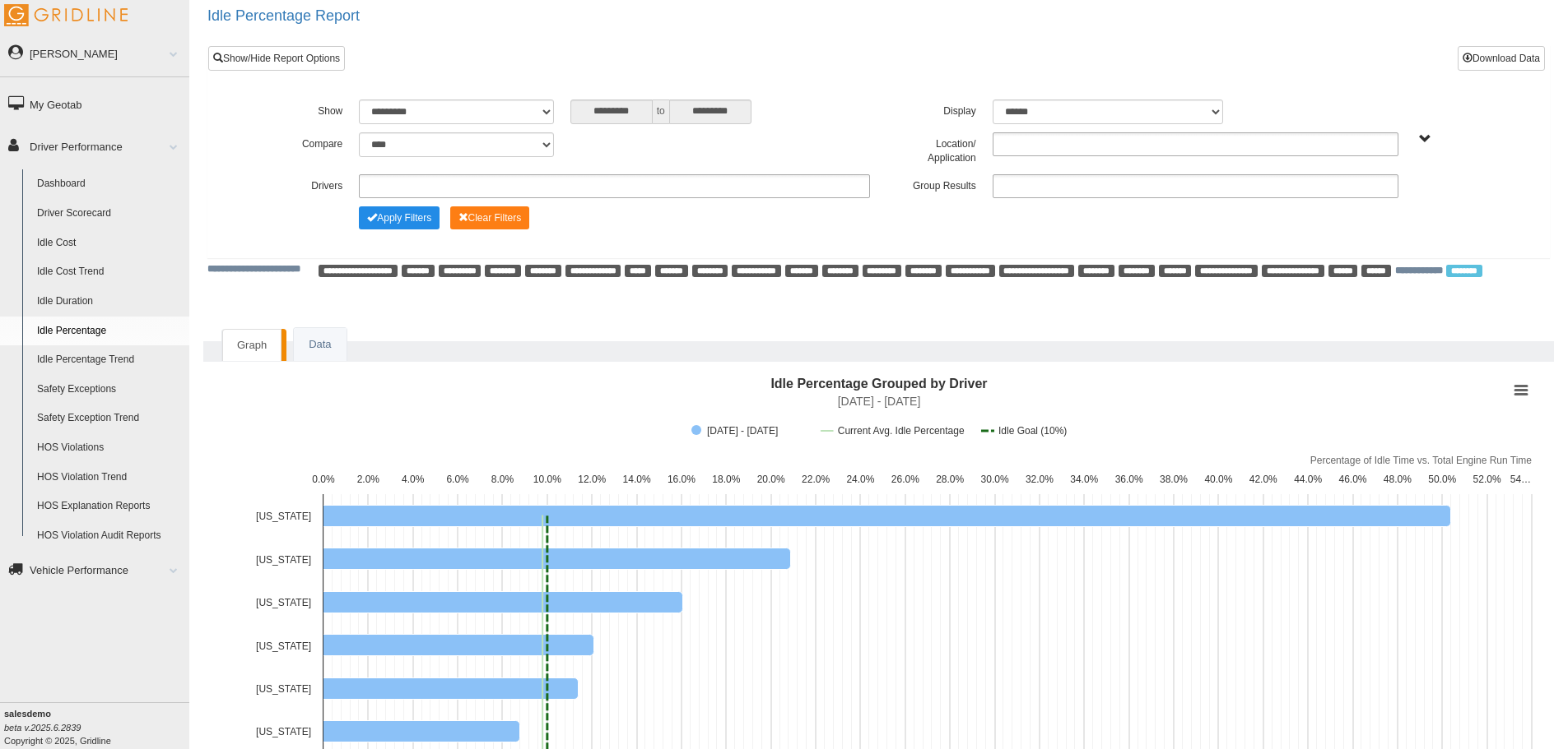
click at [1022, 144] on ul at bounding box center [1195, 144] width 405 height 24
type input "*******"
click at [1030, 165] on em "Nebrask" at bounding box center [1018, 166] width 40 height 12
click at [389, 222] on button "Apply Filters" at bounding box center [399, 217] width 81 height 23
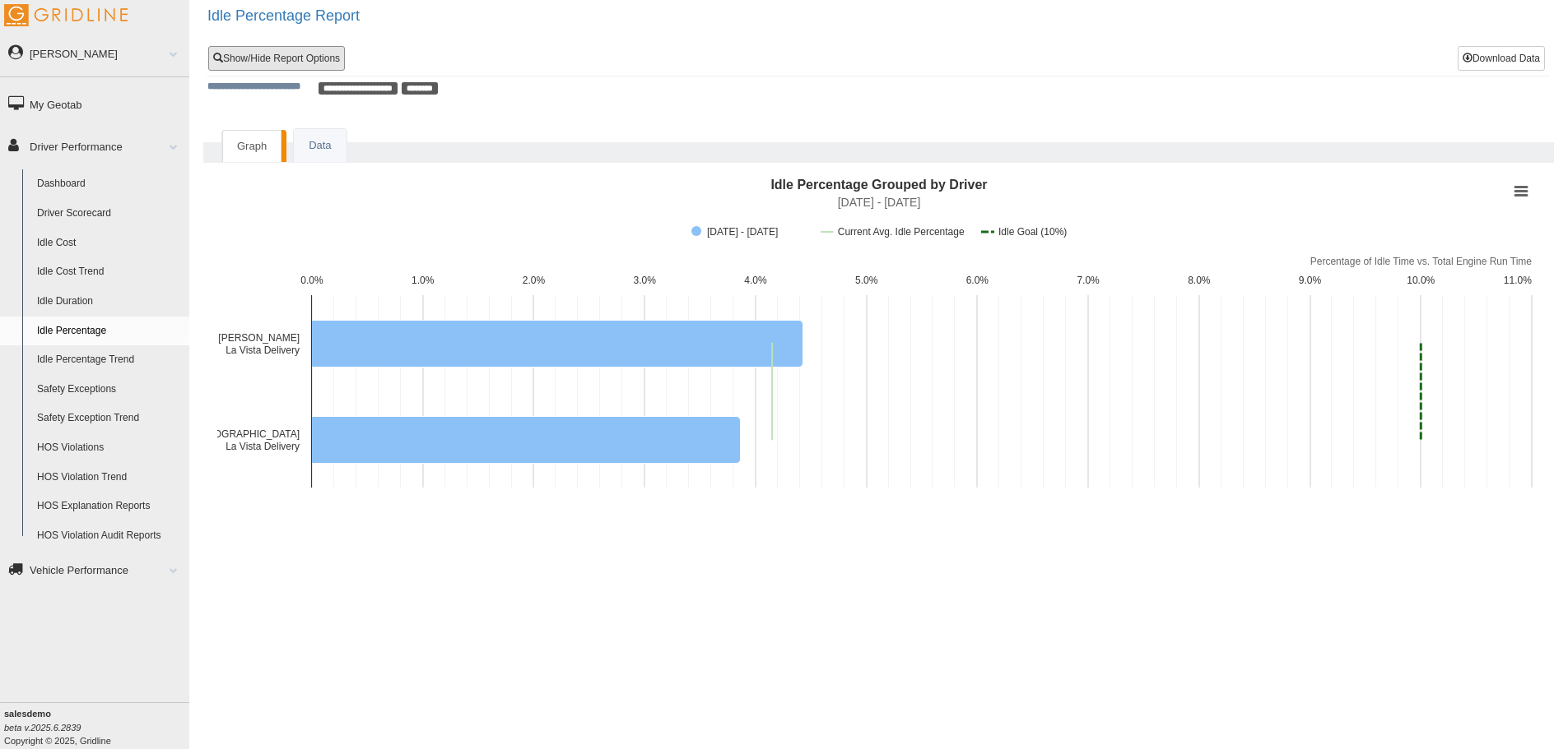
click at [337, 61] on link "Show/Hide Report Options" at bounding box center [277, 58] width 136 height 25
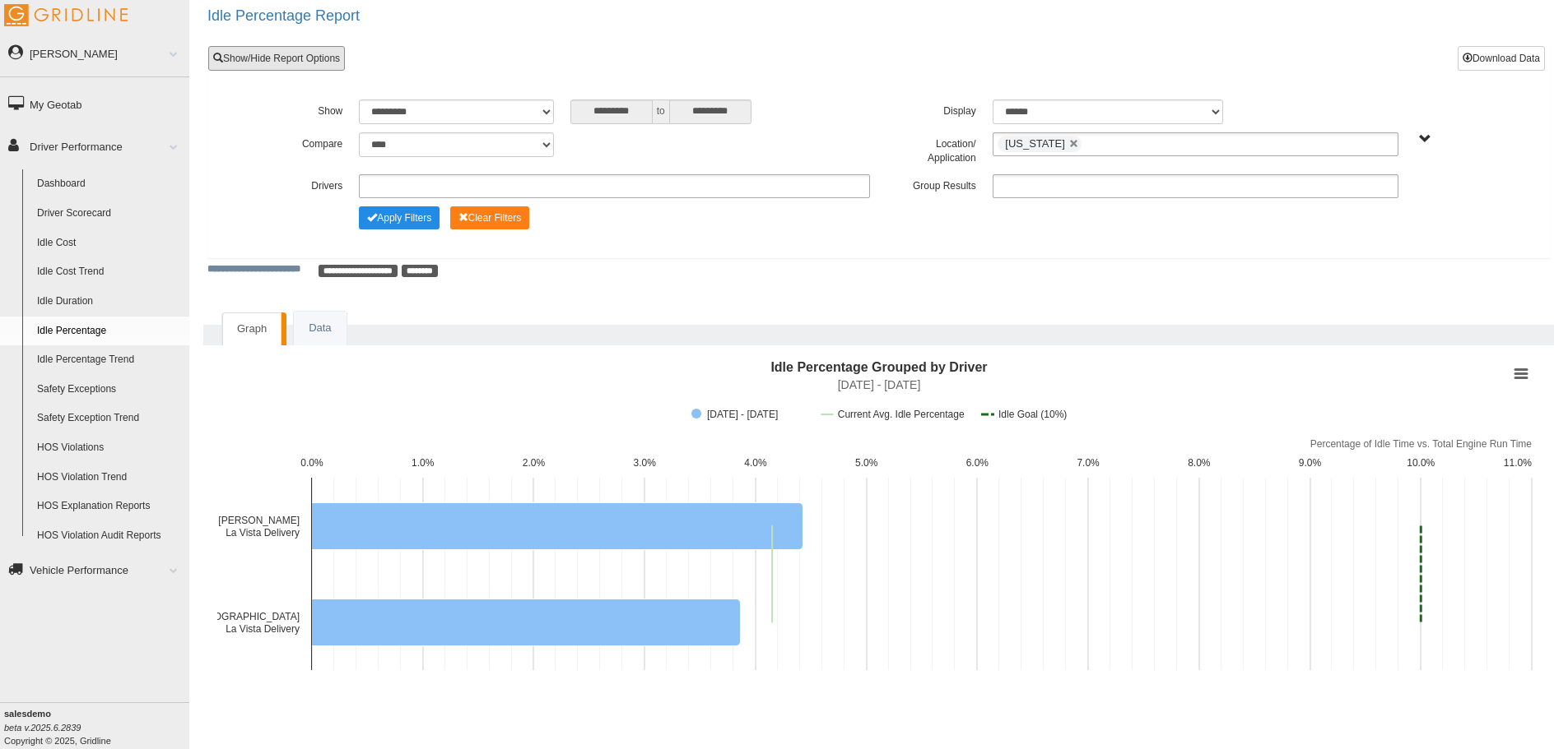
click at [1069, 143] on link at bounding box center [1074, 144] width 10 height 10
type input "**********"
click at [1059, 143] on input "**********" at bounding box center [1033, 144] width 71 height 21
type input "****"
click at [1032, 169] on li "Okla homa" at bounding box center [1195, 166] width 404 height 21
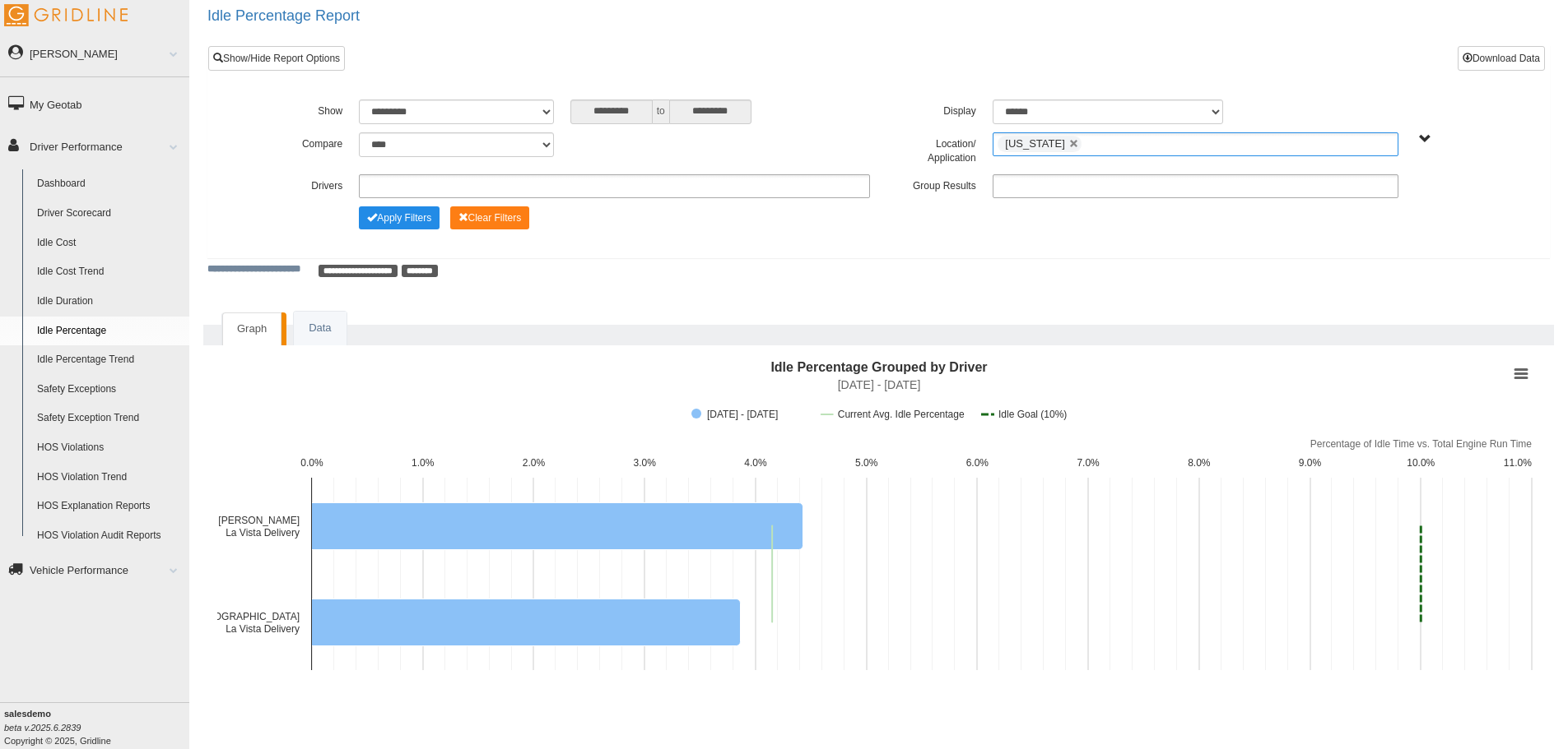
click at [370, 220] on span "Change Filter Options" at bounding box center [372, 217] width 10 height 10
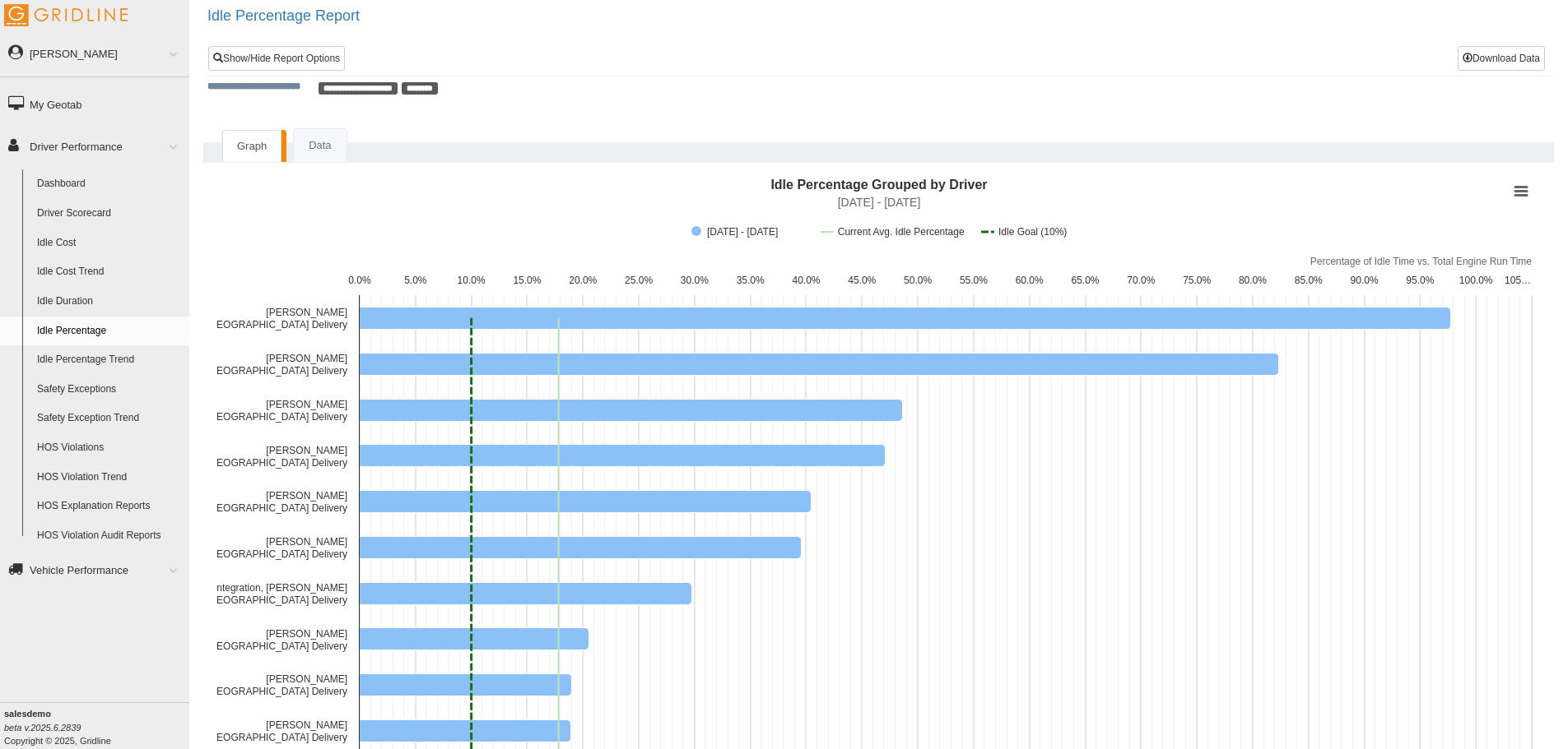
click at [54, 177] on link "Dashboard" at bounding box center [110, 185] width 160 height 30
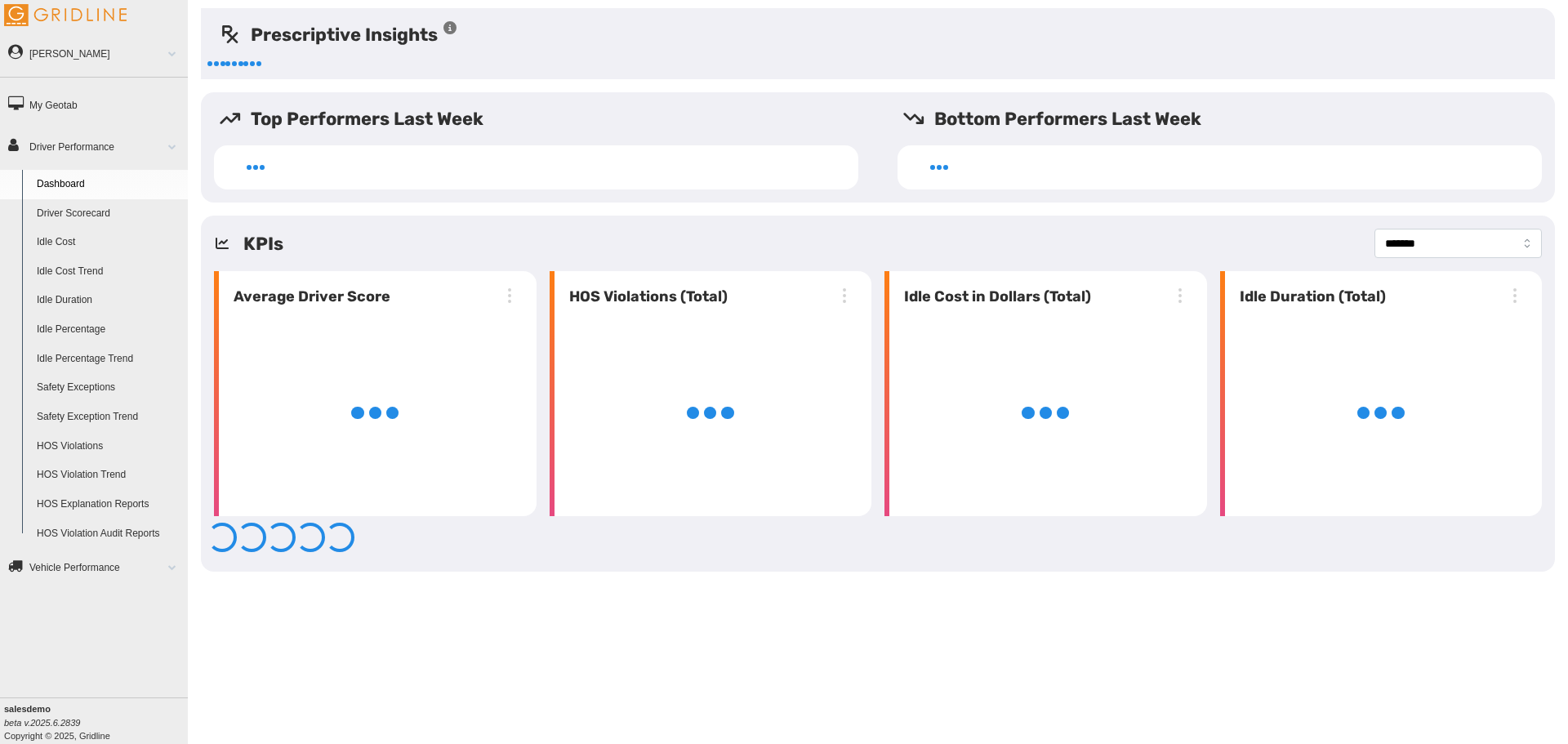
select select "*******"
select select "**********"
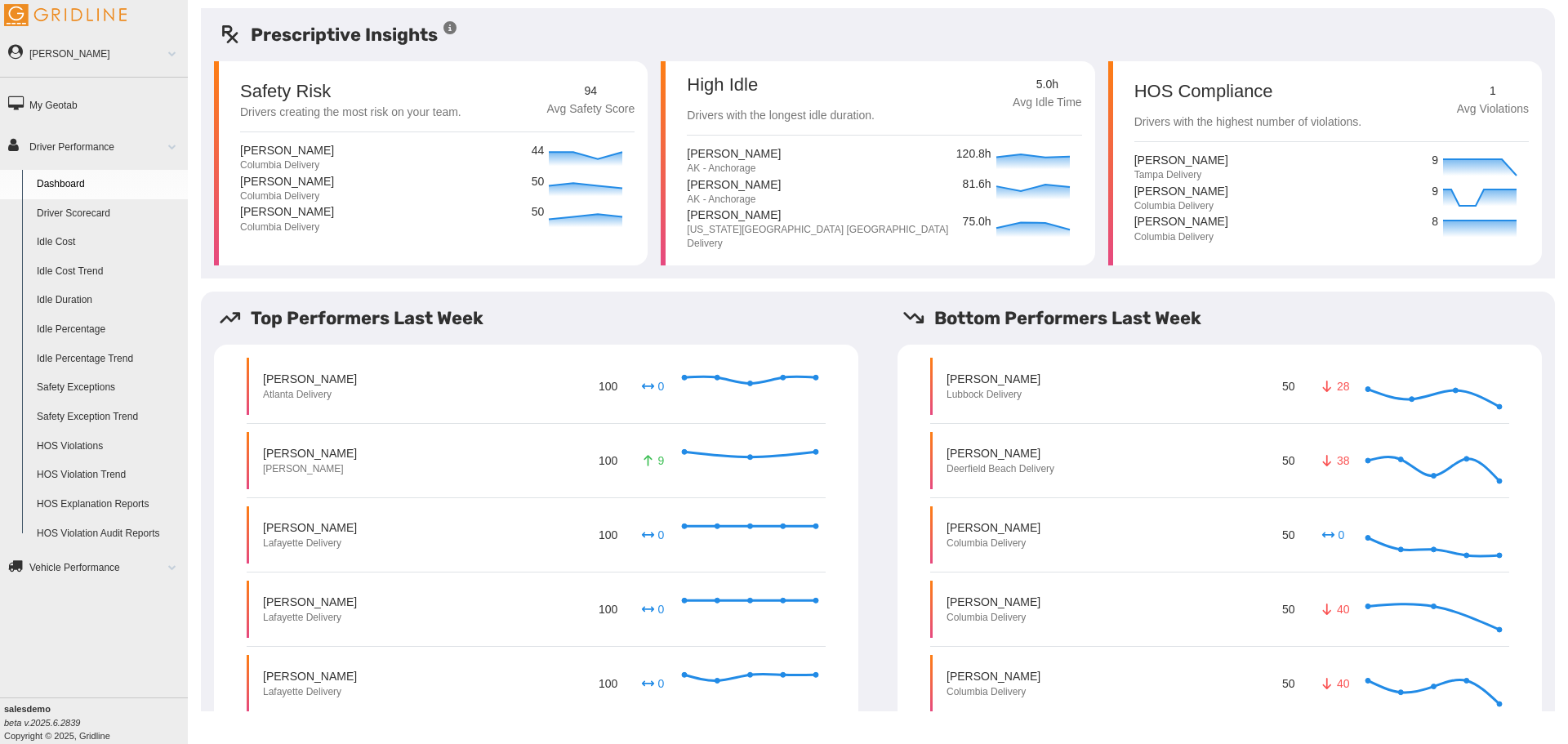
click at [368, 31] on h5 "Prescriptive Insights" at bounding box center [339, 34] width 239 height 27
click at [370, 35] on h5 "Prescriptive Insights" at bounding box center [339, 34] width 239 height 27
click at [316, 32] on h5 "Prescriptive Insights" at bounding box center [339, 34] width 239 height 27
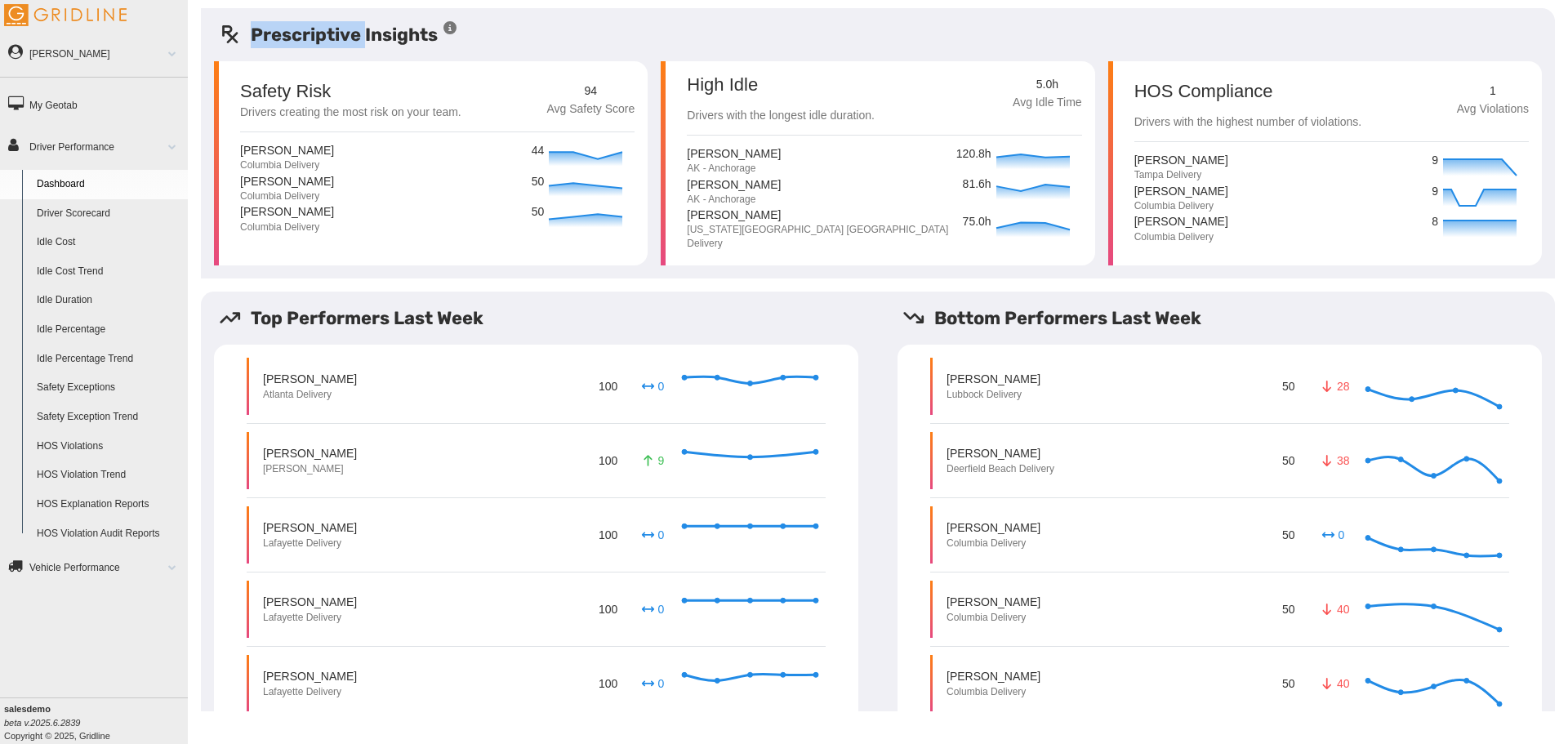
click at [316, 32] on h5 "Prescriptive Insights" at bounding box center [339, 34] width 239 height 27
click at [393, 36] on h5 "Prescriptive Insights" at bounding box center [339, 34] width 239 height 27
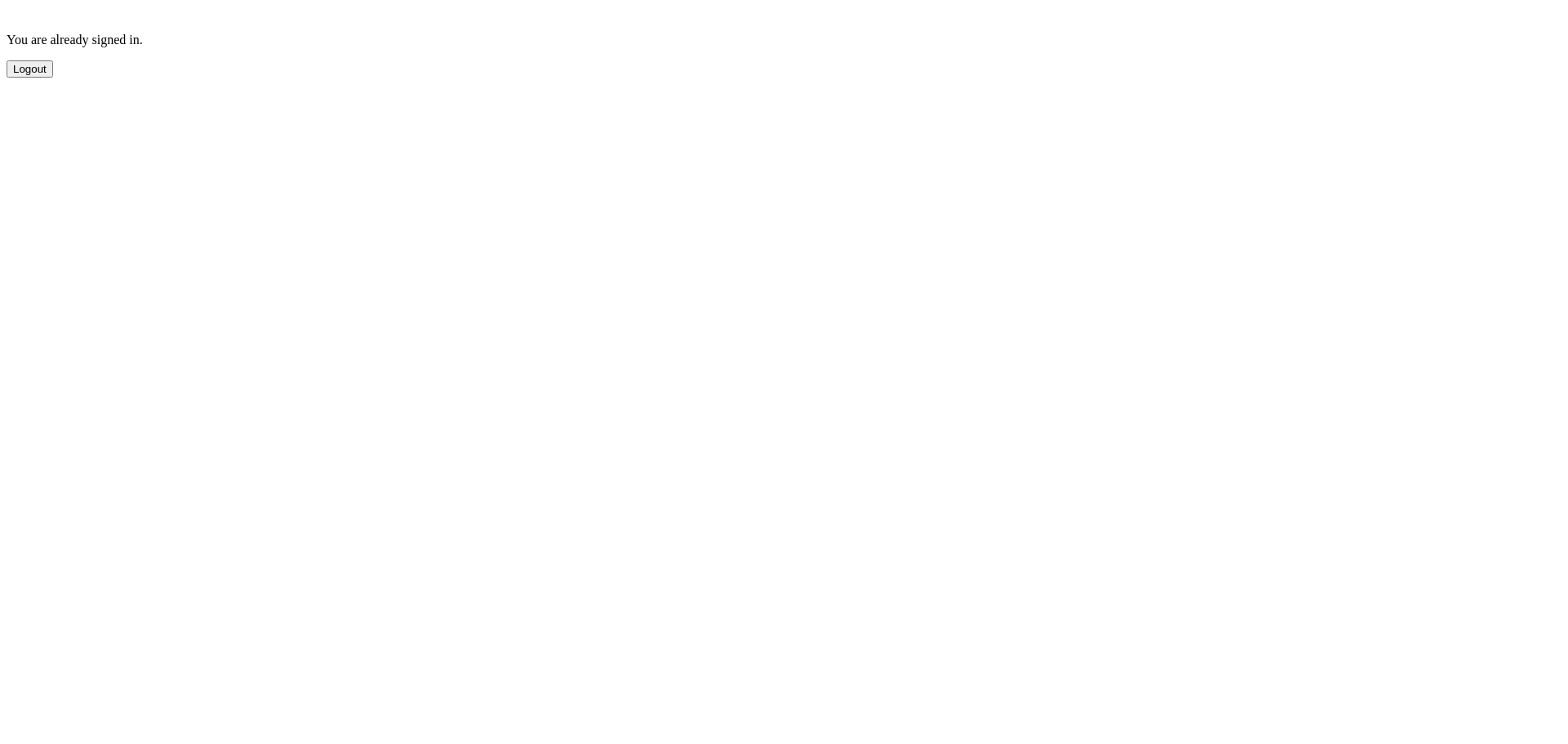
click at [50, 78] on button "Logout" at bounding box center [29, 69] width 46 height 17
click at [62, 125] on button "Sign Out" at bounding box center [34, 115] width 56 height 17
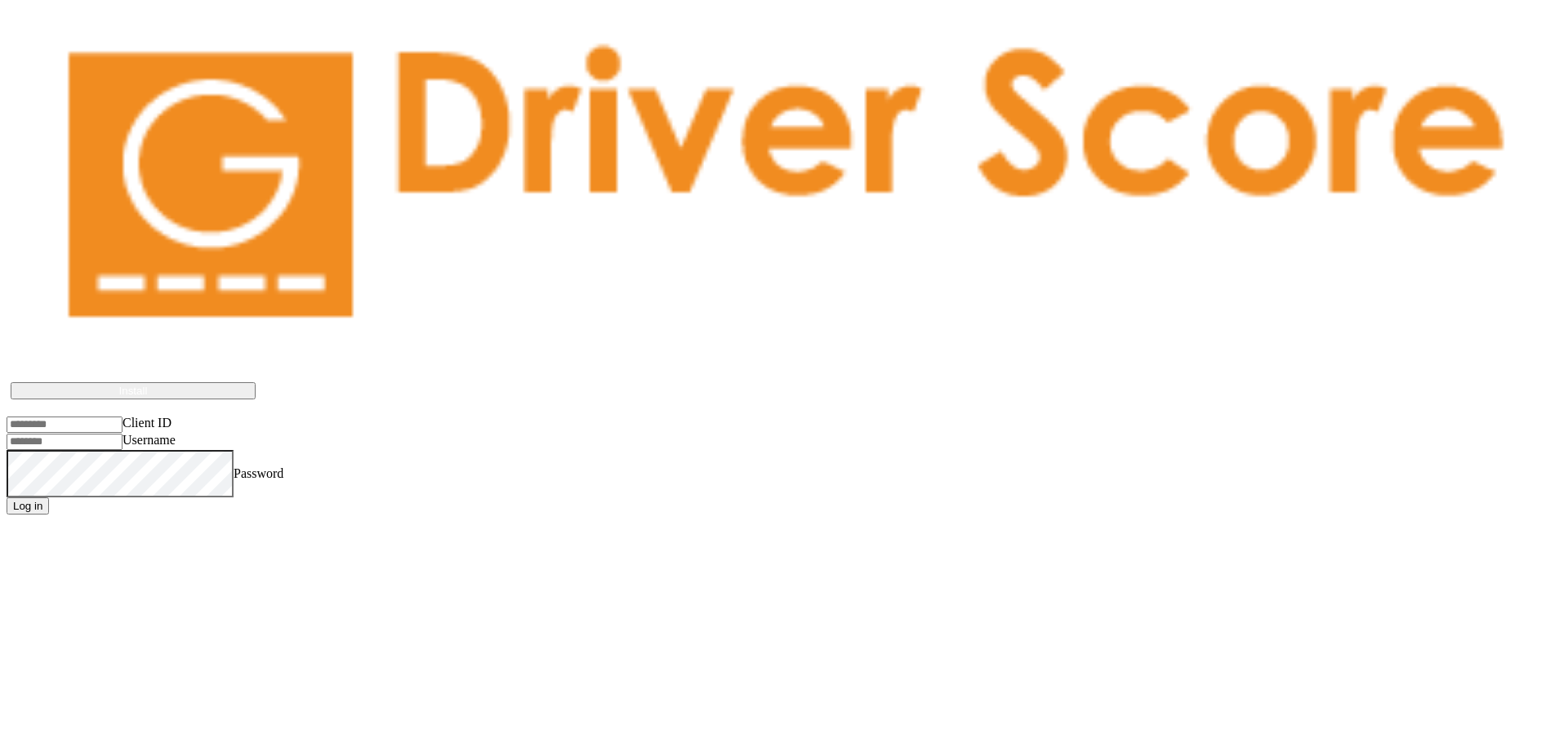
click at [123, 417] on input "Client ID" at bounding box center [65, 425] width 116 height 17
click at [305, 308] on body "Driver Score works best if installed on the device Install Client ID Username P…" at bounding box center [784, 273] width 1555 height 482
click at [123, 417] on input "Client ID" at bounding box center [65, 425] width 116 height 17
paste input "**********"
type input "**********"
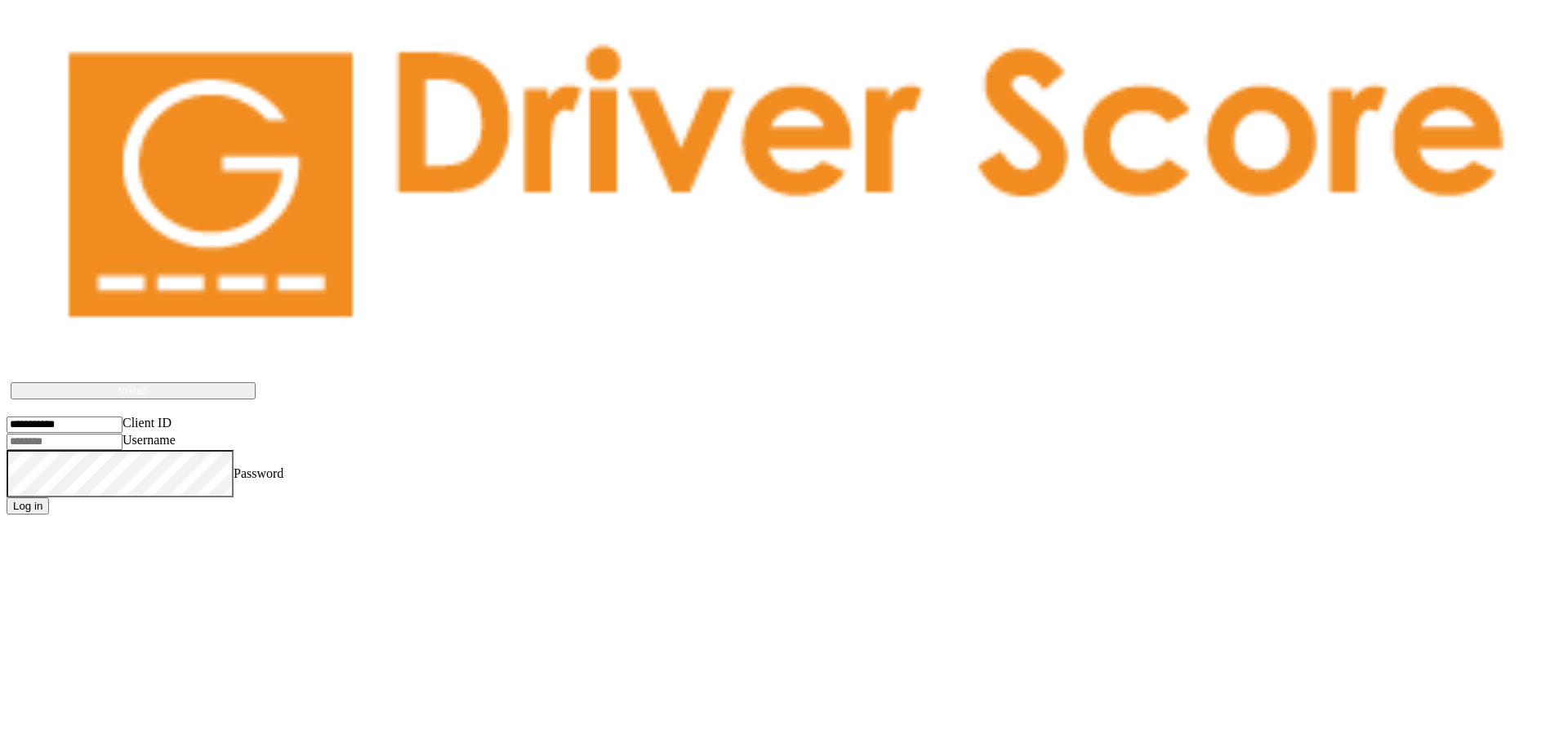
click at [109, 434] on input "Username" at bounding box center [65, 442] width 116 height 17
paste input "******"
type input "******"
click at [166, 416] on div "Client ID Username Password Log in" at bounding box center [784, 465] width 1555 height 99
click at [49, 498] on button "Log in" at bounding box center [27, 505] width 42 height 17
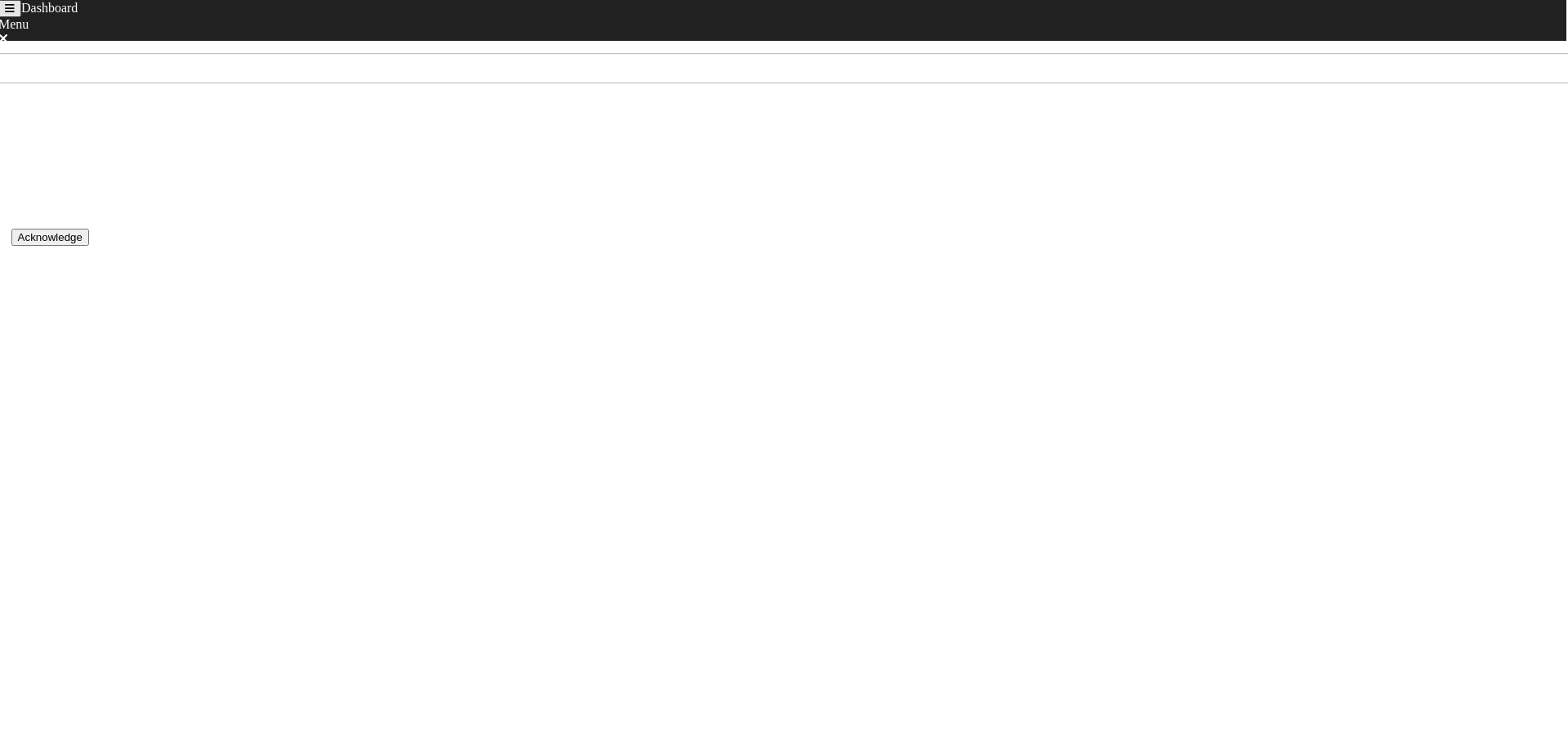
click at [20, 17] on button "Toggle navigation" at bounding box center [9, 8] width 23 height 17
click at [22, 440] on link "Sign Out" at bounding box center [29, 447] width 46 height 14
click at [110, 437] on button "Sign Out" at bounding box center [81, 445] width 56 height 17
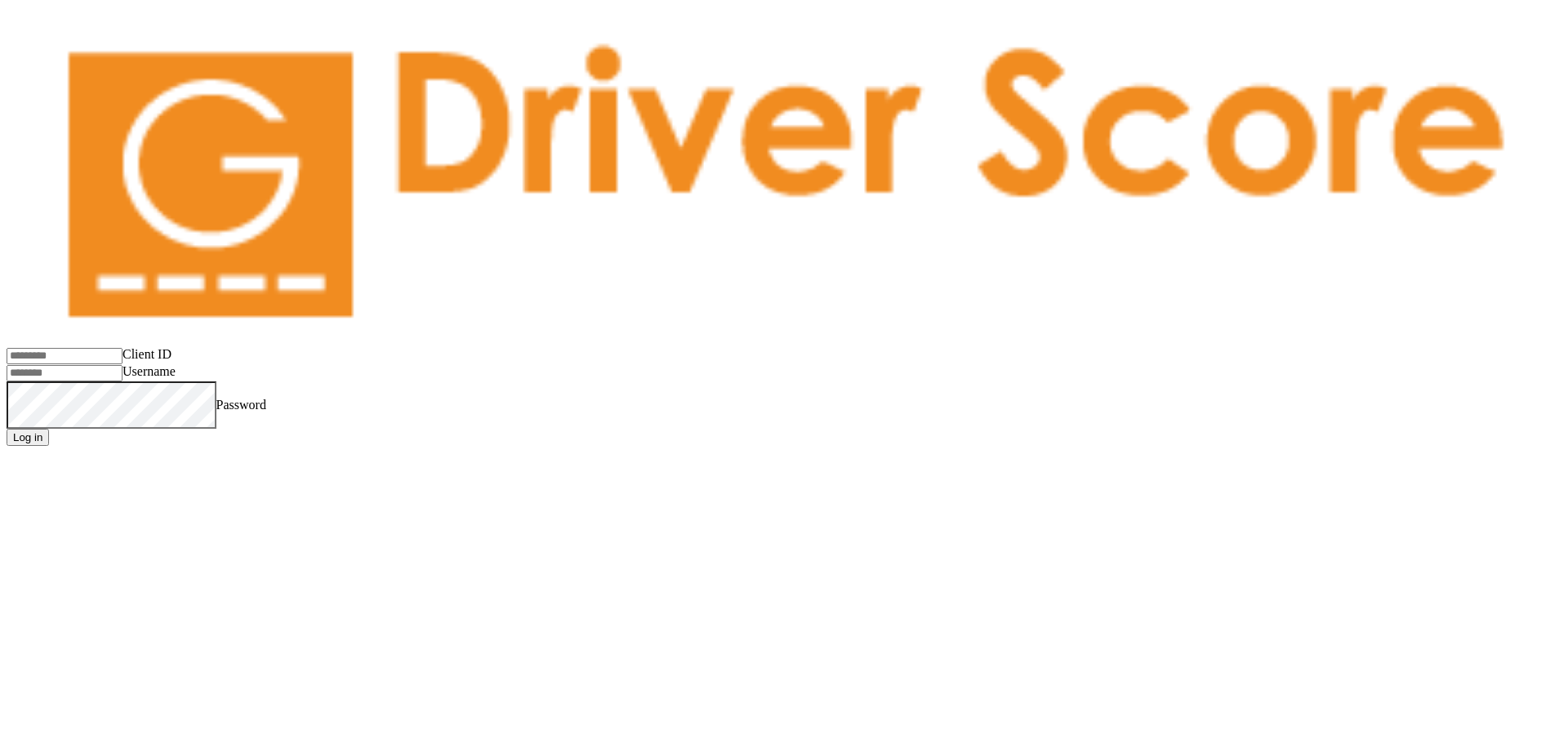
click at [123, 348] on input "Client ID" at bounding box center [65, 356] width 116 height 17
paste input "**********"
type input "**********"
click at [71, 365] on input "Username" at bounding box center [65, 373] width 116 height 17
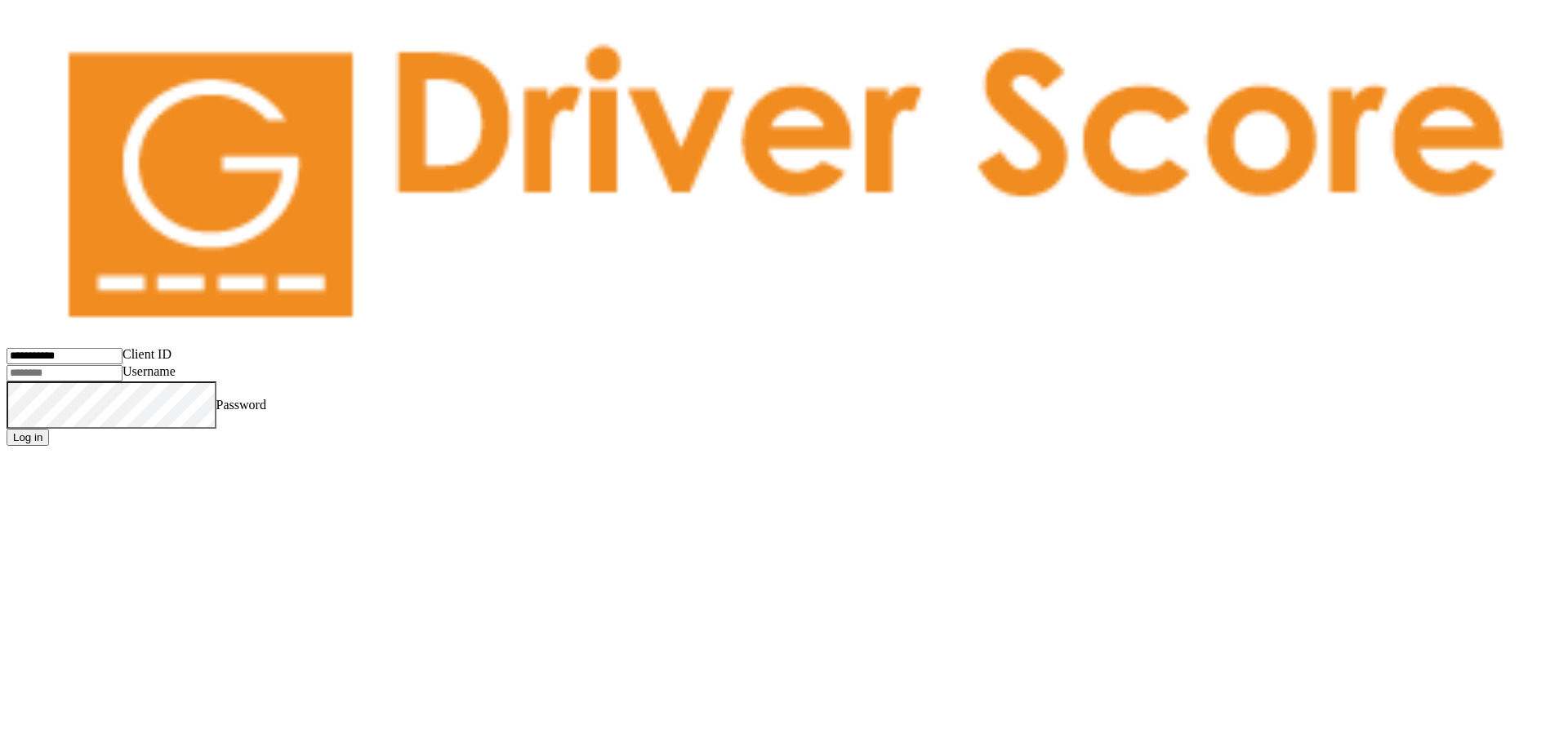
click at [121, 365] on input "Username" at bounding box center [65, 373] width 116 height 17
paste input "*********"
type input "*********"
click at [588, 362] on html "Client ID Username Password Log in" at bounding box center [784, 226] width 1568 height 452
click at [343, 145] on body "Client ID Username Password Log in" at bounding box center [784, 239] width 1555 height 413
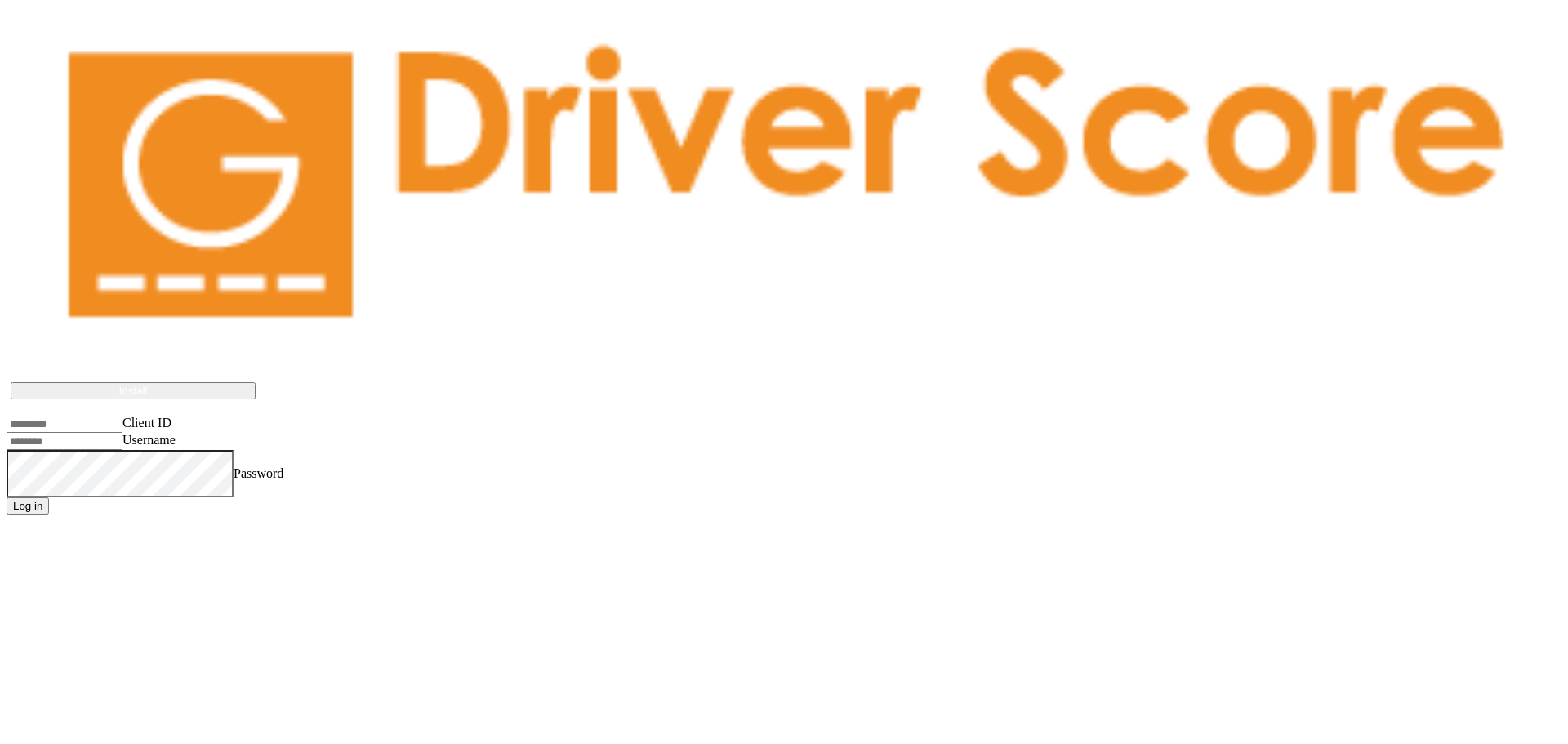
click at [436, 173] on body "Driver Score works best if installed on the device Install Client ID Username P…" at bounding box center [784, 273] width 1555 height 482
click at [120, 417] on input "Client ID" at bounding box center [65, 425] width 116 height 17
type input "**********"
type input "*********"
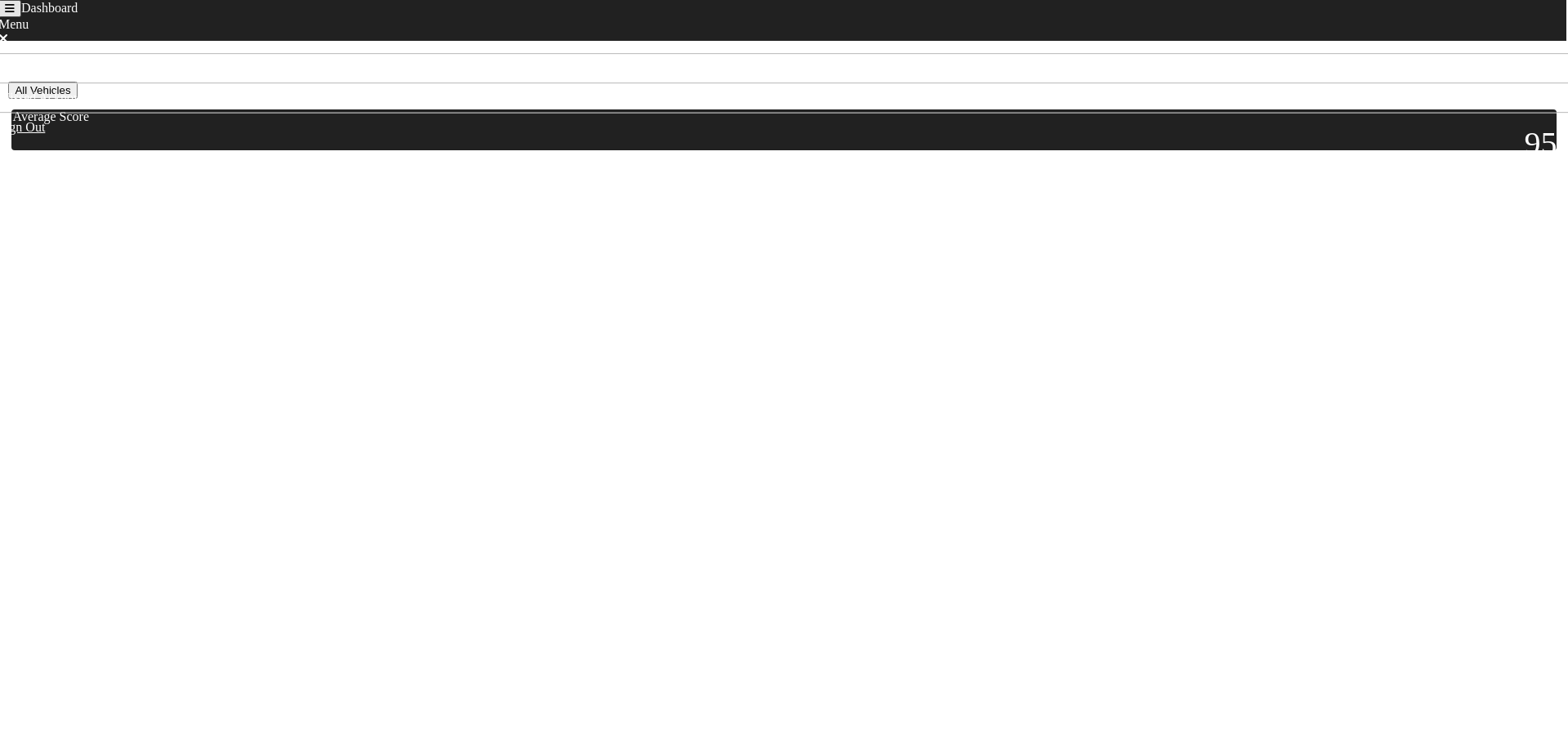
click at [77, 99] on button "All Vehicles" at bounding box center [42, 89] width 69 height 17
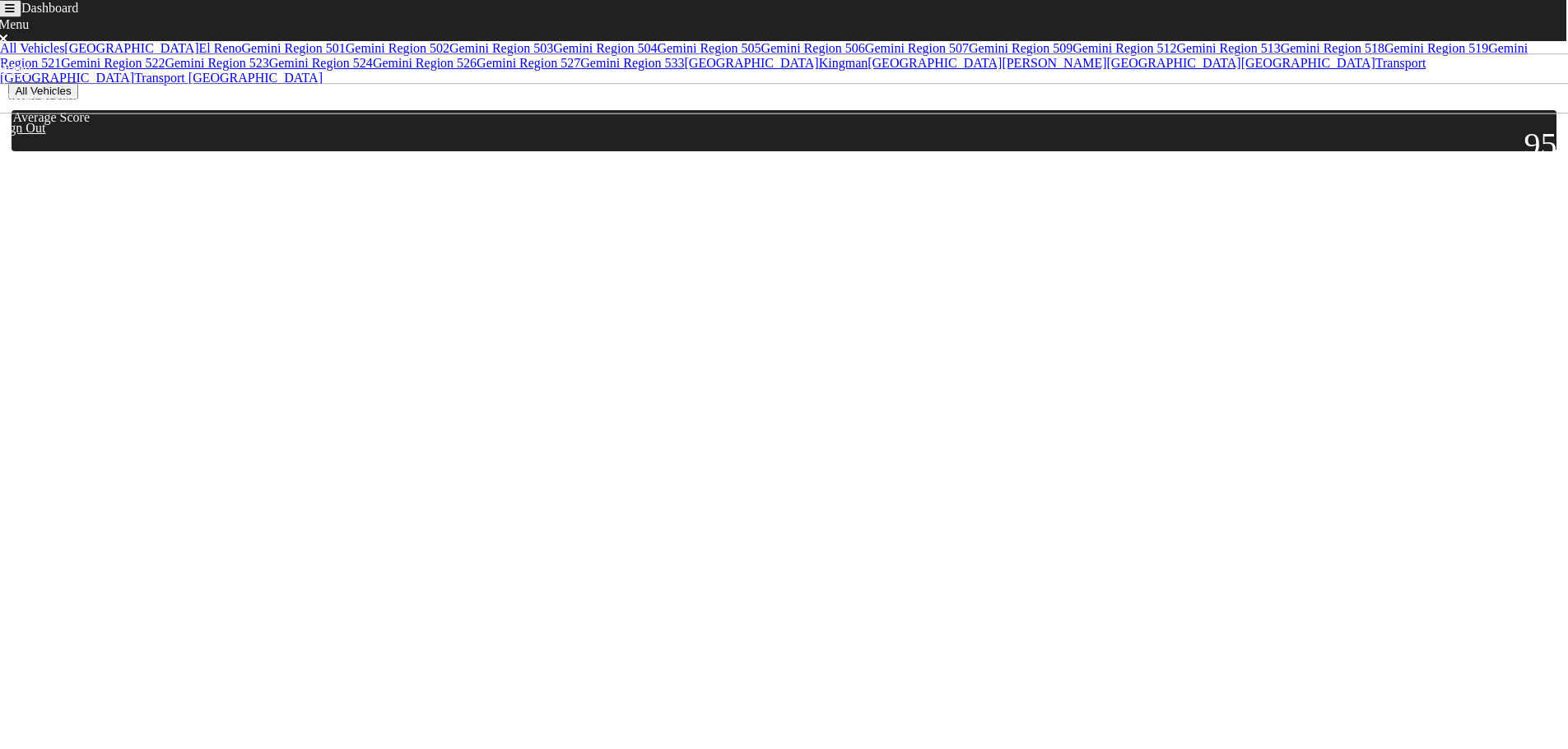
click at [1073, 55] on link "Gemini Region 512" at bounding box center [1124, 48] width 104 height 14
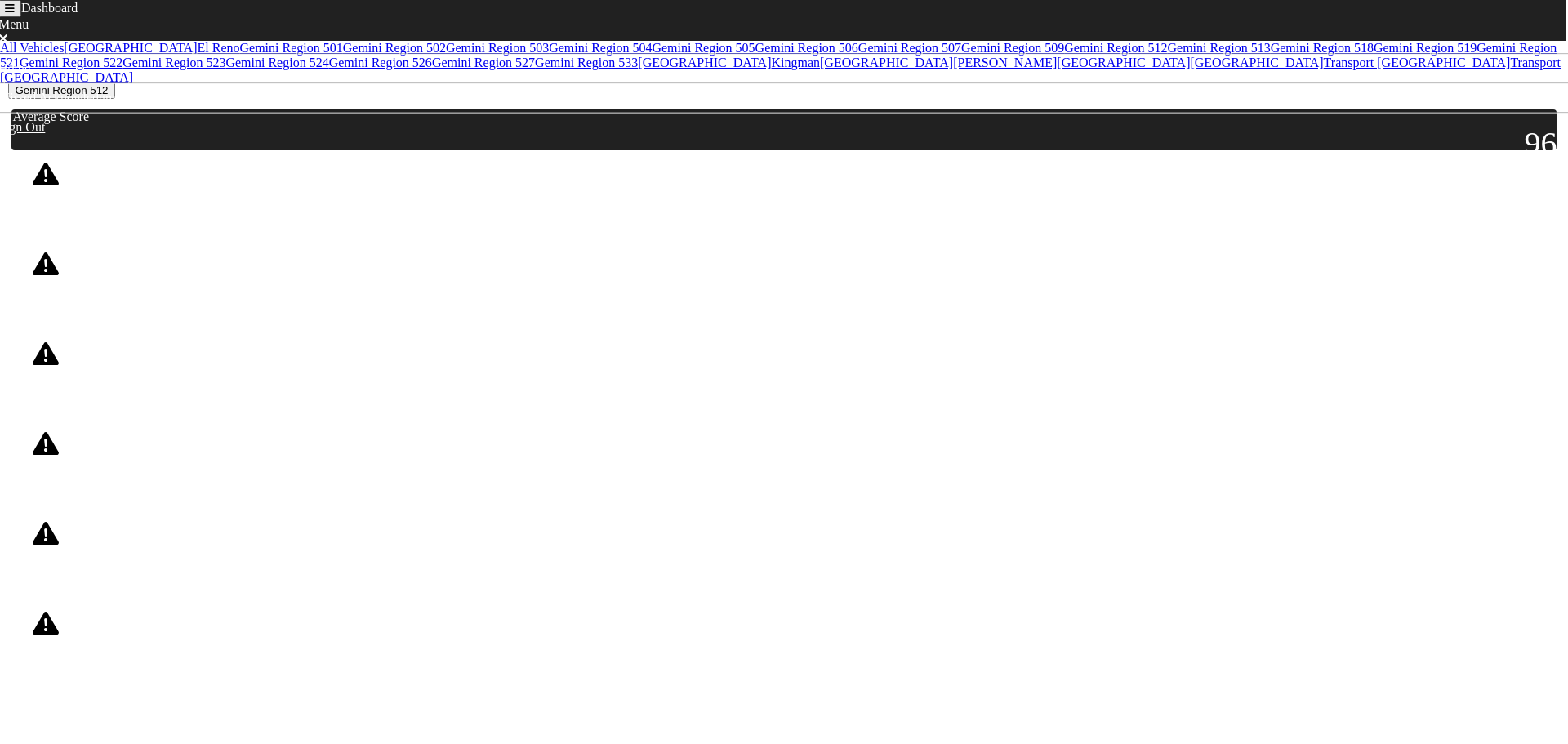
click at [36, 227] on icon at bounding box center [31, 229] width 8 height 13
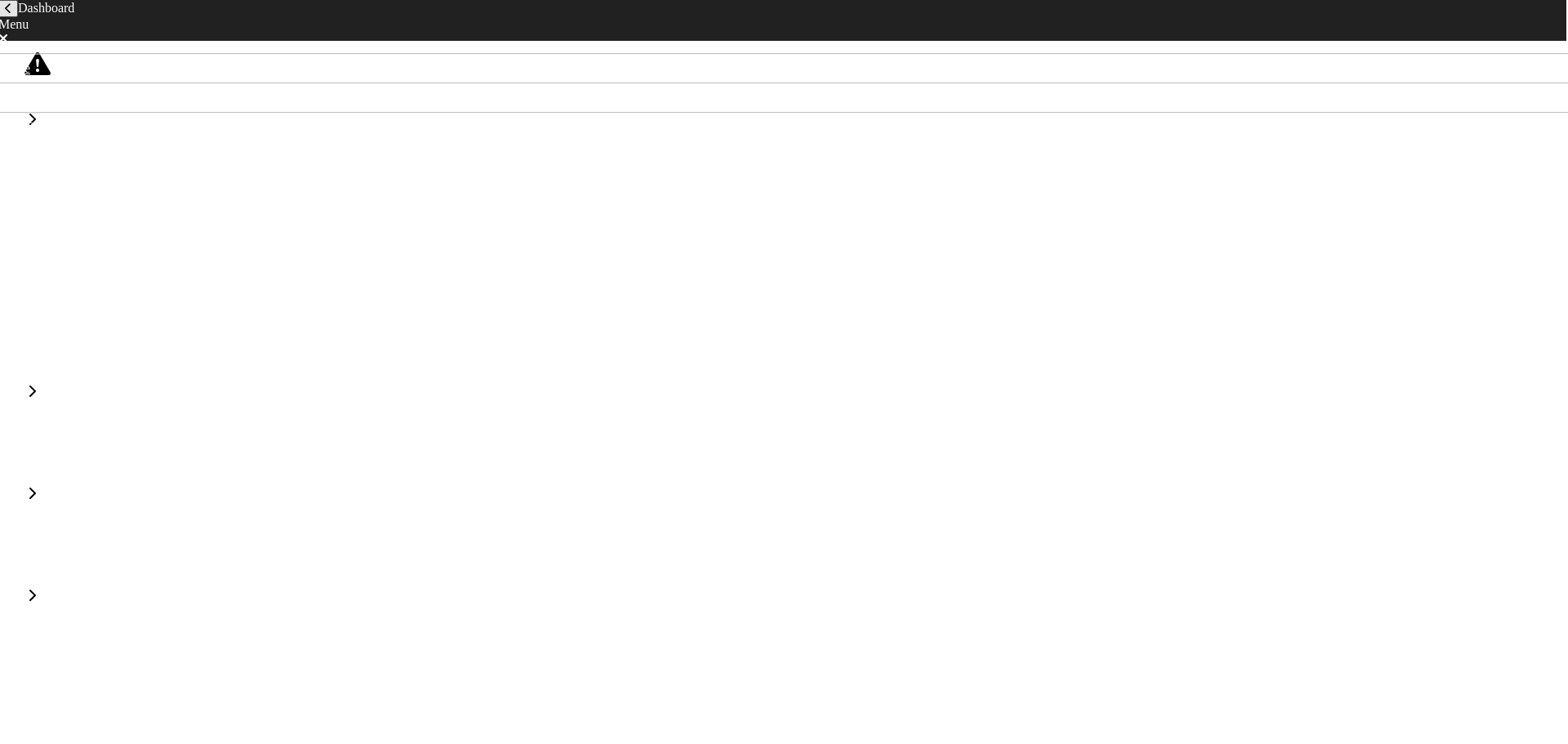
click at [36, 487] on icon at bounding box center [31, 493] width 8 height 13
click at [31, 152] on div "Electronic Device Distraction 1 events" at bounding box center [785, 201] width 1546 height 99
click at [26, 167] on div "Electronic Device Distraction 1 events" at bounding box center [785, 201] width 1546 height 99
click at [26, 160] on div at bounding box center [27, 158] width 32 height 13
